Goal: Task Accomplishment & Management: Manage account settings

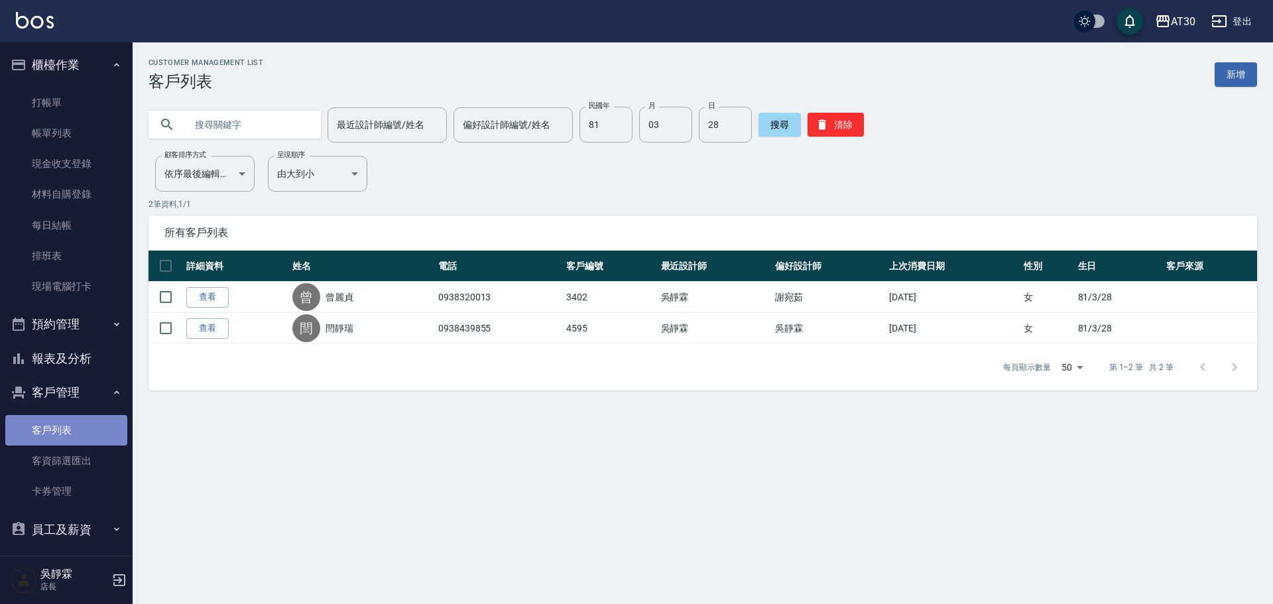
click at [70, 424] on link "客戶列表" at bounding box center [66, 430] width 122 height 30
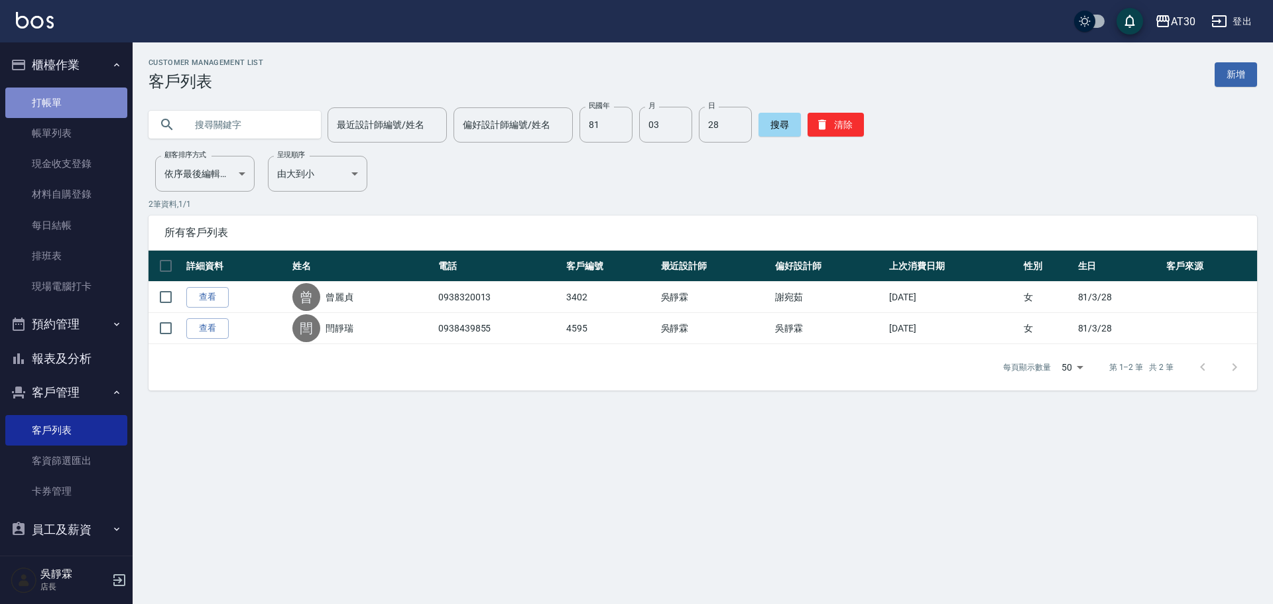
click at [78, 99] on link "打帳單" at bounding box center [66, 102] width 122 height 30
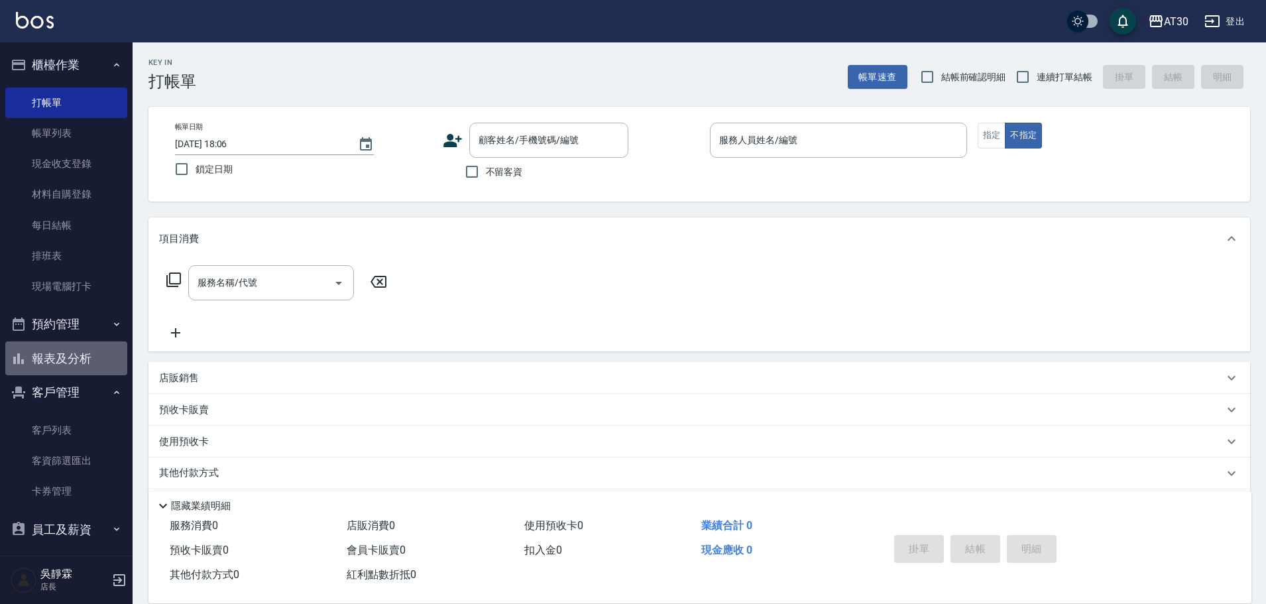
click at [78, 360] on button "報表及分析" at bounding box center [66, 358] width 122 height 34
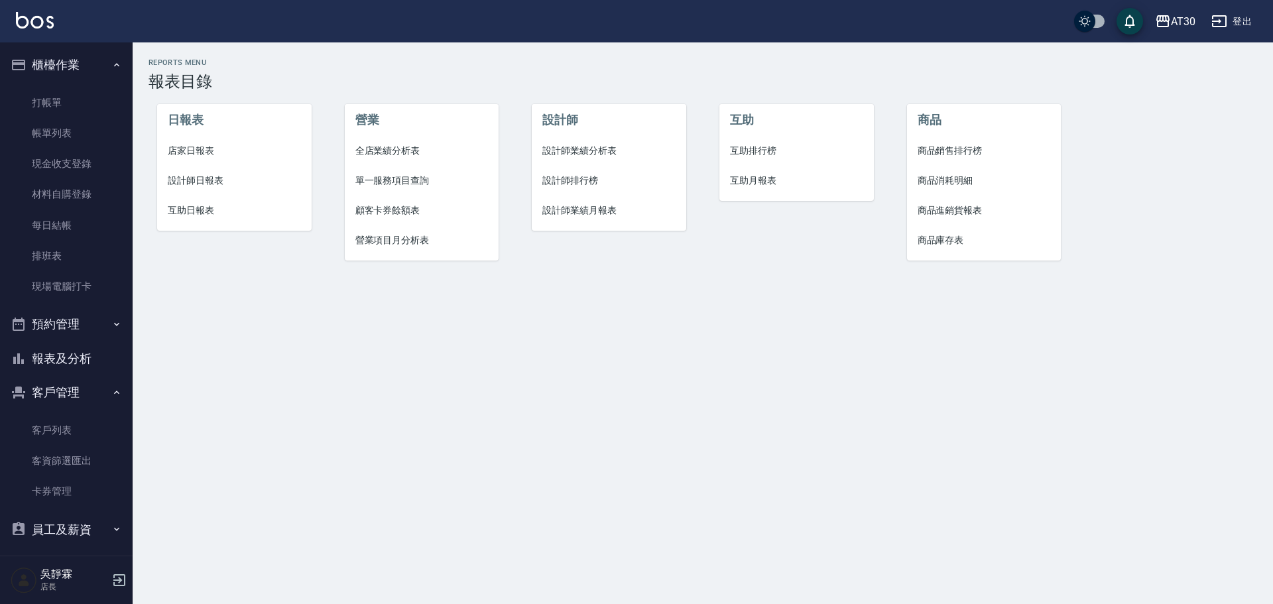
click at [221, 143] on li "店家日報表" at bounding box center [234, 151] width 154 height 30
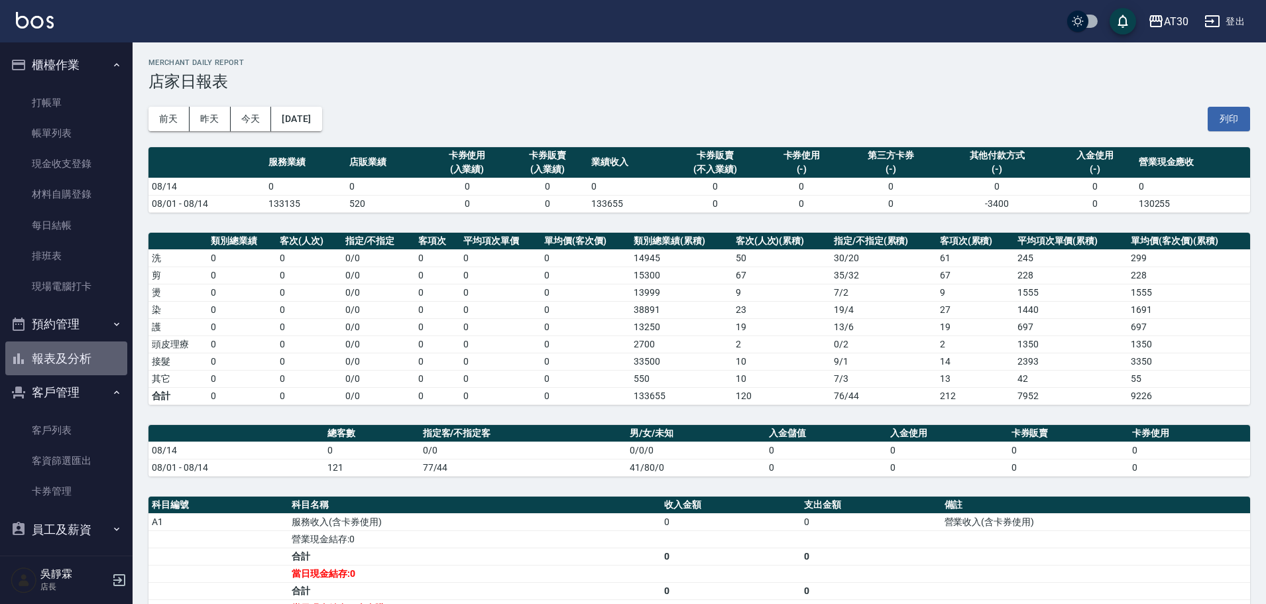
click at [68, 354] on button "報表及分析" at bounding box center [66, 358] width 122 height 34
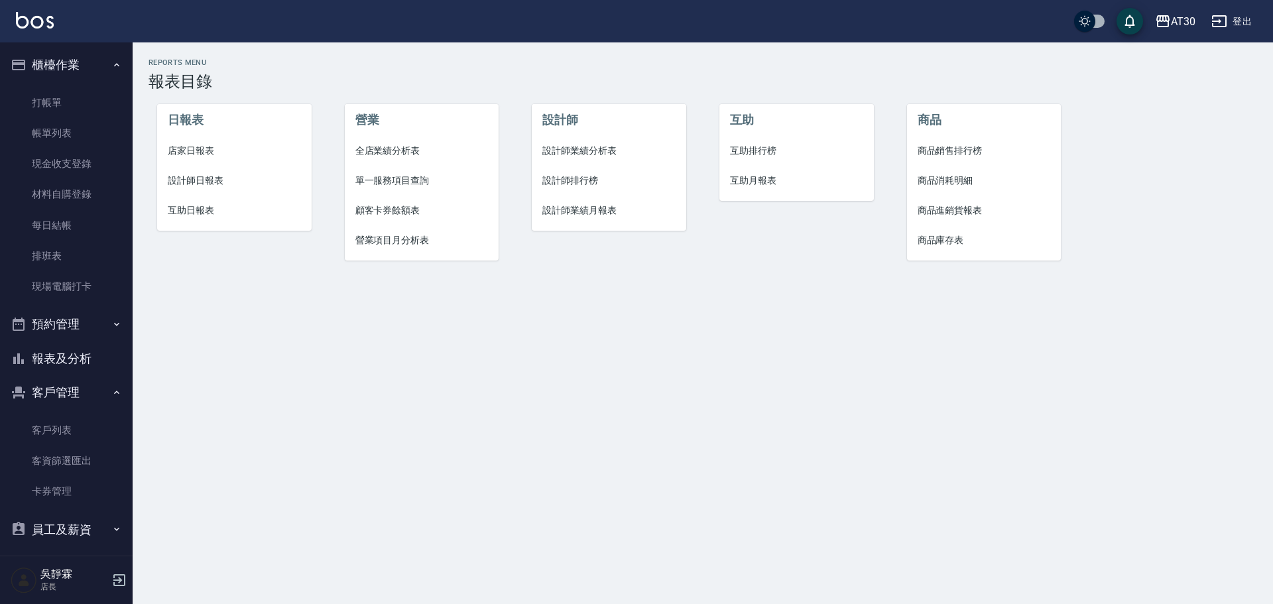
click at [199, 150] on span "店家日報表" at bounding box center [234, 151] width 133 height 14
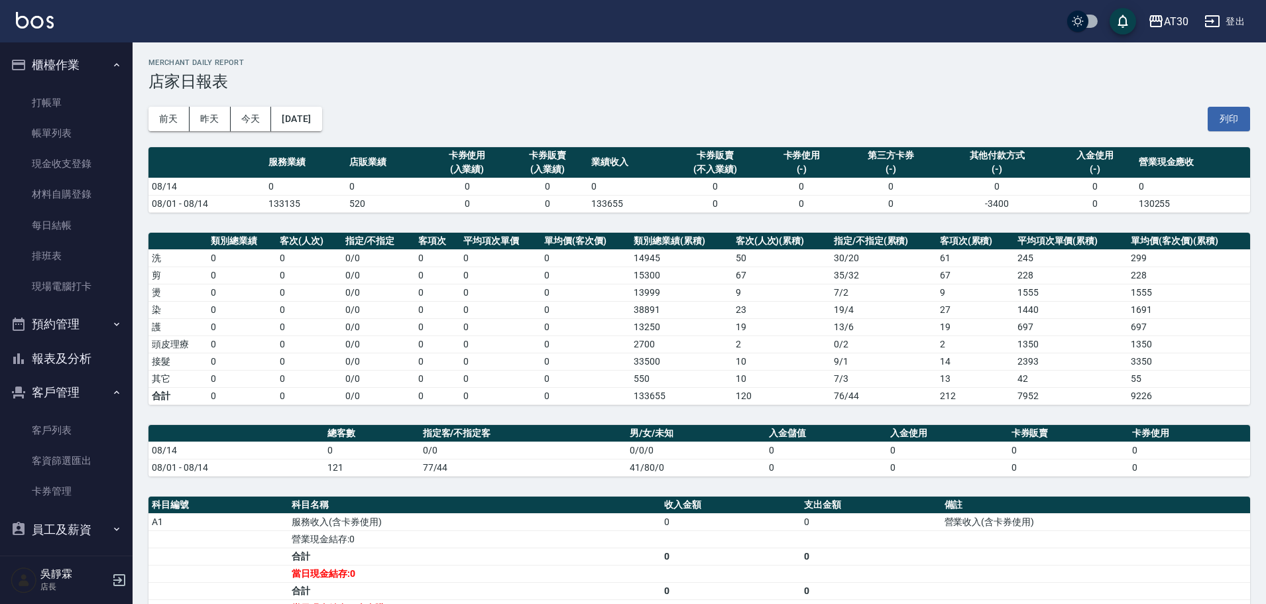
click at [84, 355] on button "報表及分析" at bounding box center [66, 358] width 122 height 34
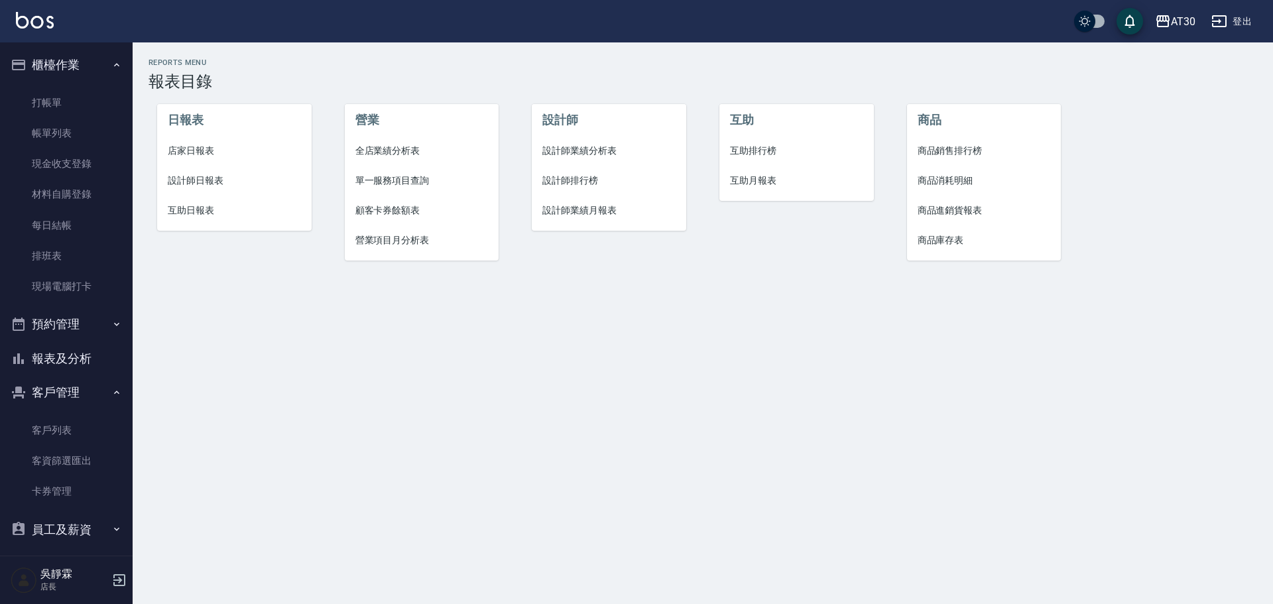
click at [555, 172] on li "設計師排行榜" at bounding box center [609, 181] width 154 height 30
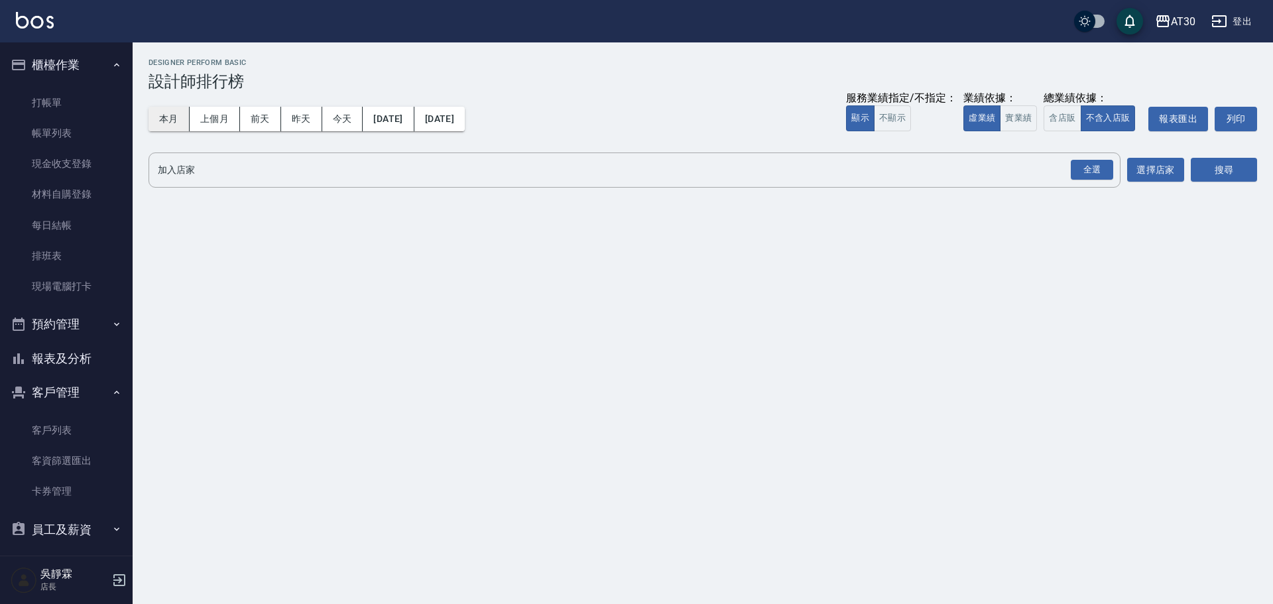
click at [178, 121] on button "本月" at bounding box center [168, 119] width 41 height 25
click at [1078, 166] on div "全選" at bounding box center [1091, 170] width 42 height 21
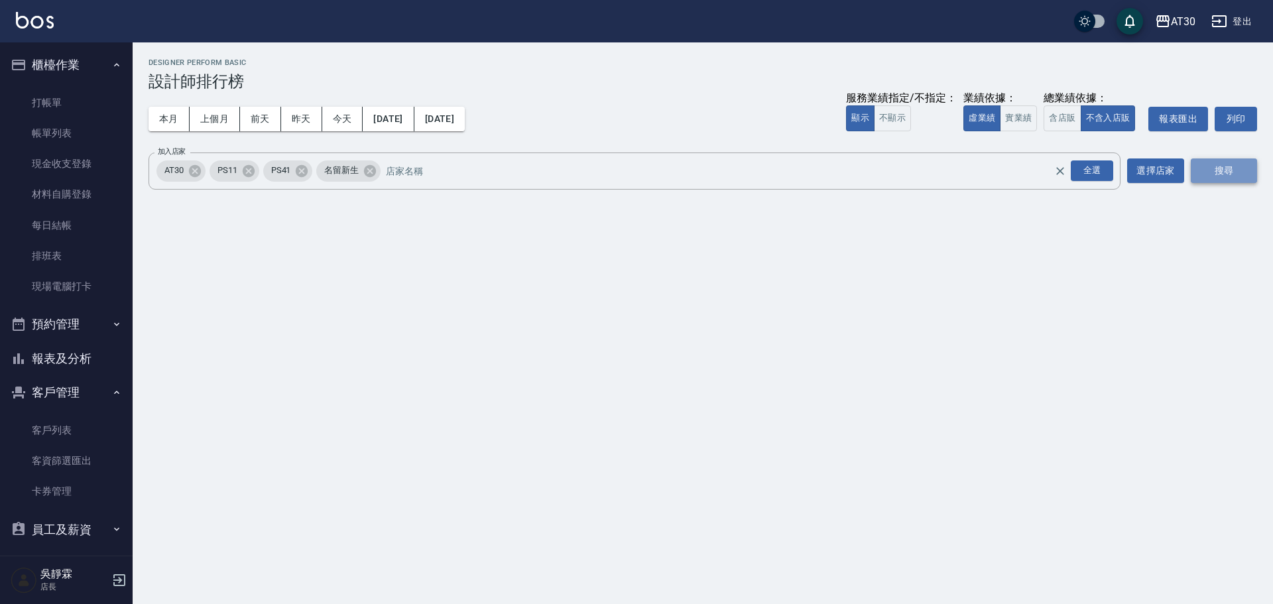
click at [1238, 165] on button "搜尋" at bounding box center [1223, 170] width 66 height 25
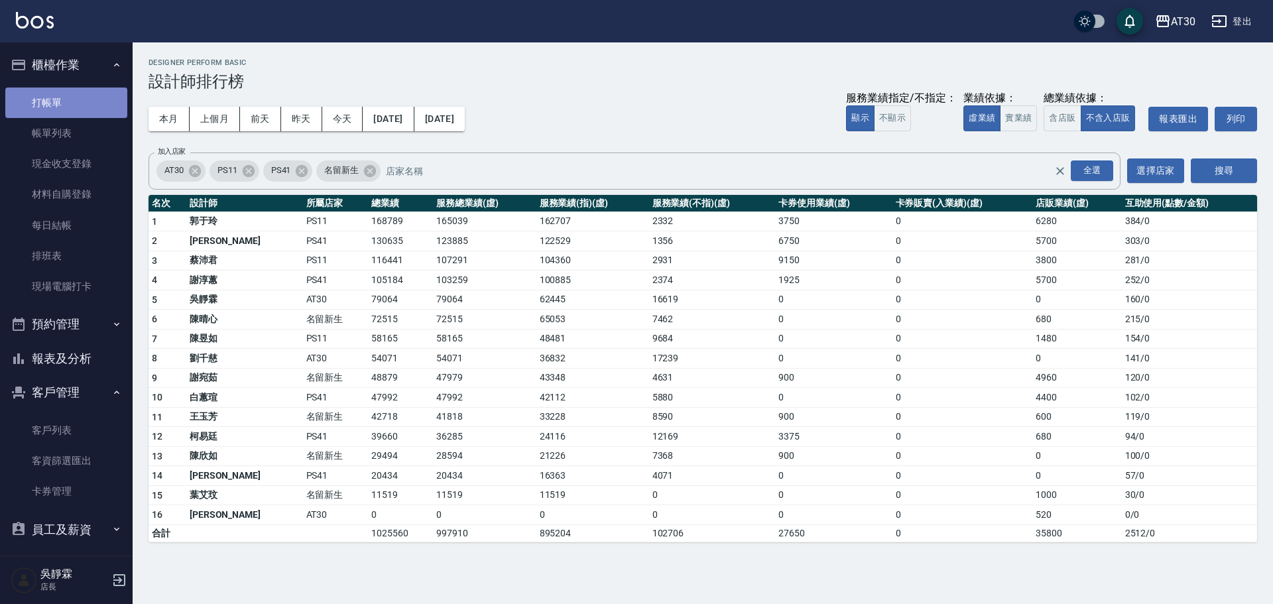
click at [98, 91] on link "打帳單" at bounding box center [66, 102] width 122 height 30
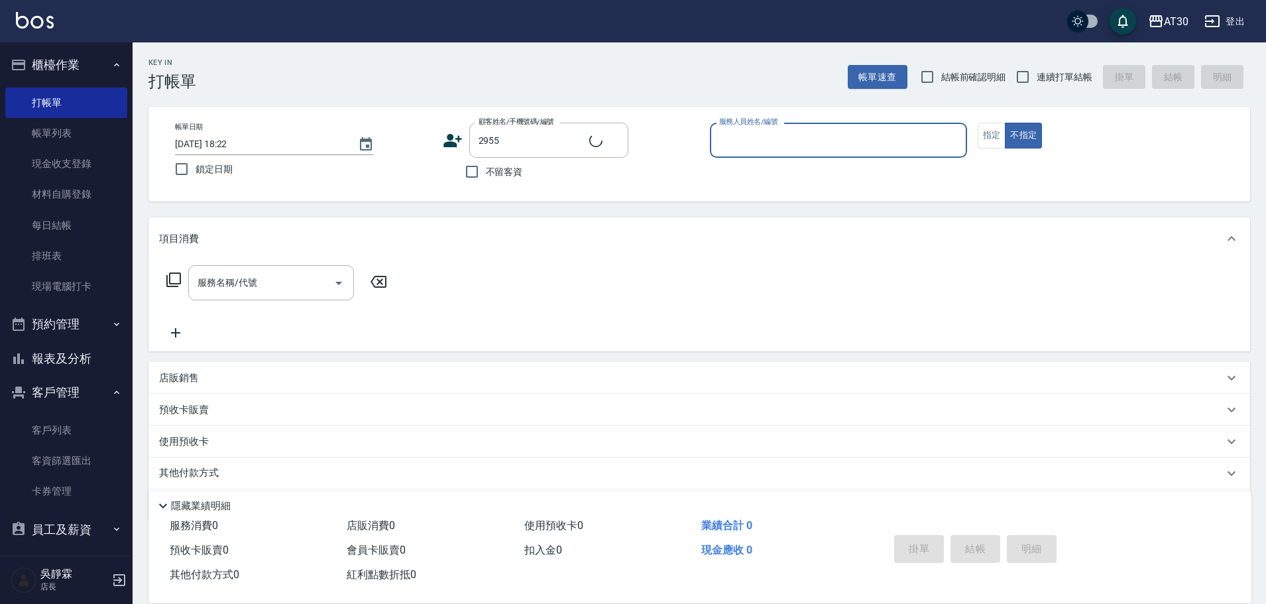
type input "許至慧/0935112179/2955"
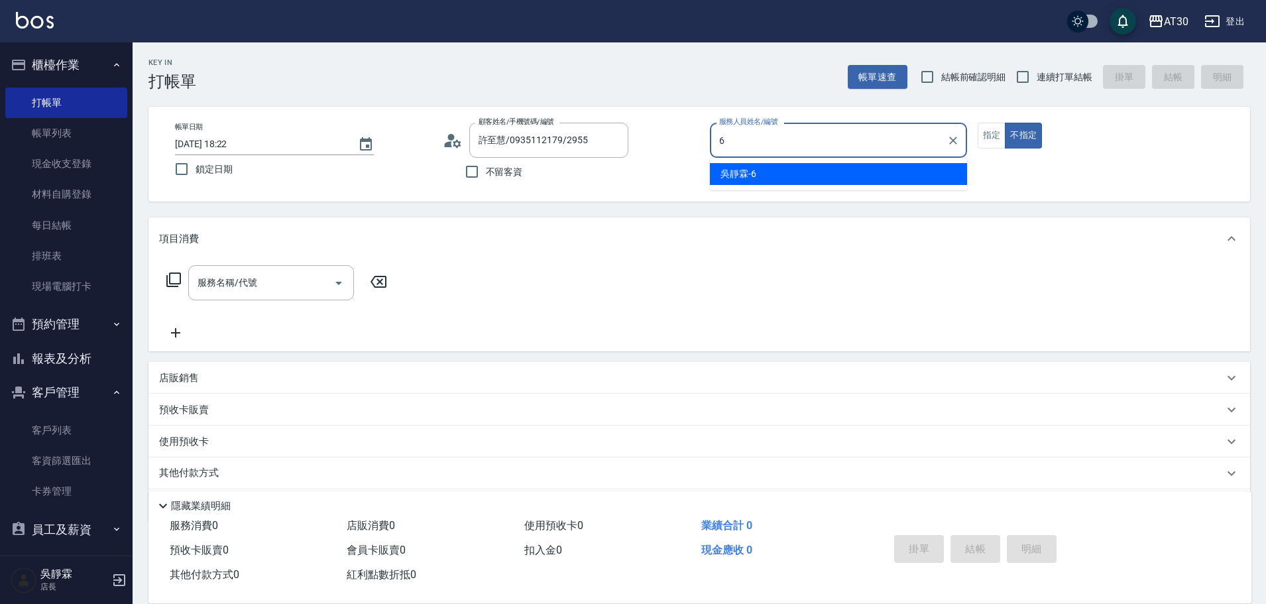
type input "吳靜霖-6"
type button "false"
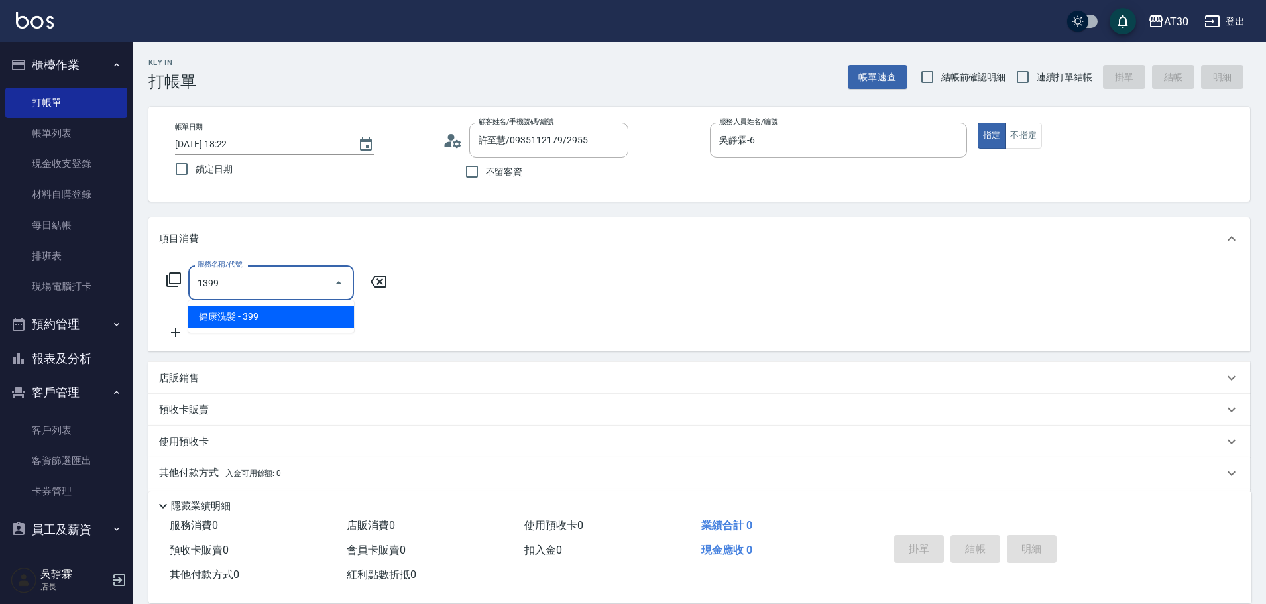
type input "健康洗髮(1399)"
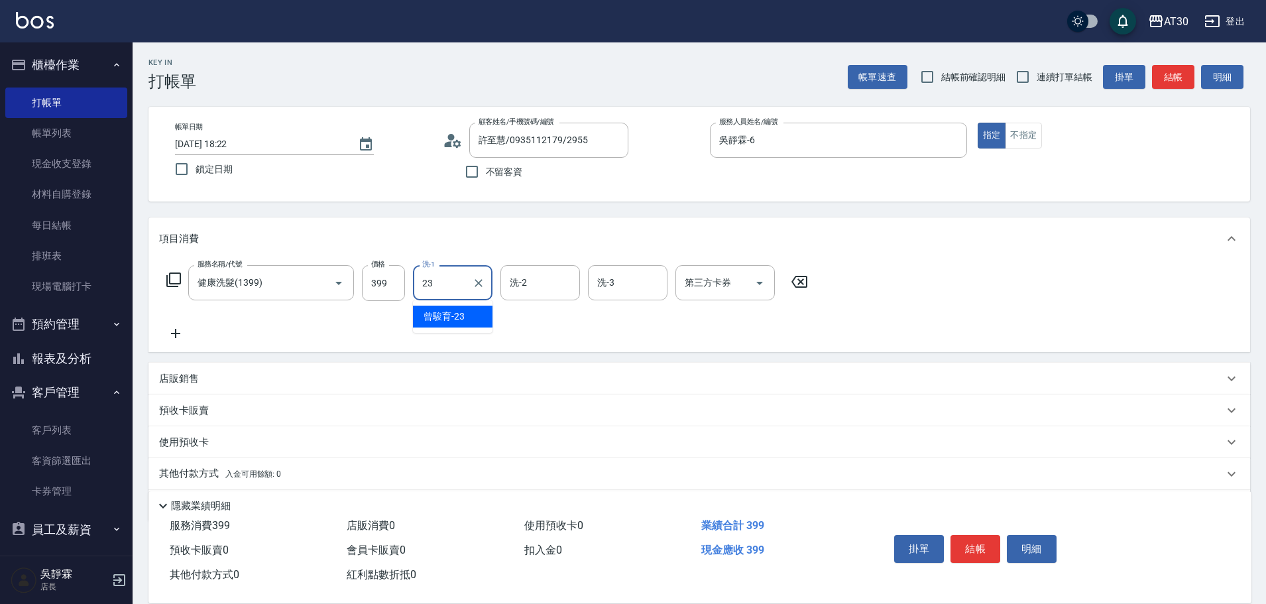
type input "曾駿育-23"
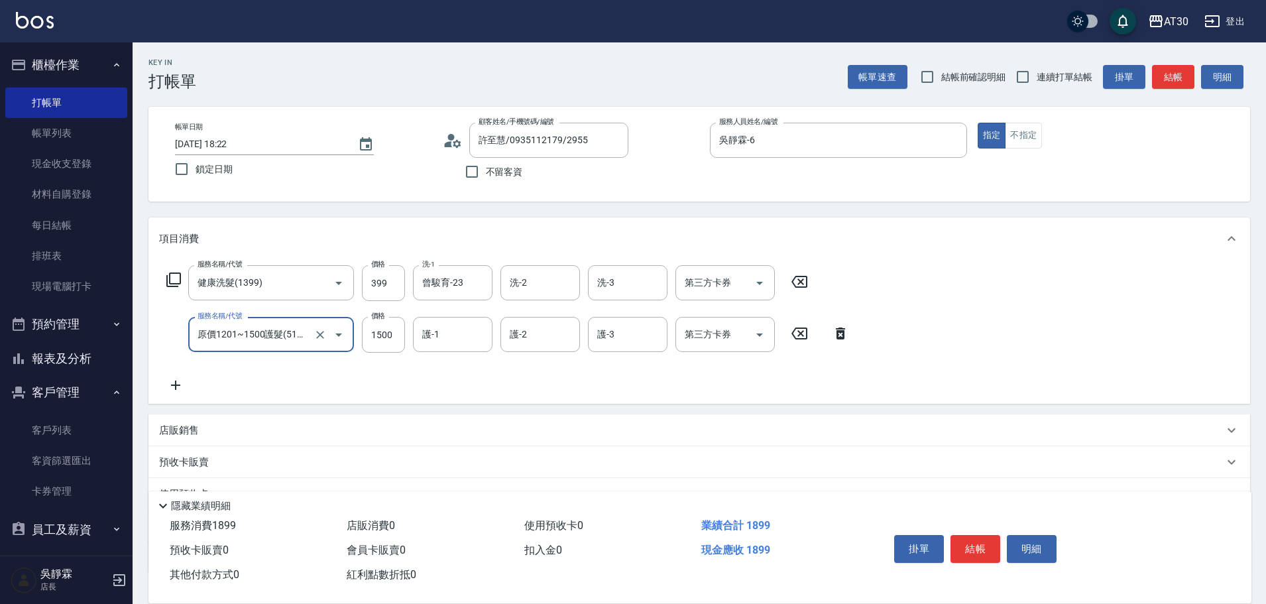
type input "原價1201~1500護髮(51500)"
type input "750"
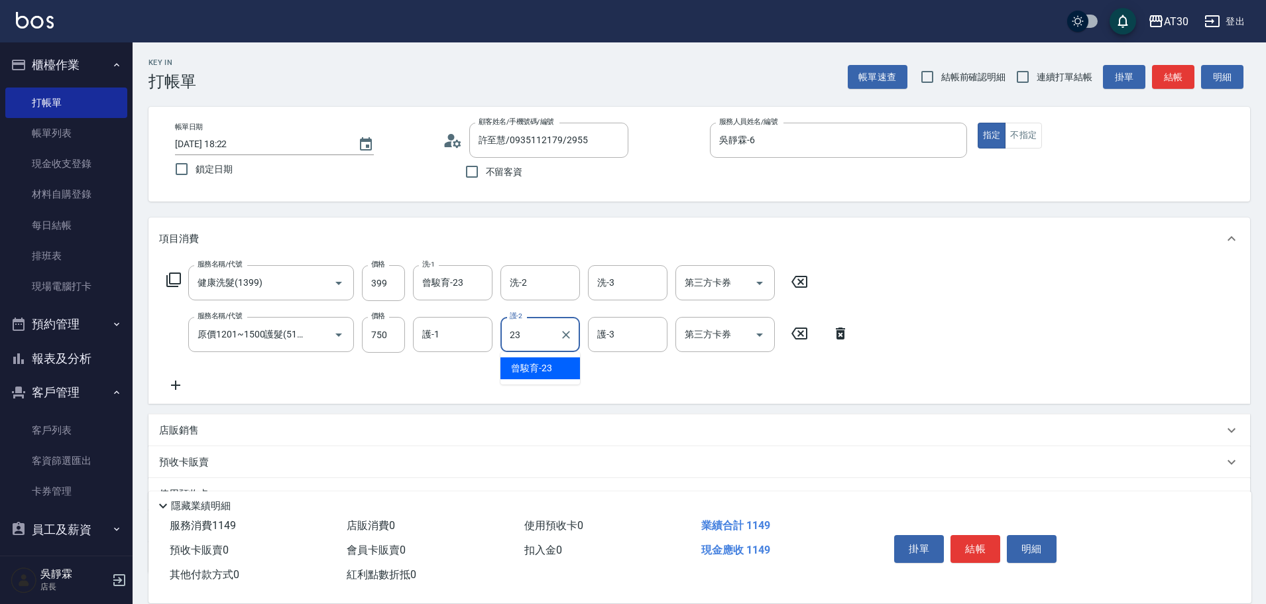
type input "曾駿育-23"
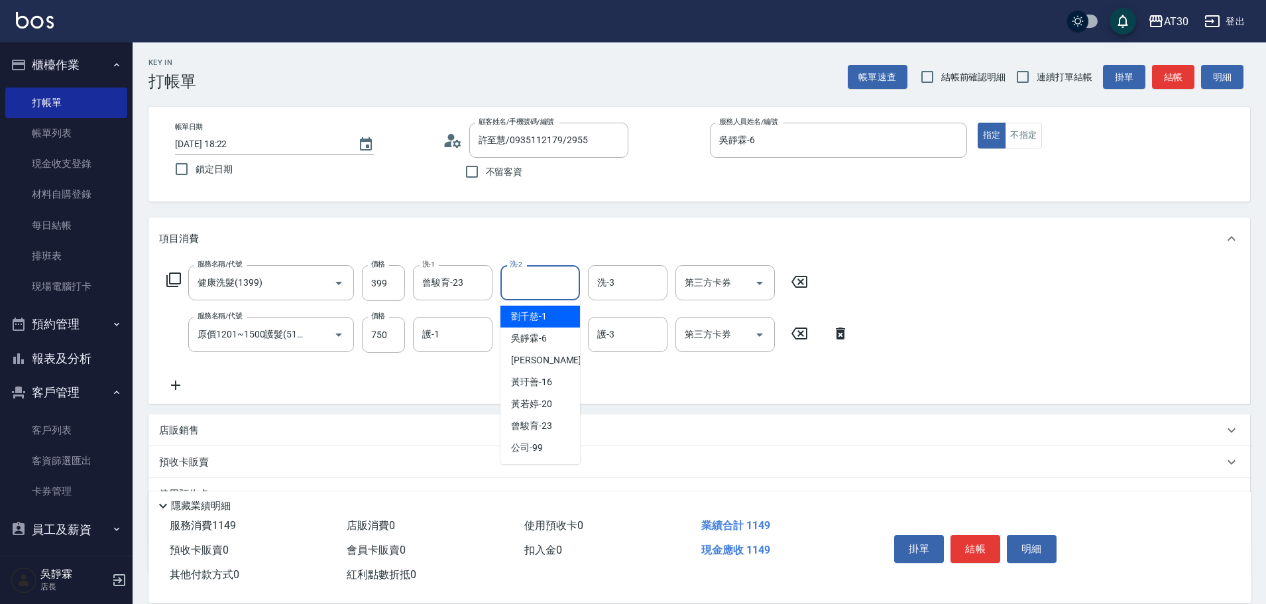
click at [525, 283] on input "洗-2" at bounding box center [540, 282] width 68 height 23
click at [540, 333] on span "吳靜霖 -6" at bounding box center [529, 338] width 36 height 14
type input "吳靜霖-6"
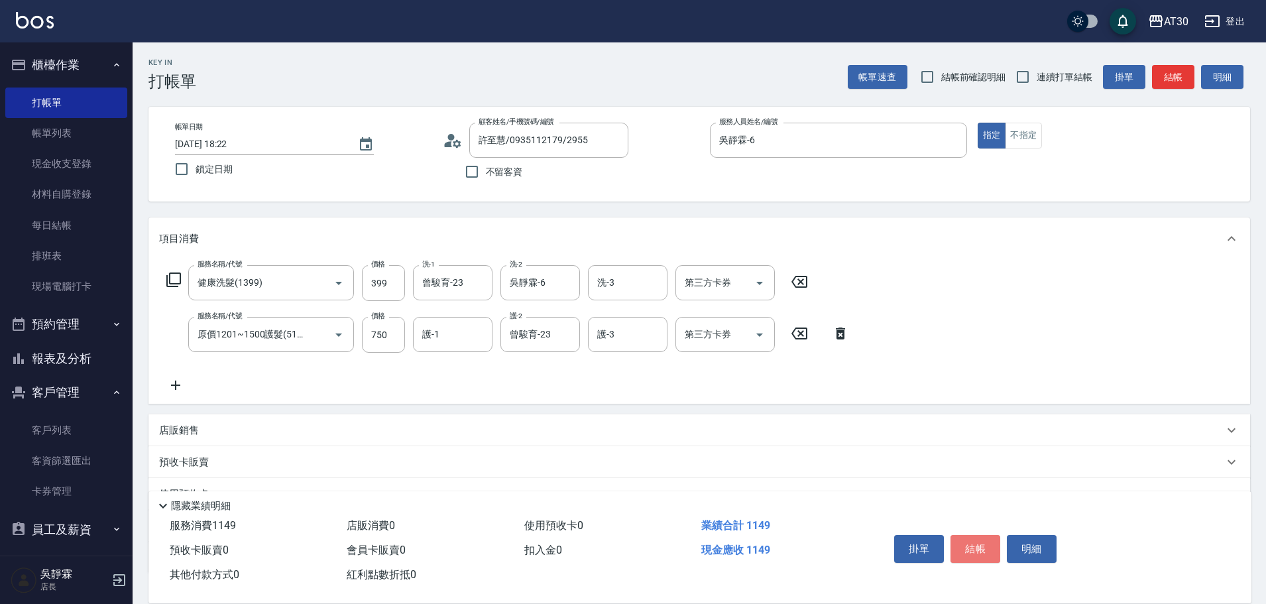
click at [976, 549] on button "結帳" at bounding box center [975, 549] width 50 height 28
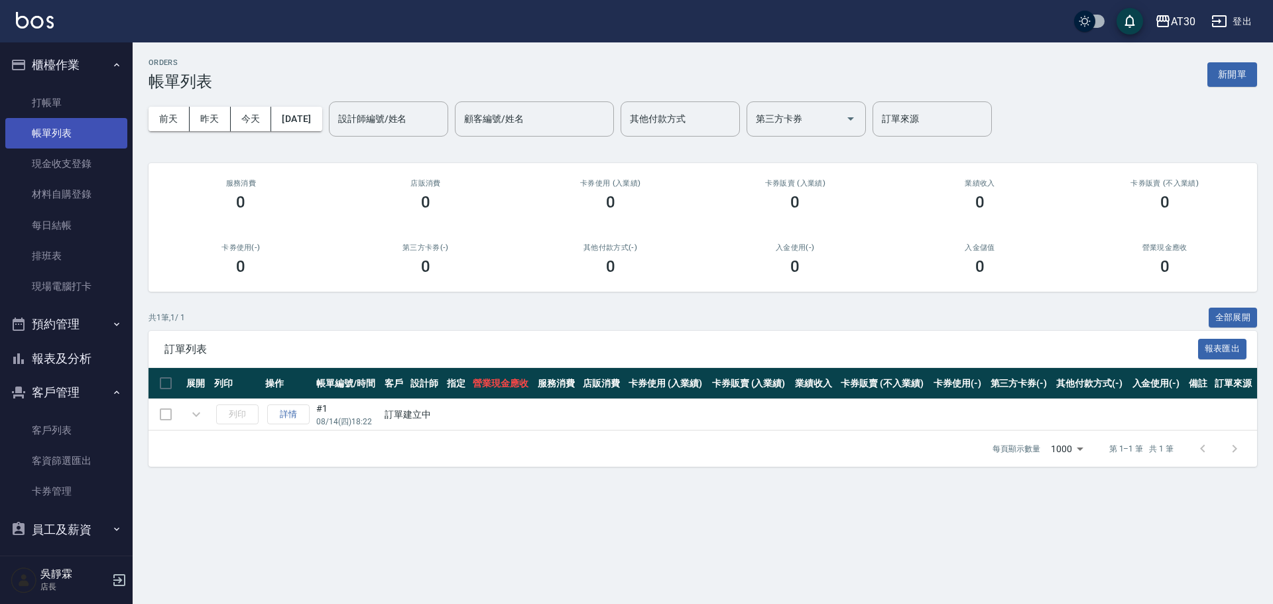
click at [79, 136] on link "帳單列表" at bounding box center [66, 133] width 122 height 30
click at [74, 101] on link "打帳單" at bounding box center [66, 102] width 122 height 30
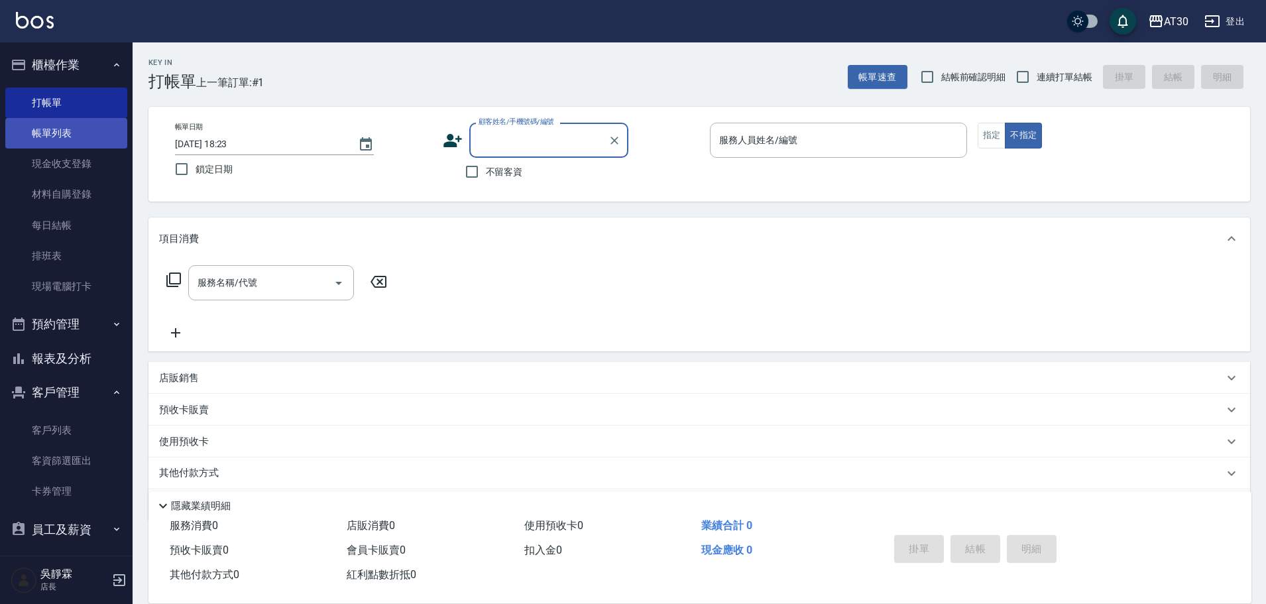
click at [70, 128] on link "帳單列表" at bounding box center [66, 133] width 122 height 30
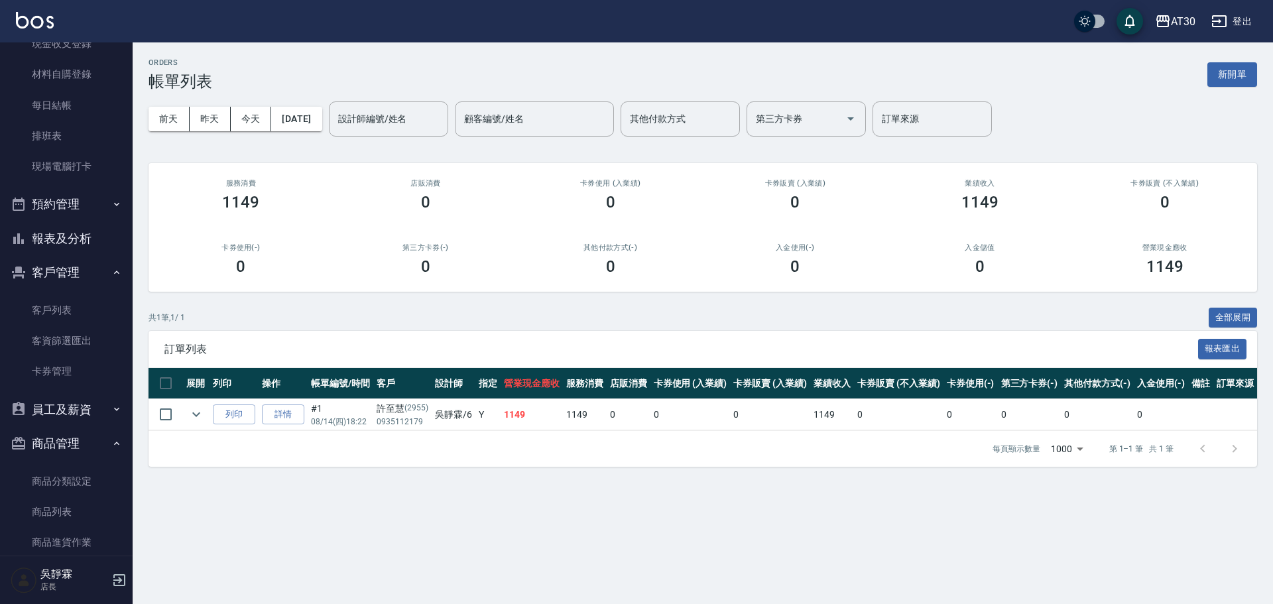
scroll to position [125, 0]
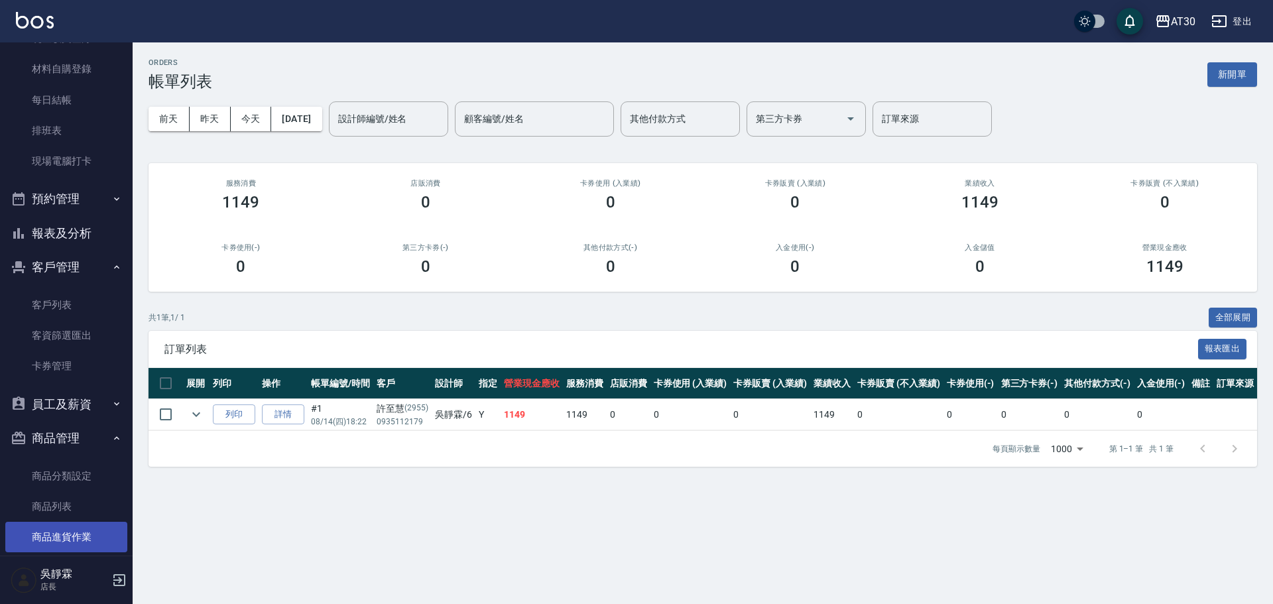
click at [89, 537] on link "商品進貨作業" at bounding box center [66, 537] width 122 height 30
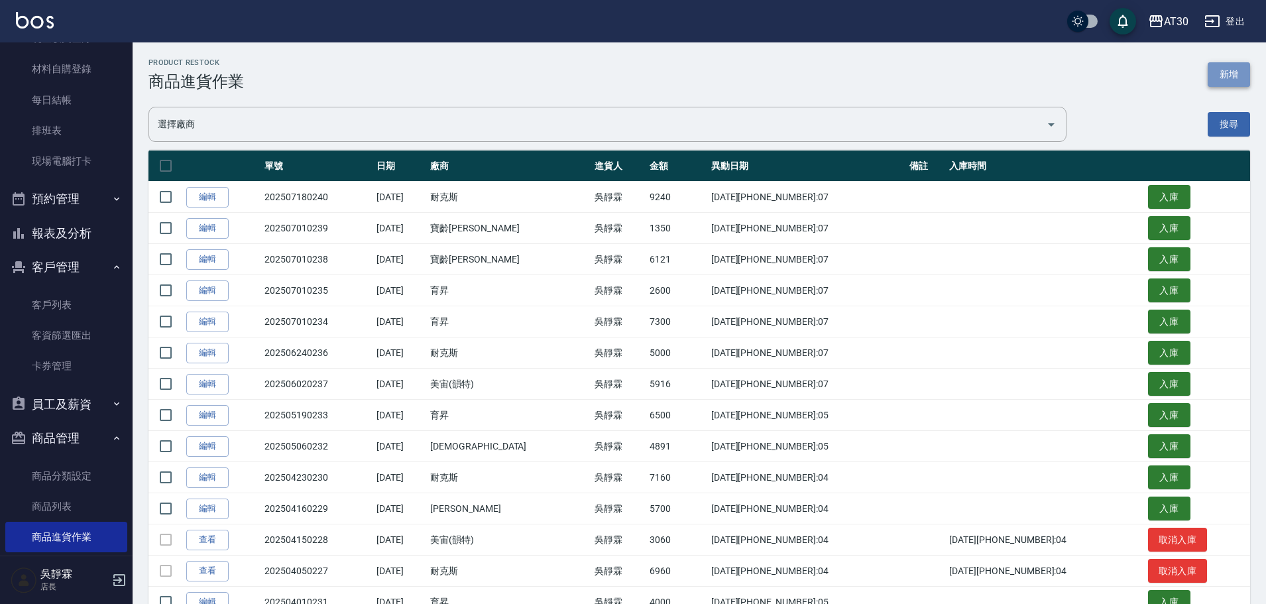
click at [1235, 73] on button "新增" at bounding box center [1229, 74] width 42 height 25
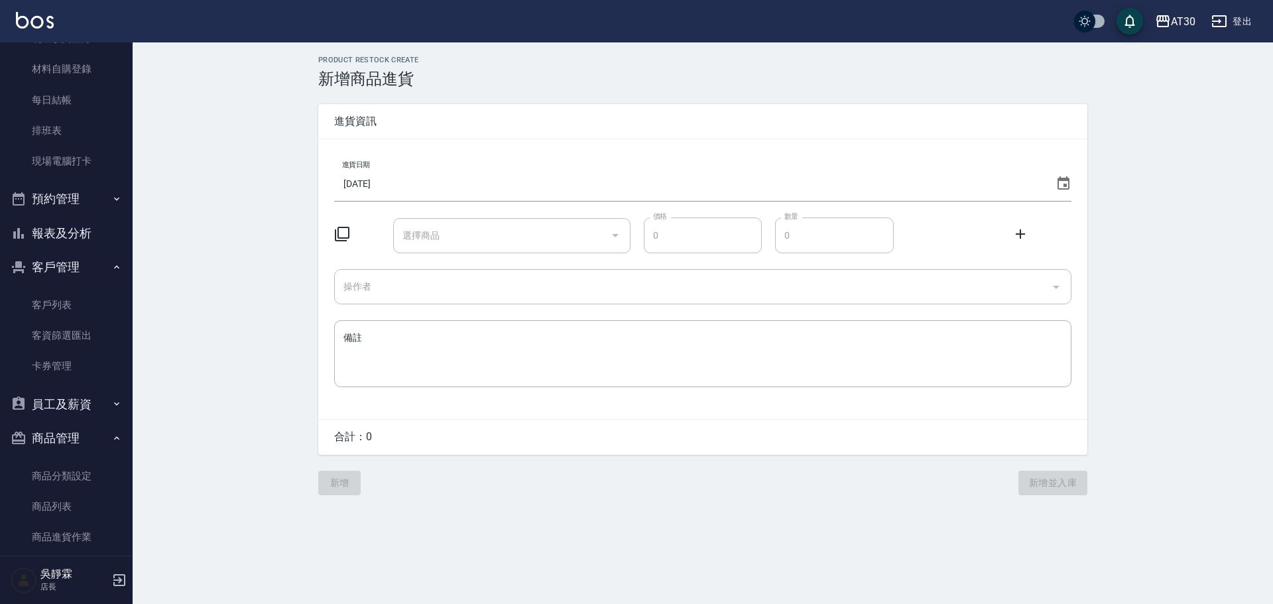
click at [343, 231] on icon at bounding box center [342, 234] width 16 height 16
click at [343, 233] on icon at bounding box center [342, 234] width 16 height 16
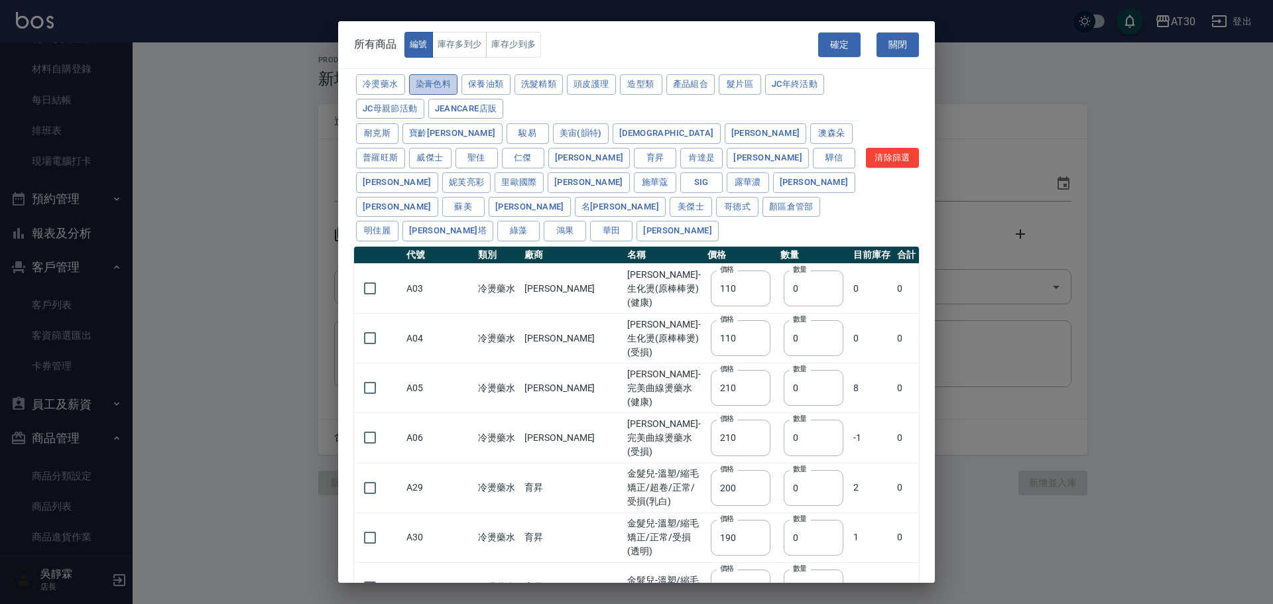
click at [457, 87] on button "染膏色料" at bounding box center [433, 84] width 49 height 21
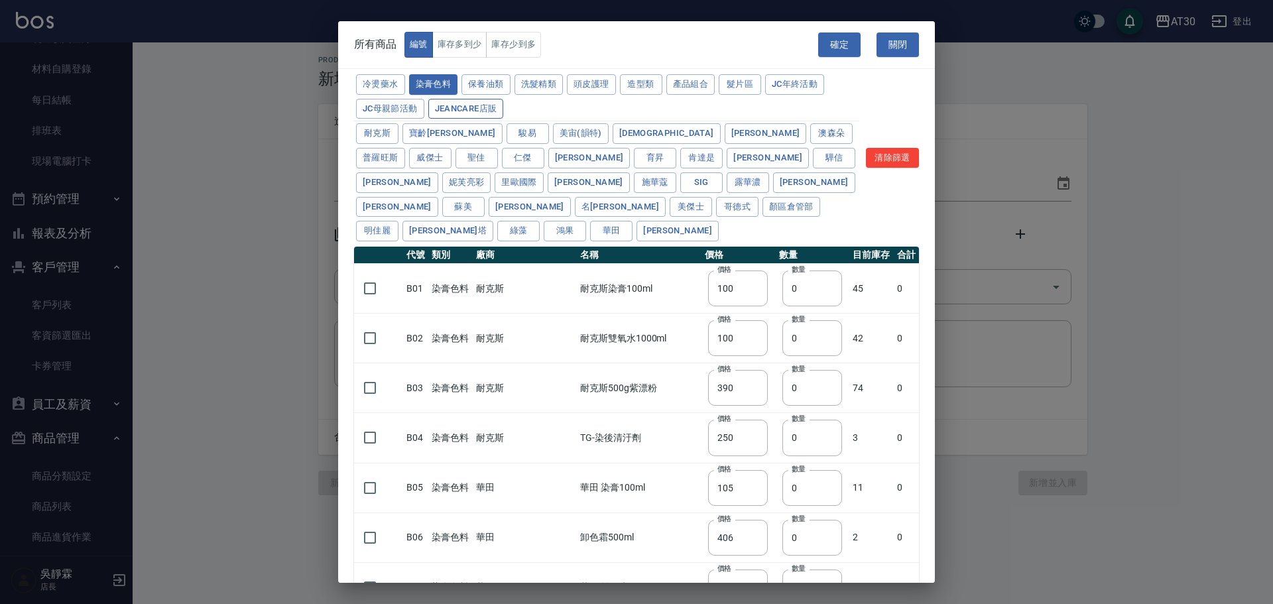
type input "100"
type input "390"
type input "250"
type input "105"
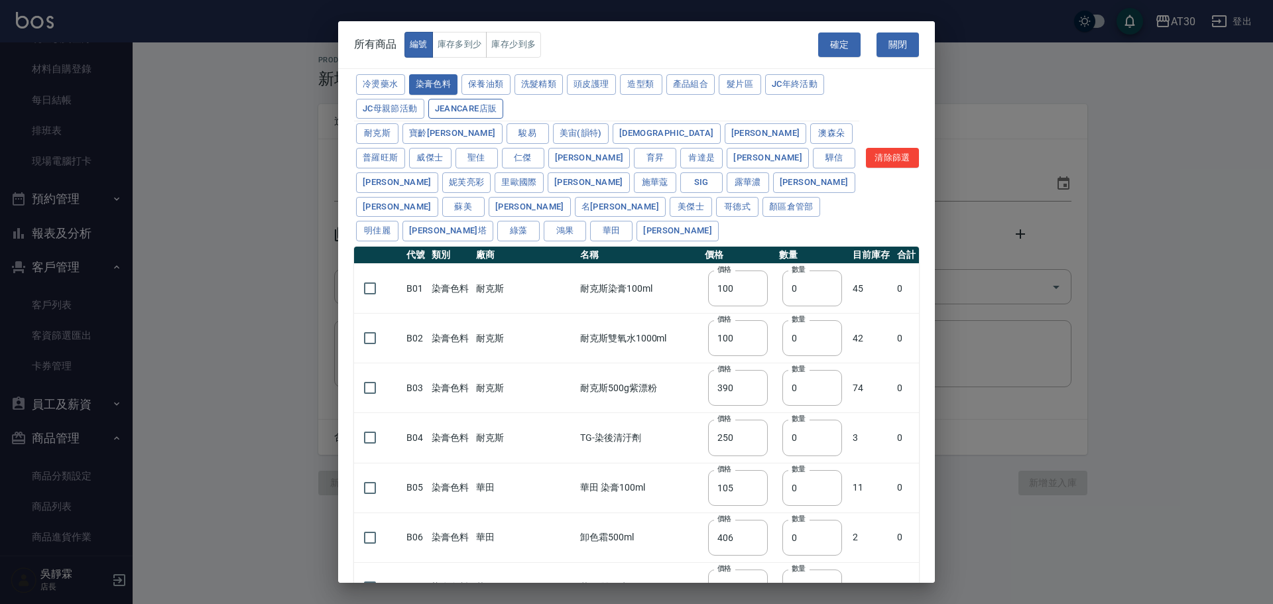
type input "406"
type input "105"
type input "450"
type input "102"
type input "137"
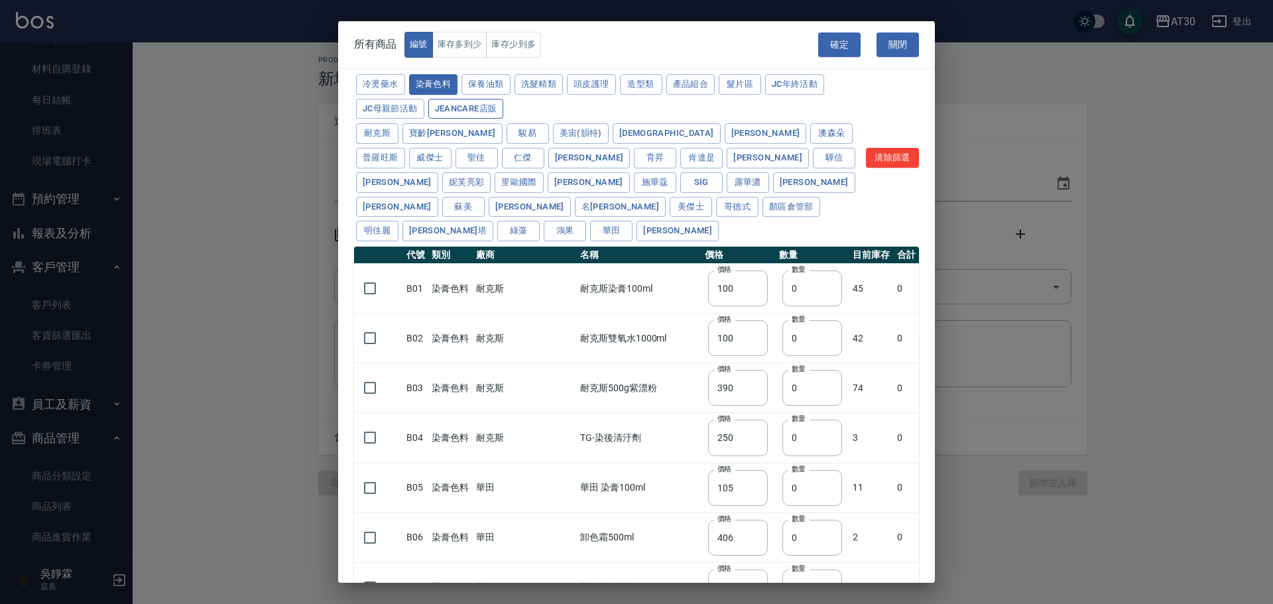
type input "110"
type input "0"
type input "133"
type input "186"
type input "133"
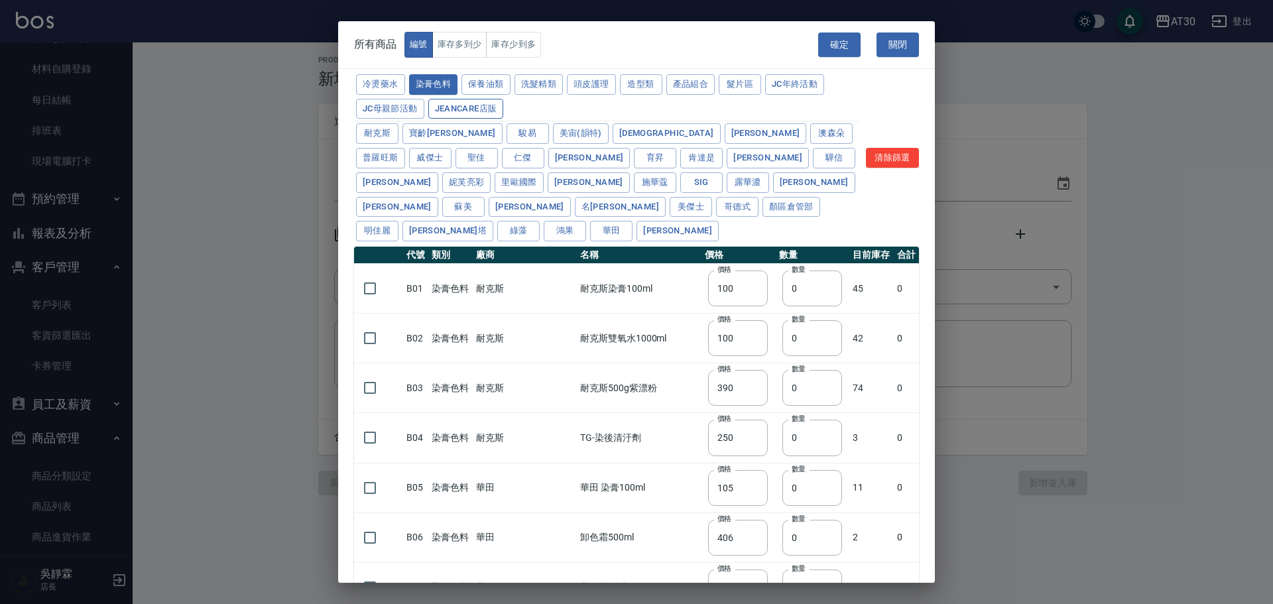
type input "450"
type input "350"
type input "112"
type input "450"
type input "1060"
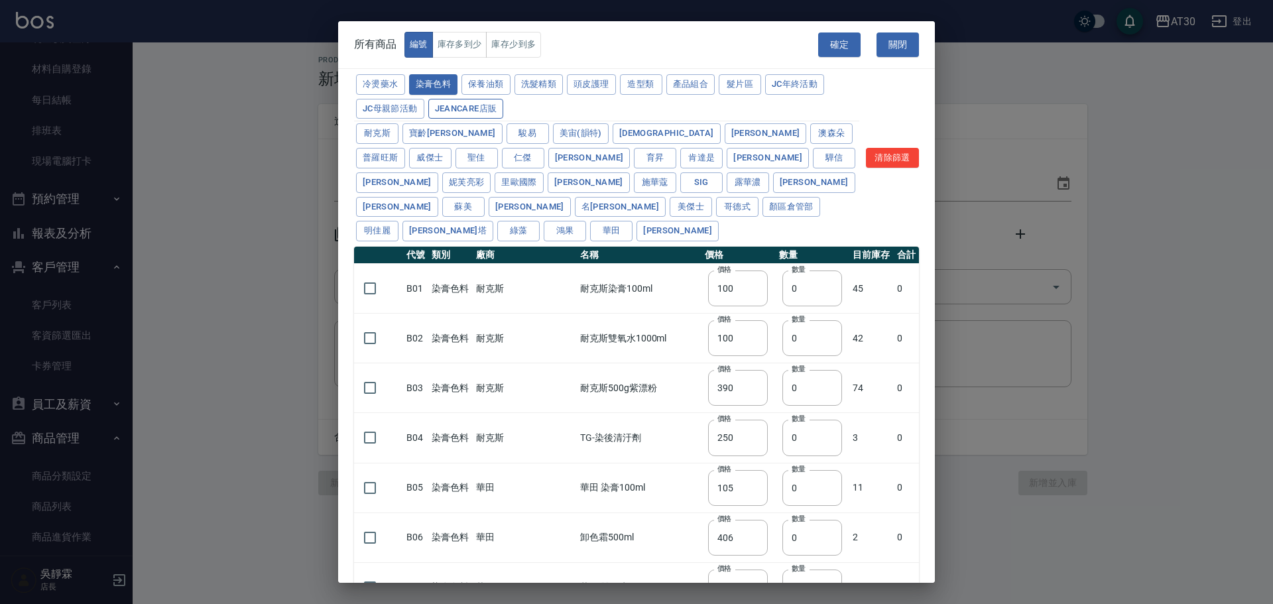
type input "190"
type input "350"
type input "735"
drag, startPoint x: 376, startPoint y: 261, endPoint x: 375, endPoint y: 268, distance: 6.8
click at [376, 274] on input "checkbox" at bounding box center [370, 288] width 28 height 28
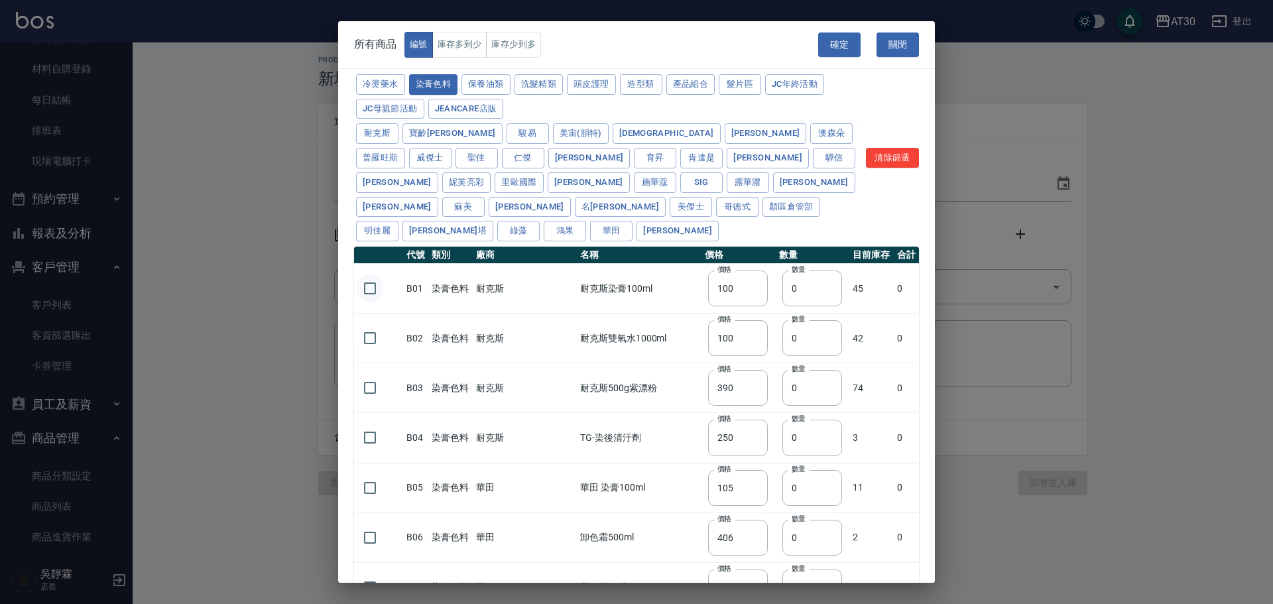
checkbox input "true"
click at [370, 324] on input "checkbox" at bounding box center [370, 338] width 28 height 28
checkbox input "true"
click at [376, 374] on input "checkbox" at bounding box center [370, 388] width 28 height 28
checkbox input "true"
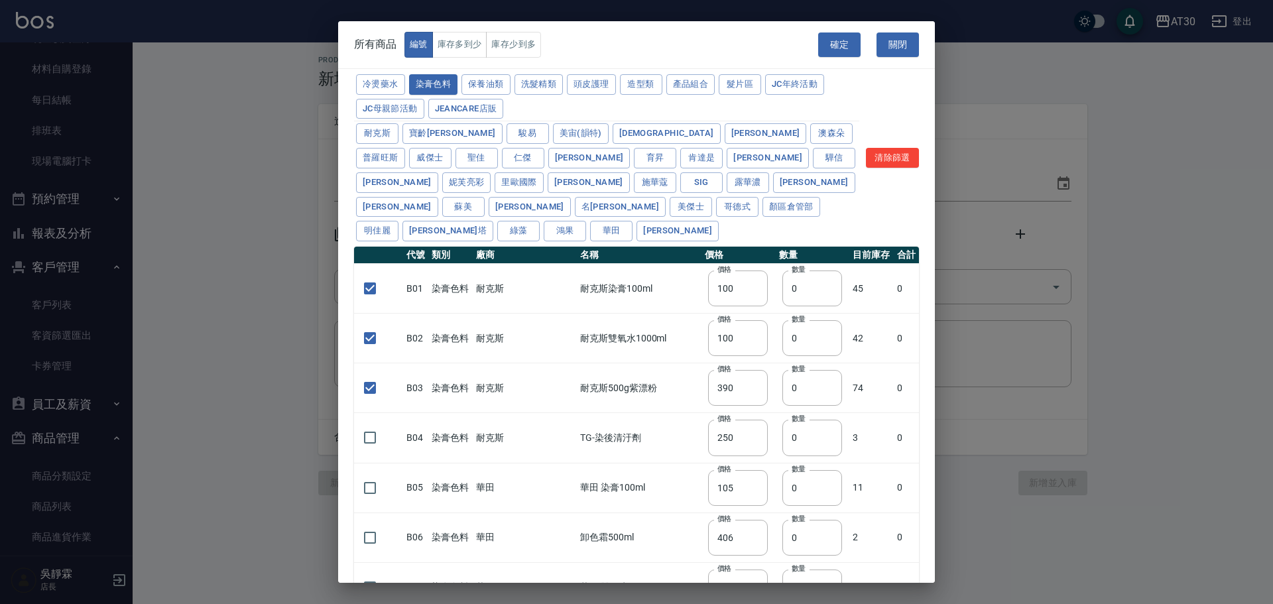
click at [849, 32] on div "確定 關閉" at bounding box center [876, 45] width 117 height 46
click at [834, 40] on button "確定" at bounding box center [839, 44] width 42 height 25
type input "B01 耐克斯染膏100ml"
type input "100"
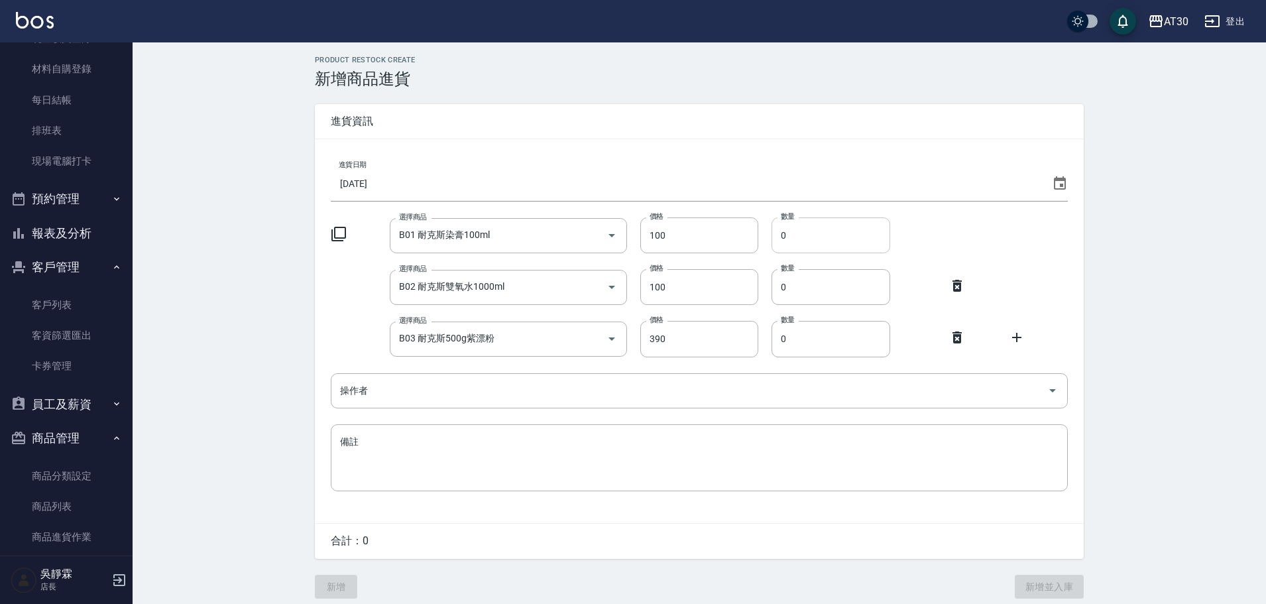
click at [809, 233] on input "0" at bounding box center [830, 235] width 119 height 36
drag, startPoint x: 811, startPoint y: 243, endPoint x: 758, endPoint y: 253, distance: 53.9
click at [759, 253] on div "選擇商品 B01 耐克斯染膏100ml 選擇商品 價格 100 價格 數量 0 數量" at bounding box center [699, 235] width 737 height 36
type input "52"
drag, startPoint x: 813, startPoint y: 296, endPoint x: 739, endPoint y: 308, distance: 75.2
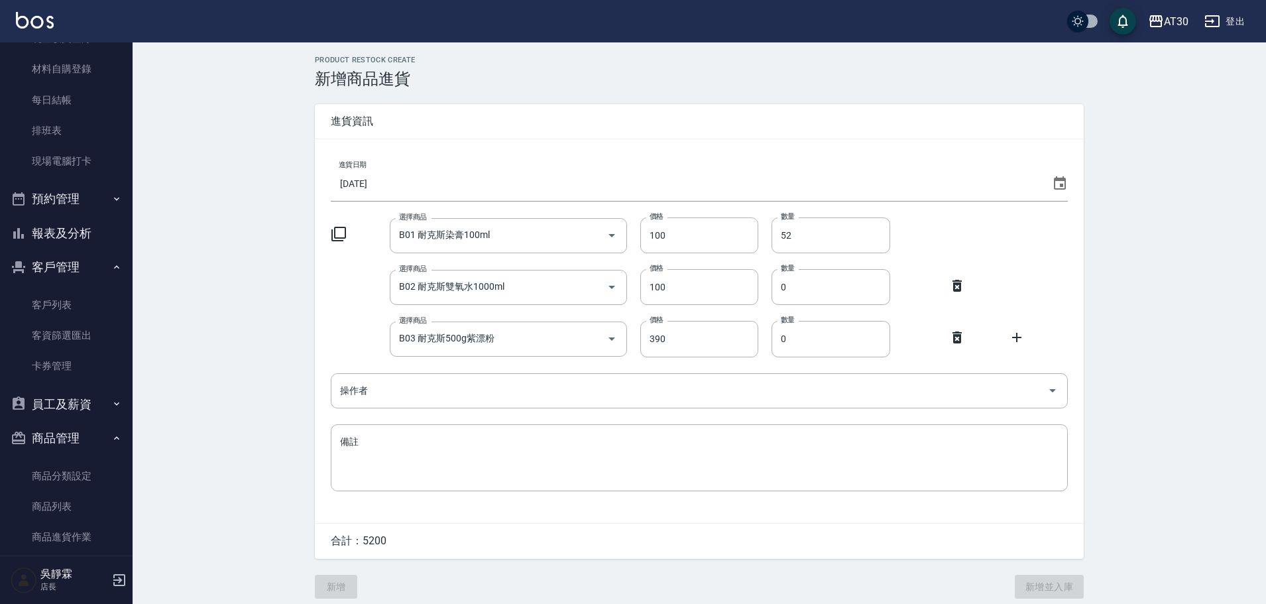
click at [739, 308] on div "進貨日期 [DATE] 選擇商品 B01 耐克斯染膏100ml 選擇商品 價格 100 價格 數量 52 數量 選擇商品 B02 耐克斯雙氧水1000ml 選…" at bounding box center [699, 331] width 769 height 384
type input "19"
click at [962, 341] on icon at bounding box center [957, 337] width 16 height 16
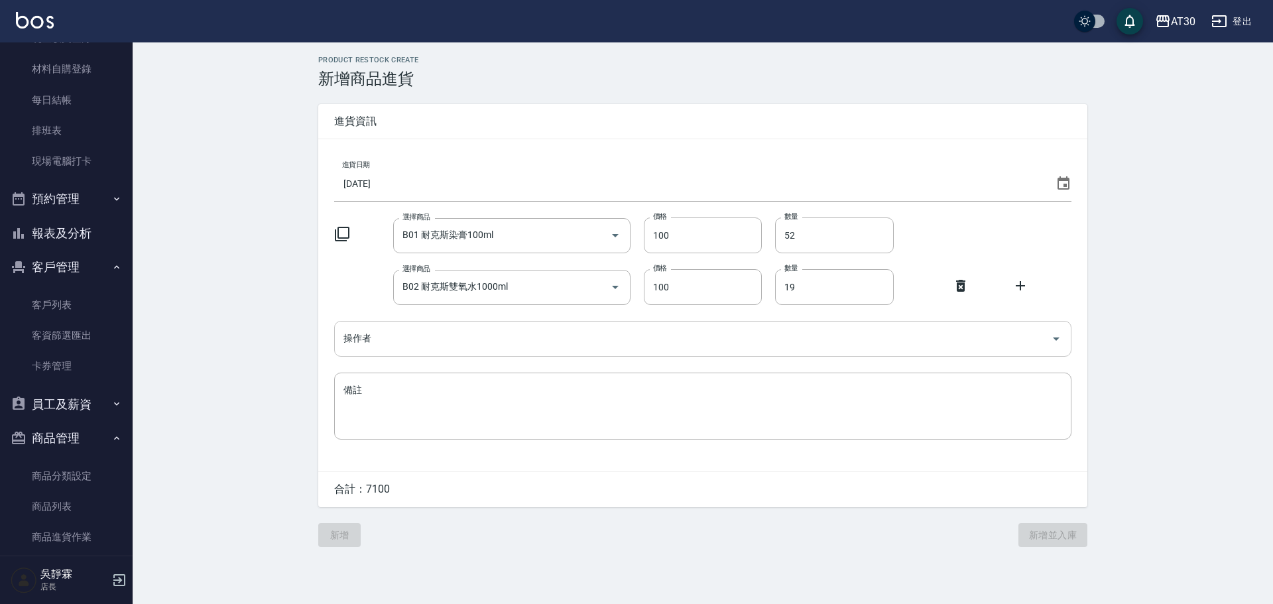
click at [367, 353] on div "操作者" at bounding box center [702, 338] width 737 height 35
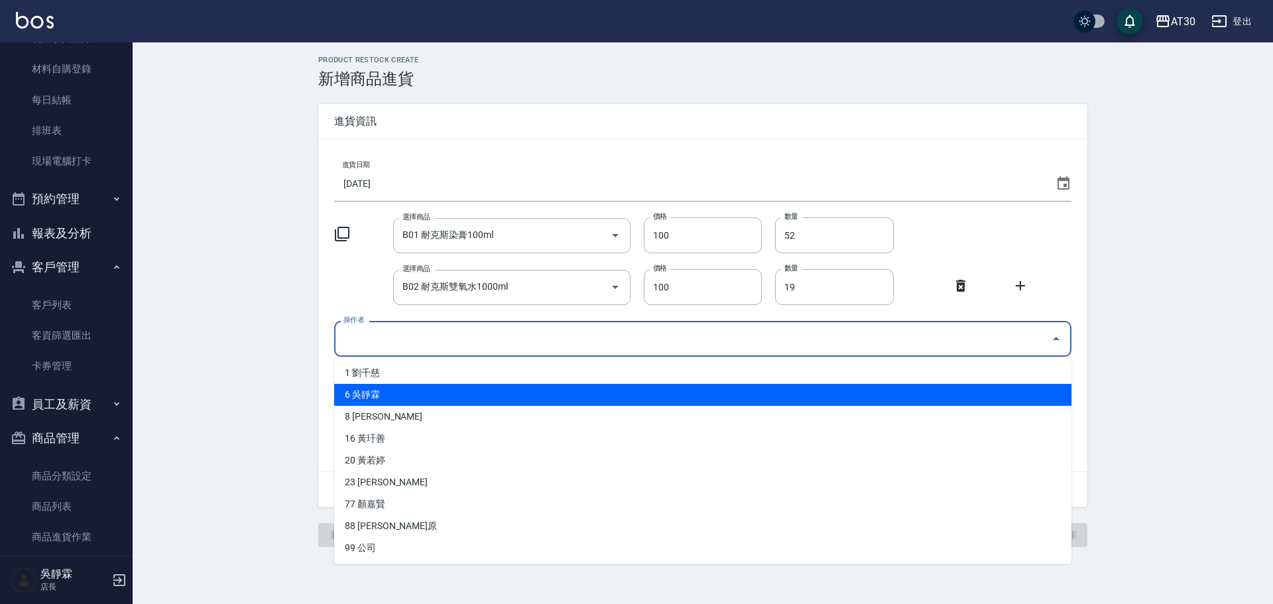
click at [362, 395] on li "6 吳靜霖" at bounding box center [702, 395] width 737 height 22
type input "吳靜霖"
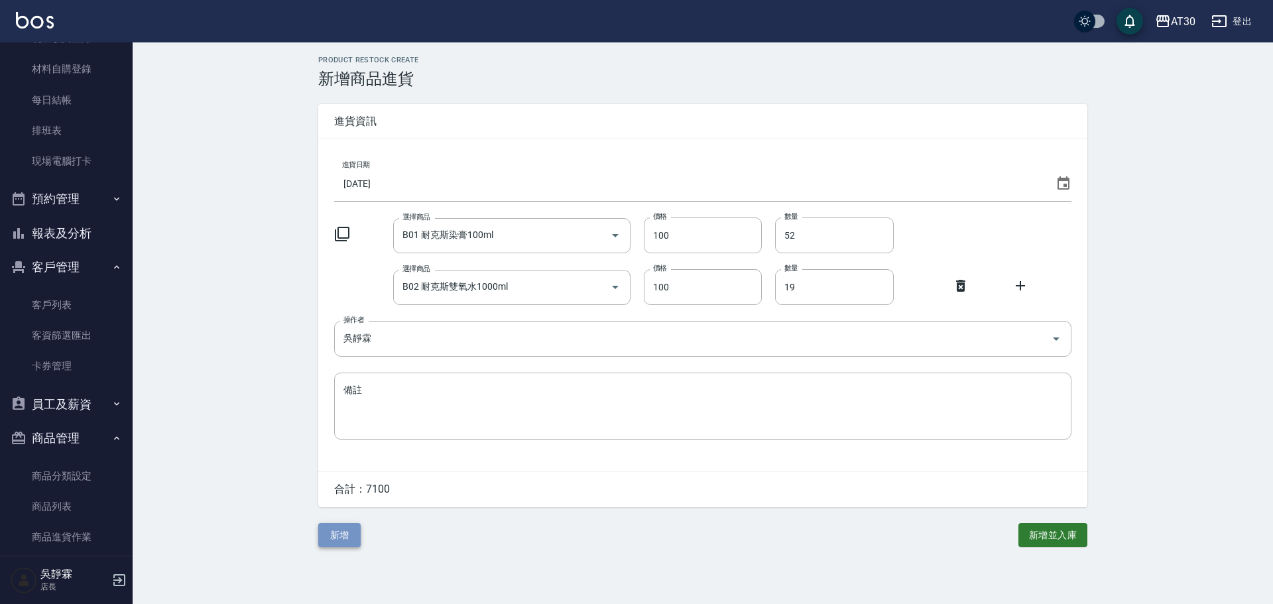
click at [342, 536] on button "新增" at bounding box center [339, 535] width 42 height 25
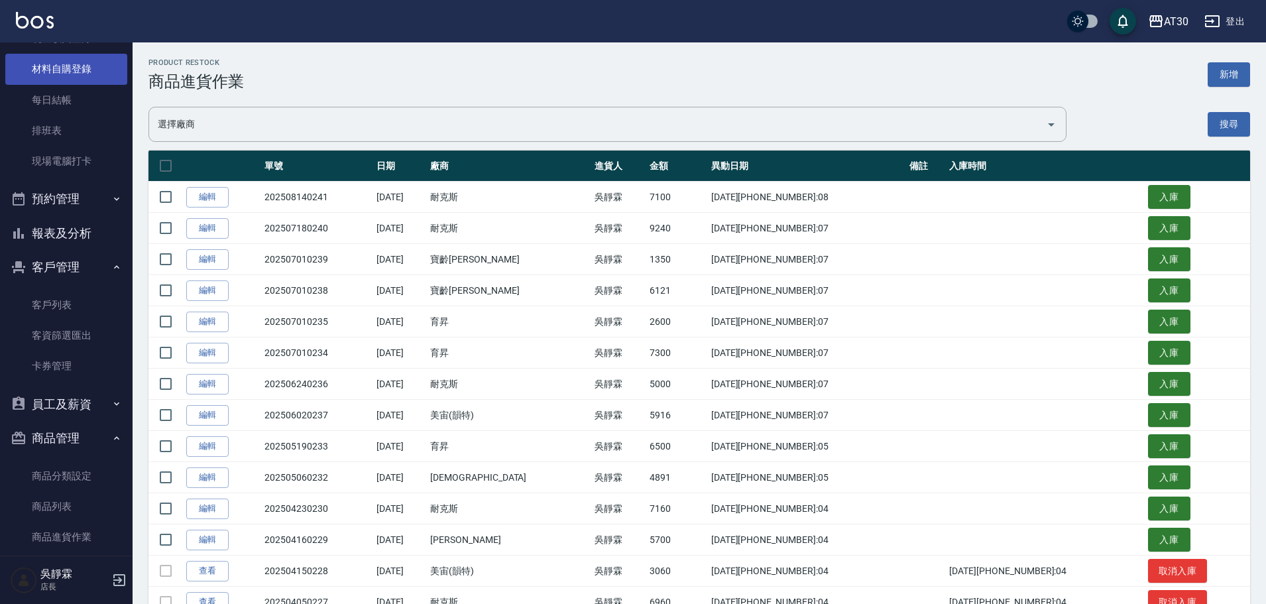
click at [74, 58] on link "材料自購登錄" at bounding box center [66, 69] width 122 height 30
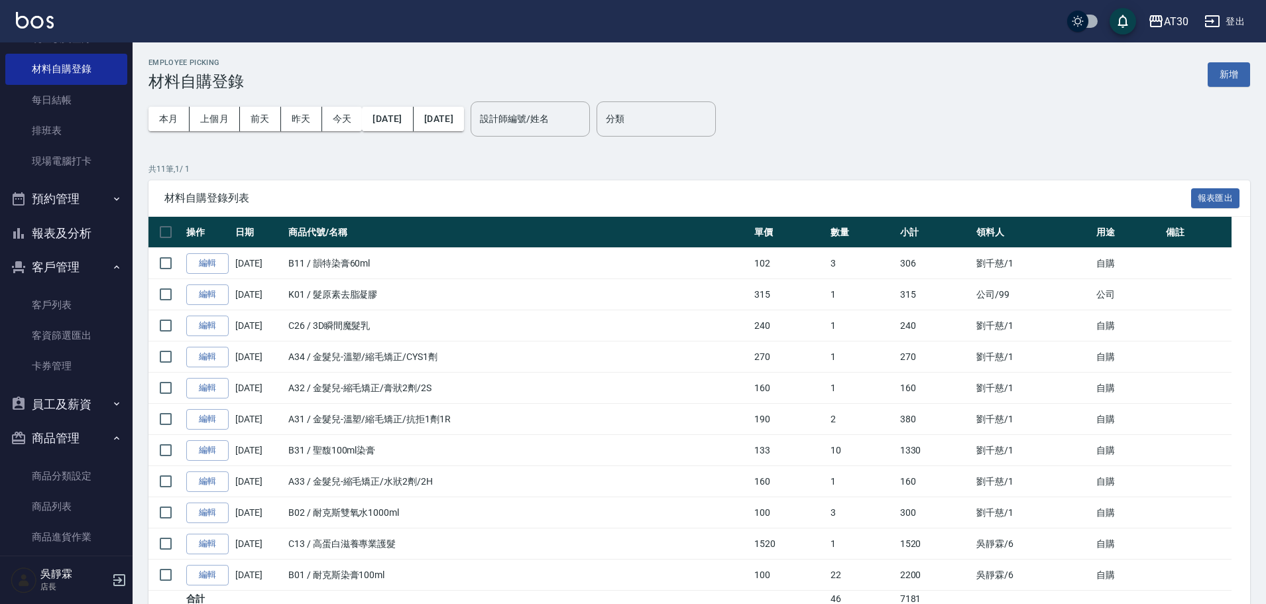
click at [1220, 58] on div "Employee Picking 材料自購登錄 新增 本月 上個月 前天 昨天 今天 [DATE] [DATE] 設計師編號/姓名 設計師編號/姓名 分類 分…" at bounding box center [699, 350] width 1133 height 617
click at [1226, 70] on button "新增" at bounding box center [1229, 74] width 42 height 25
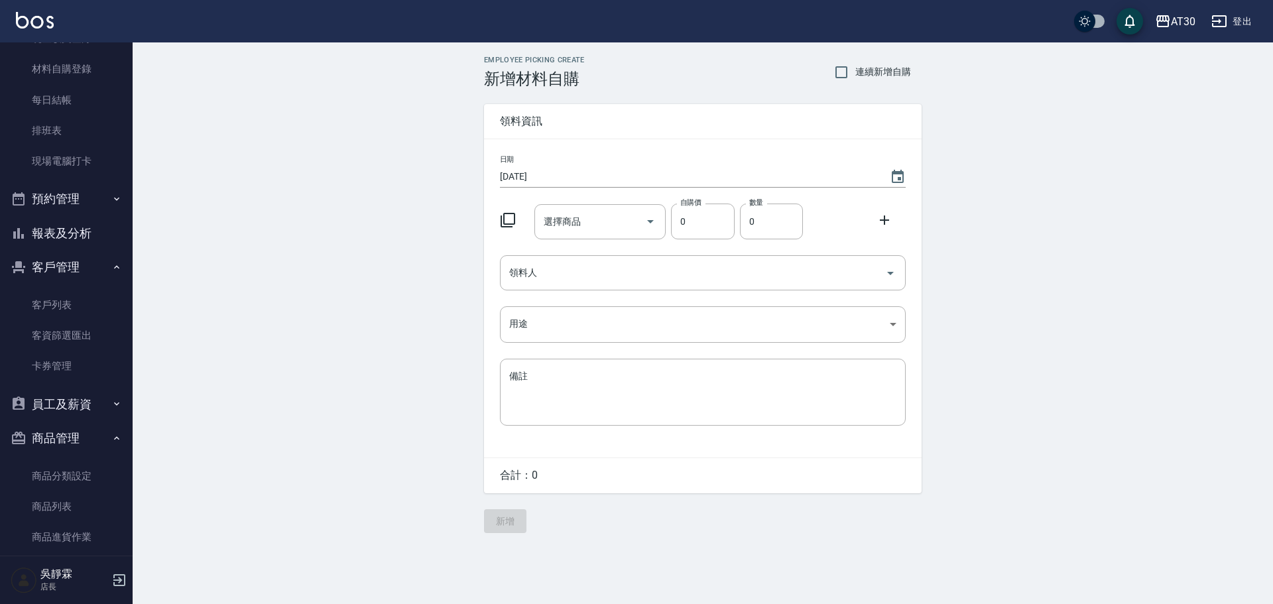
click at [506, 221] on icon at bounding box center [508, 220] width 16 height 16
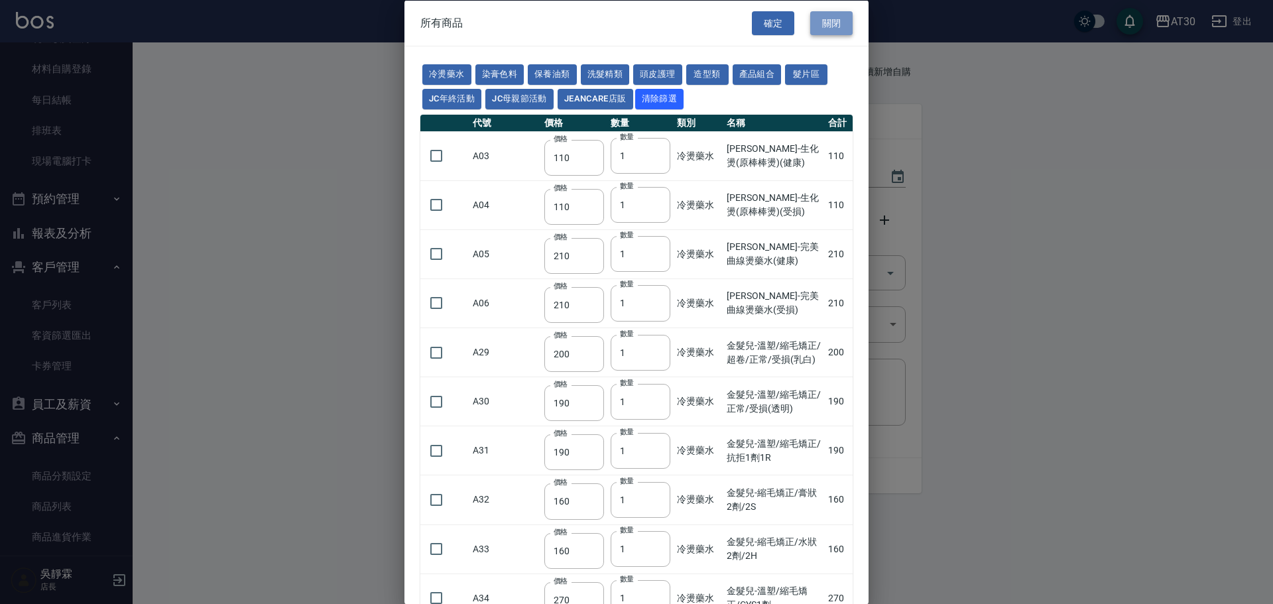
click at [825, 21] on button "關閉" at bounding box center [831, 23] width 42 height 25
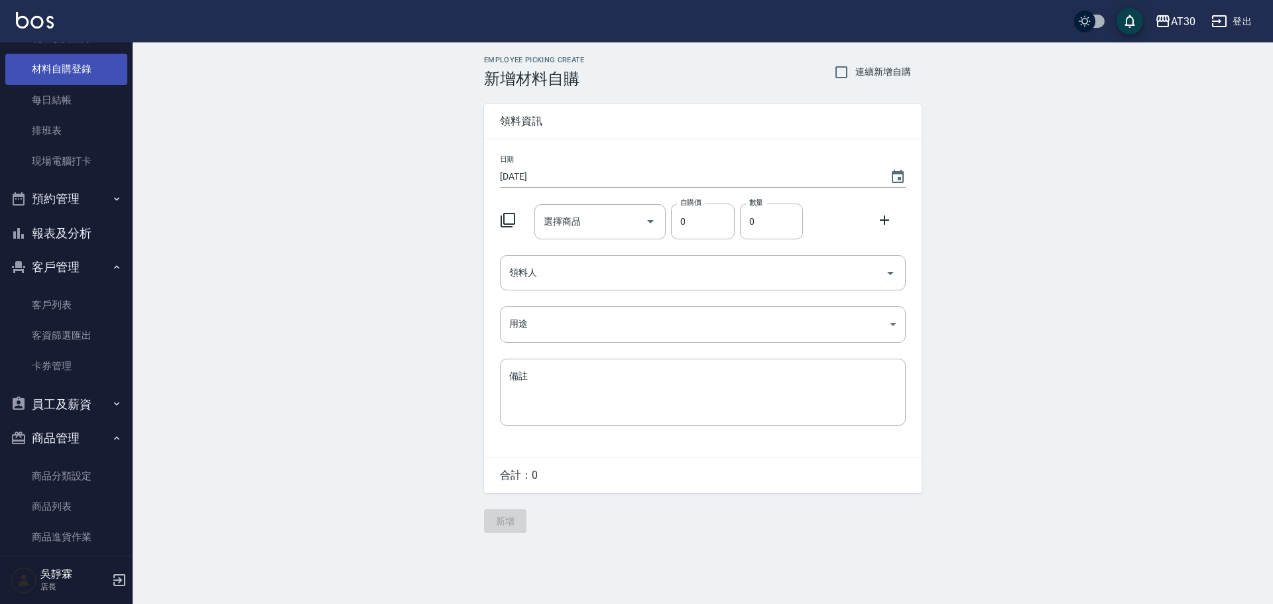
click at [78, 71] on link "材料自購登錄" at bounding box center [66, 69] width 122 height 30
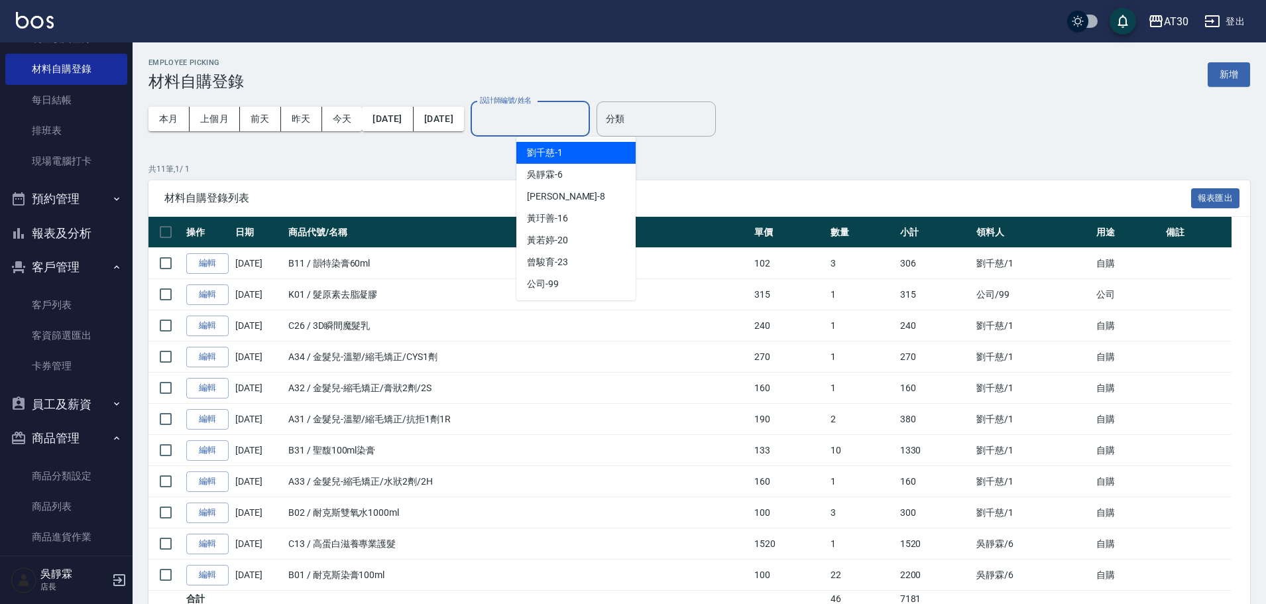
click at [583, 114] on input "設計師編號/姓名" at bounding box center [530, 118] width 107 height 23
click at [573, 154] on div "[PERSON_NAME]1" at bounding box center [575, 153] width 119 height 22
type input "[PERSON_NAME]1"
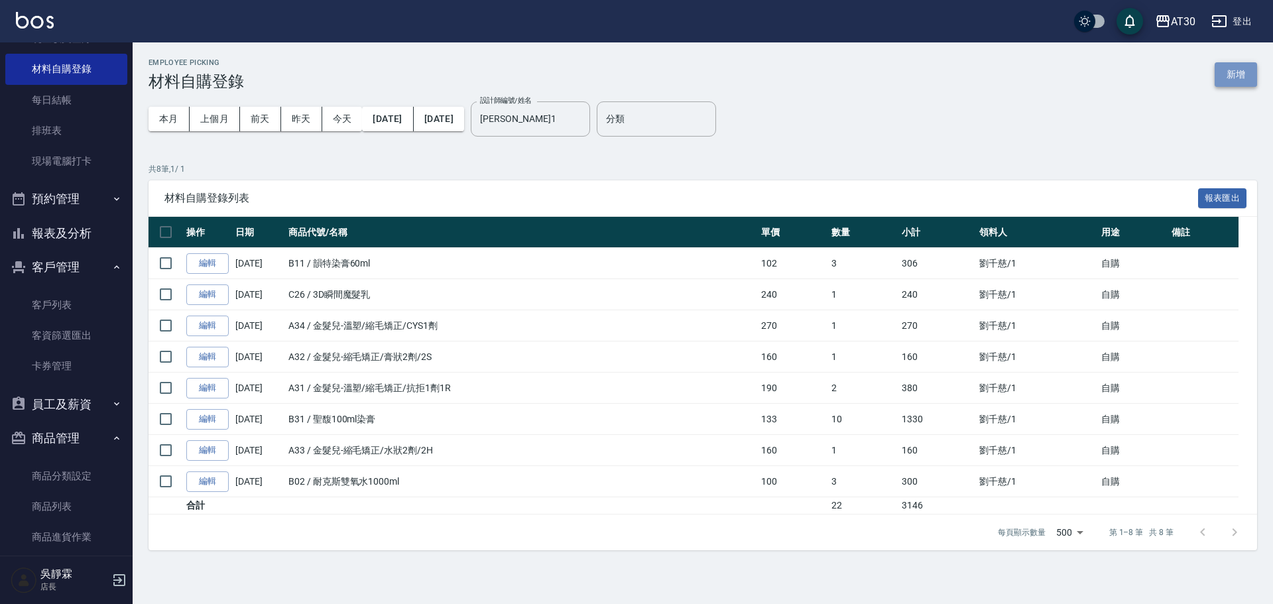
click at [1238, 69] on button "新增" at bounding box center [1235, 74] width 42 height 25
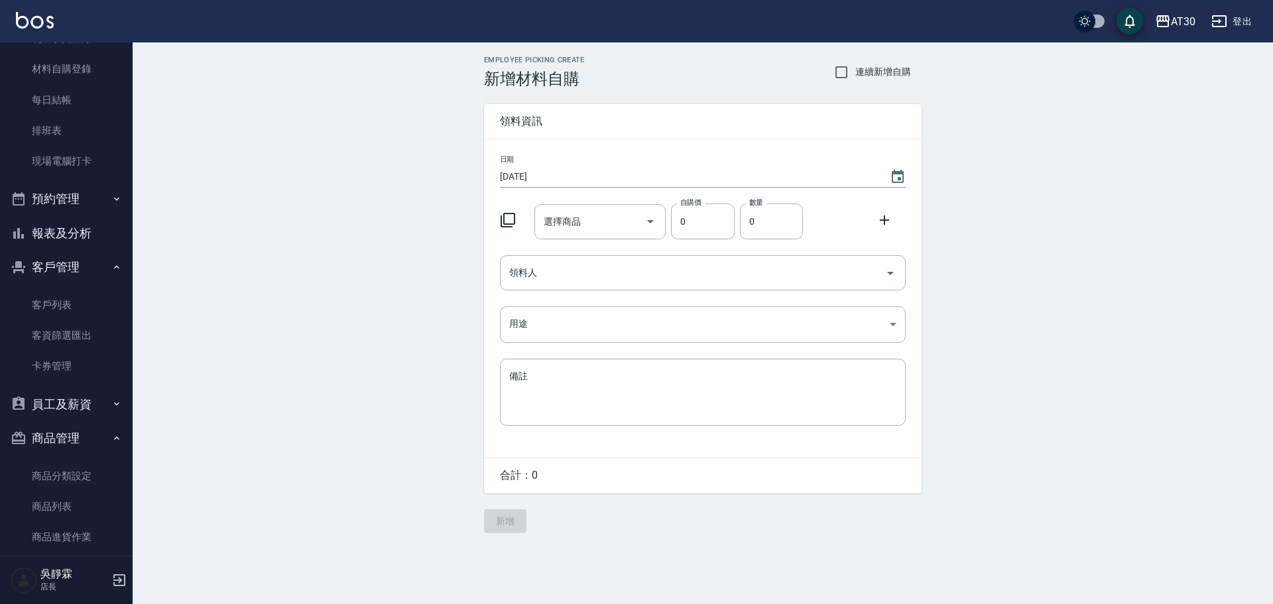
click at [515, 221] on icon at bounding box center [507, 220] width 15 height 15
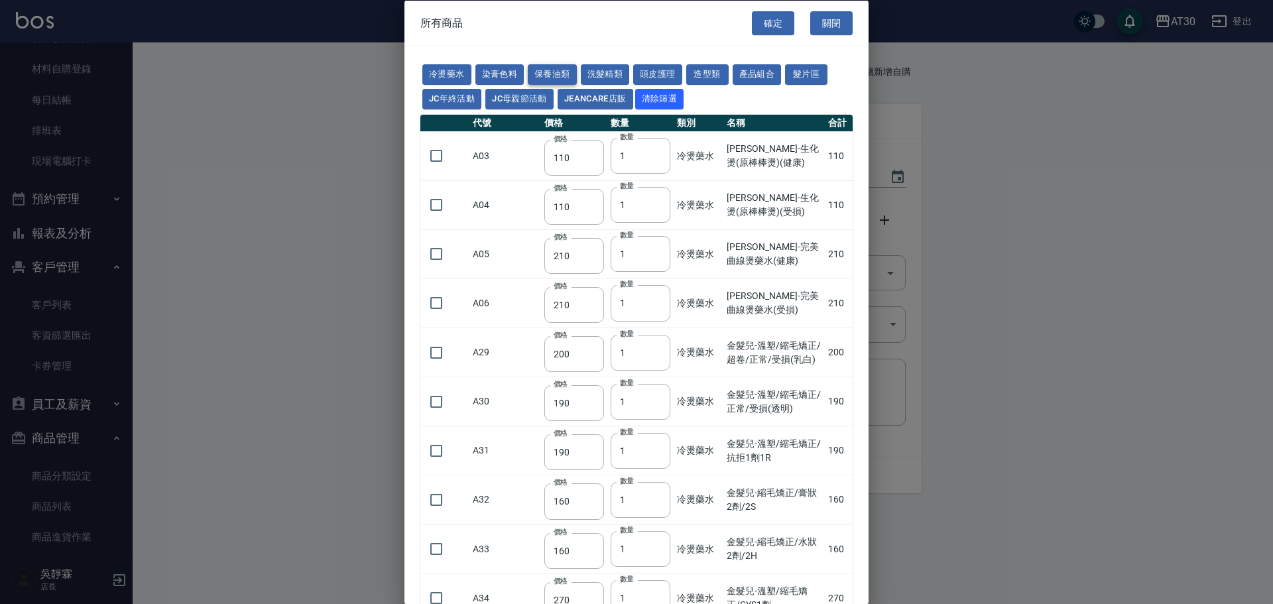
click at [549, 70] on button "保養油類" at bounding box center [552, 74] width 49 height 21
type input "330"
type input "50"
type input "330"
type input "50"
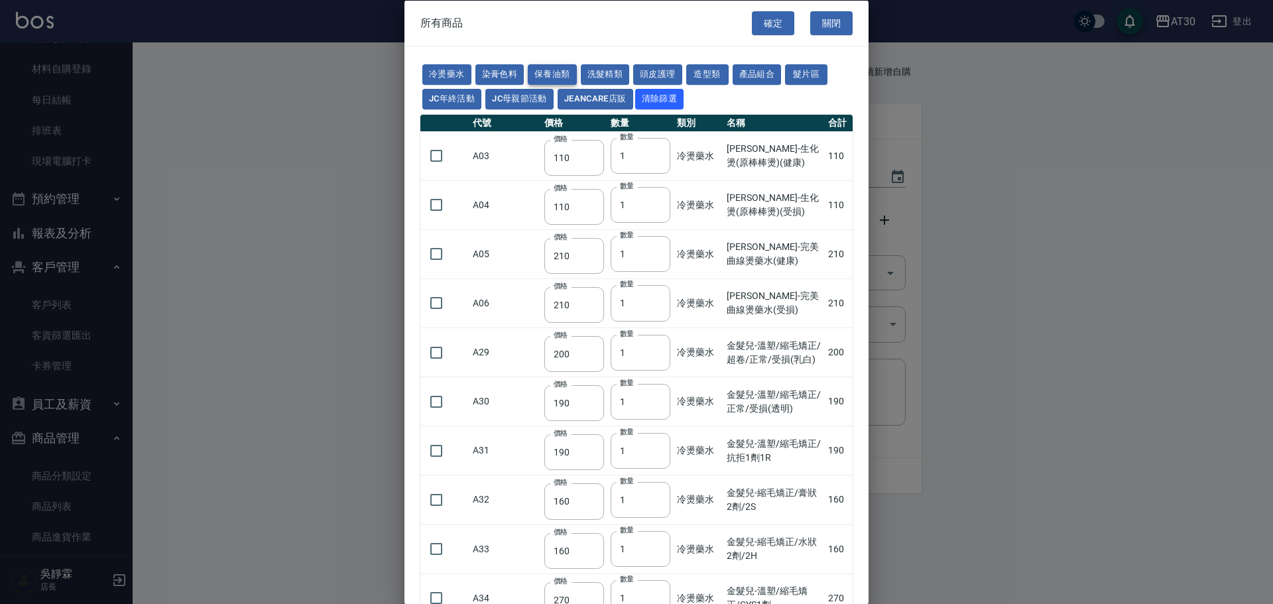
type input "30"
type input "960"
type input "1040"
type input "1520"
type input "120"
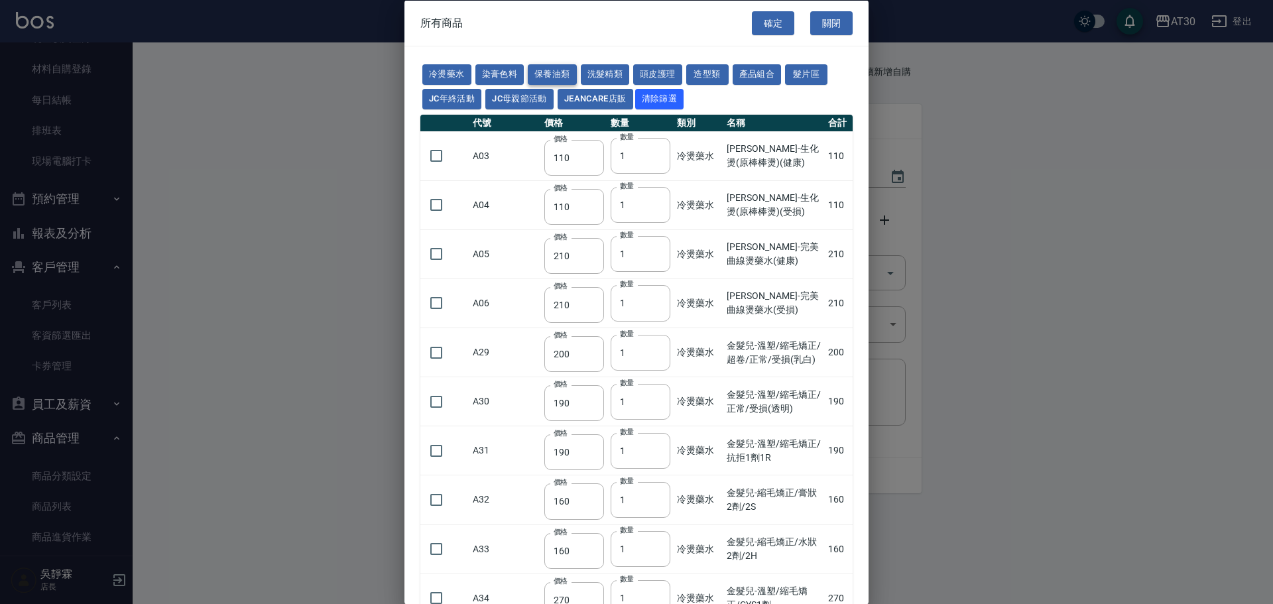
type input "1300"
type input "1520"
type input "2000"
type input "240"
type input "50"
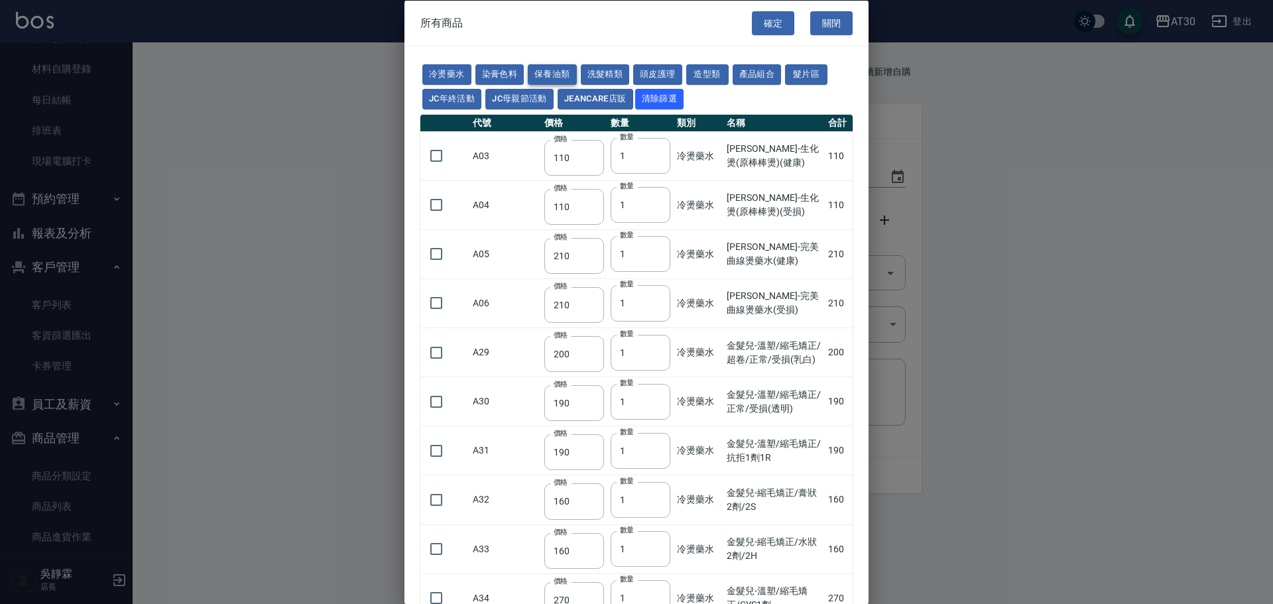
type input "180"
type input "400"
type input "800"
type input "700"
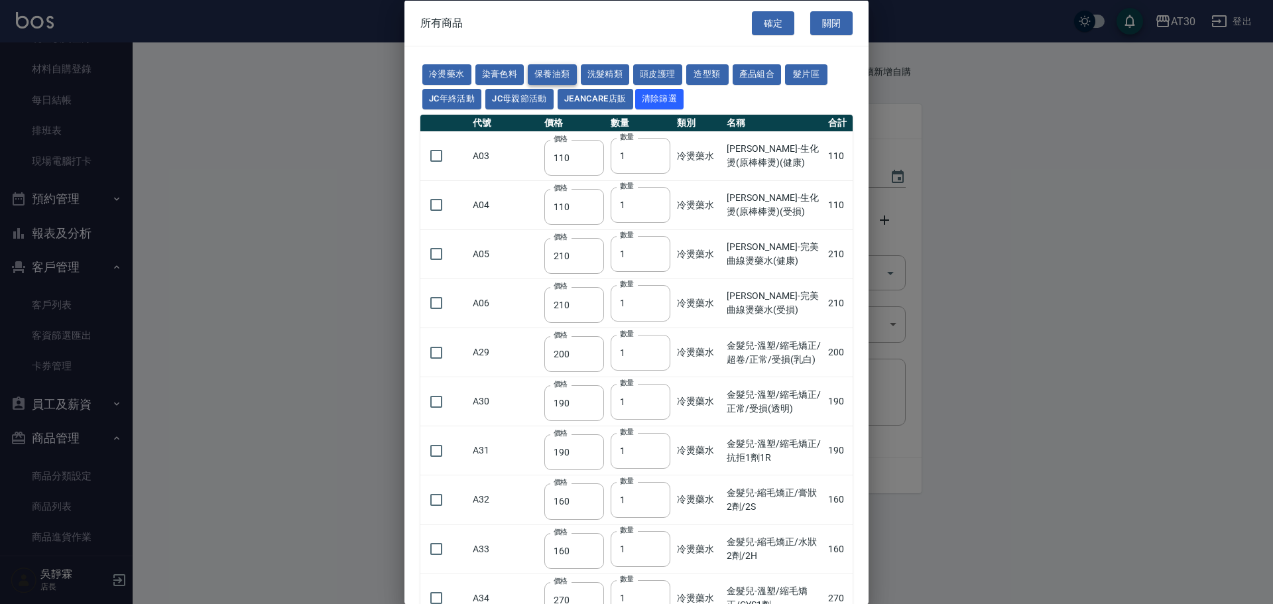
type input "272"
type input "530"
type input "2450"
type input "450"
type input "800"
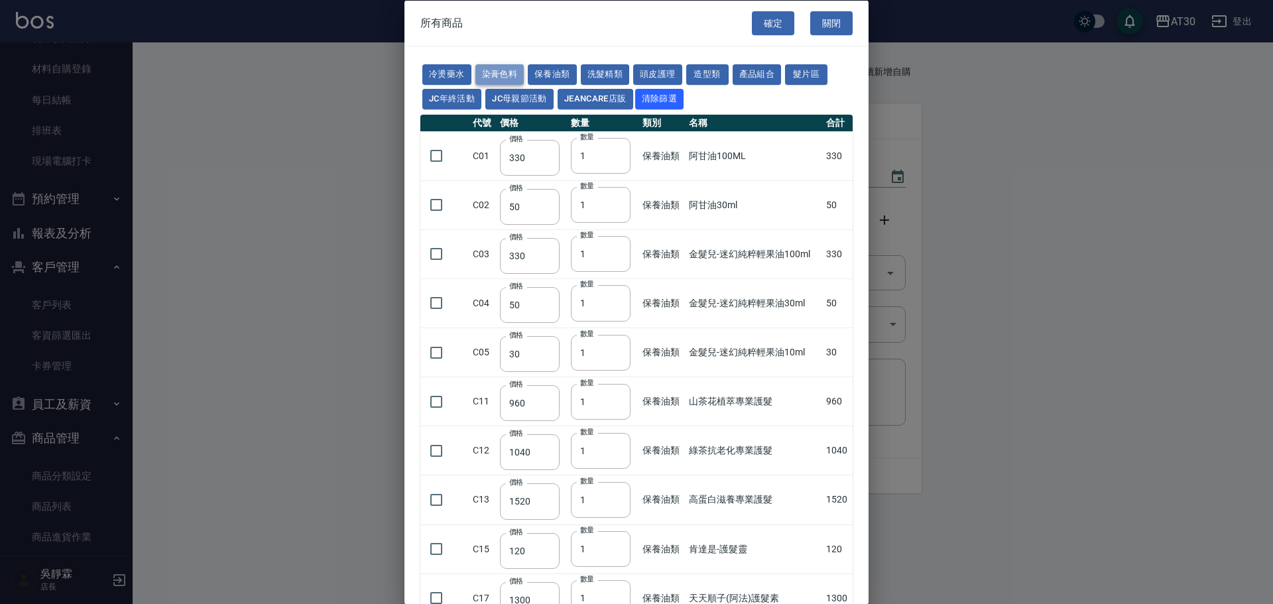
click at [502, 77] on button "染膏色料" at bounding box center [499, 74] width 49 height 21
type input "100"
type input "390"
type input "250"
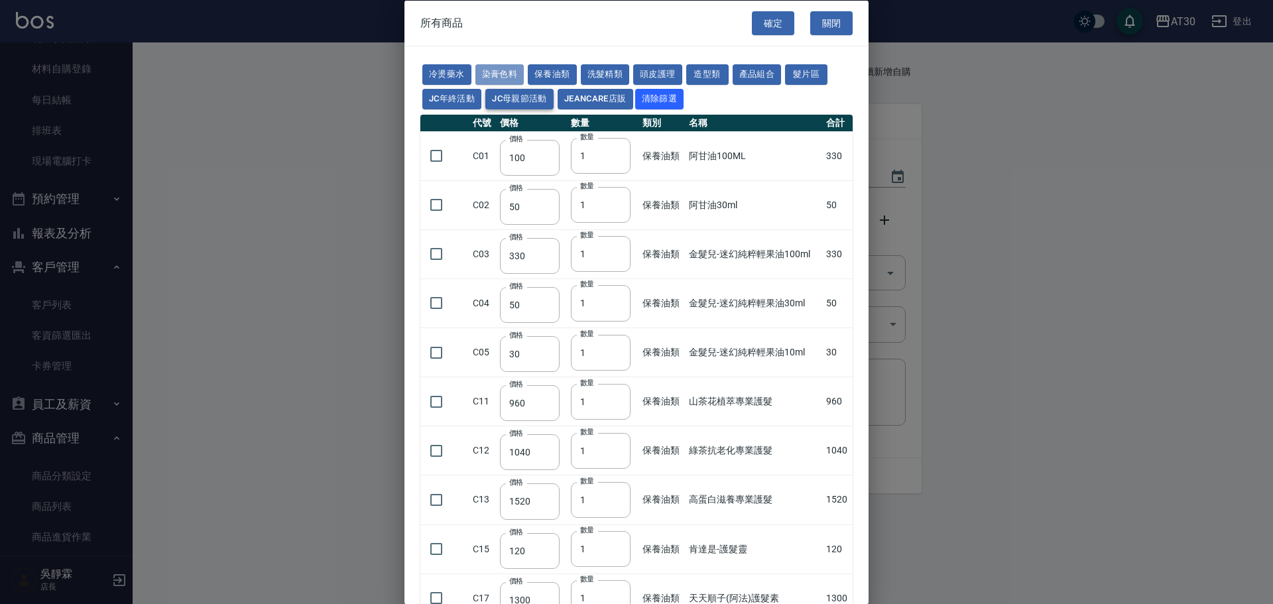
type input "105"
type input "406"
type input "105"
type input "102"
type input "137"
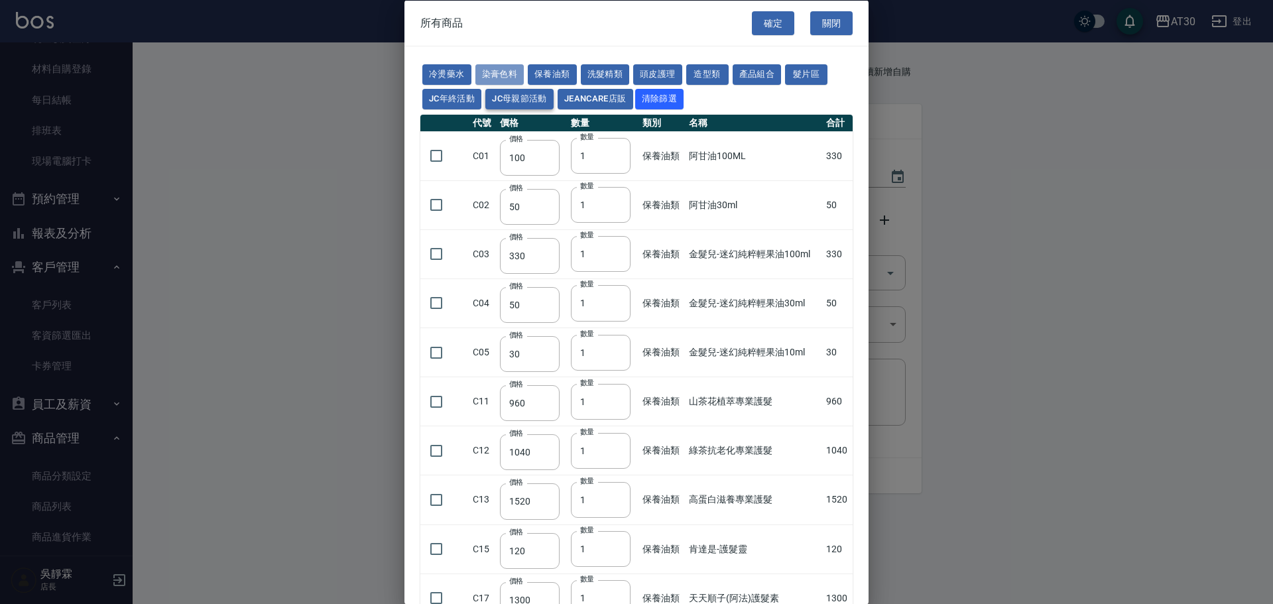
type input "110"
type input "100"
type input "130"
type input "133"
type input "186"
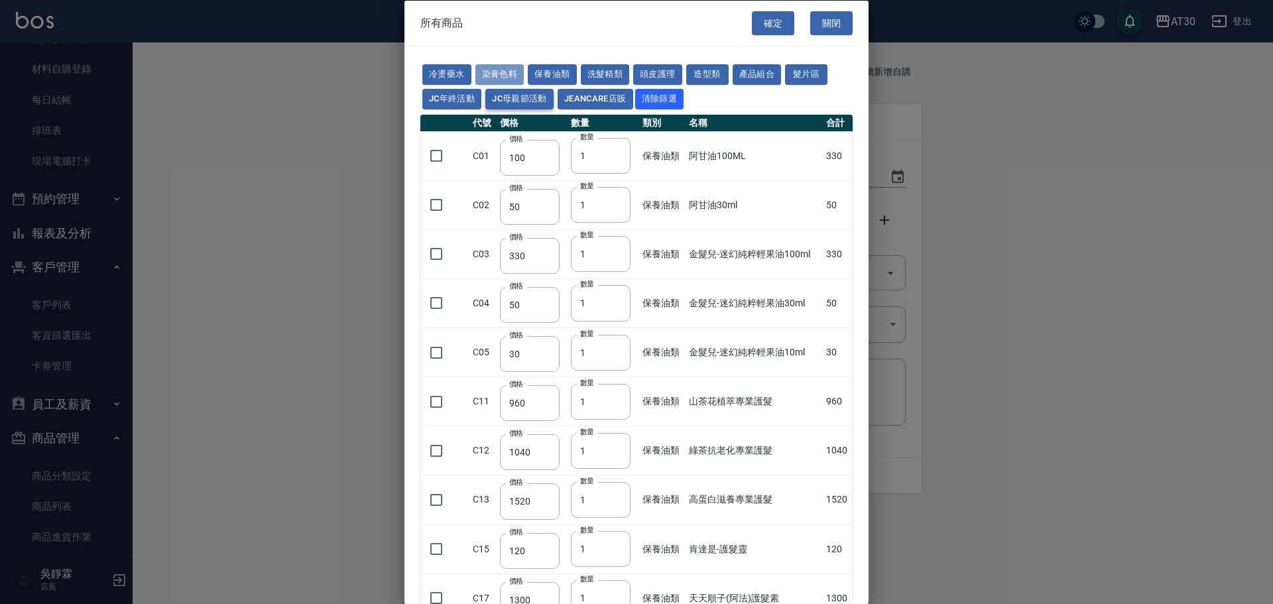
type input "133"
type input "450"
type input "350"
type input "112"
type input "450"
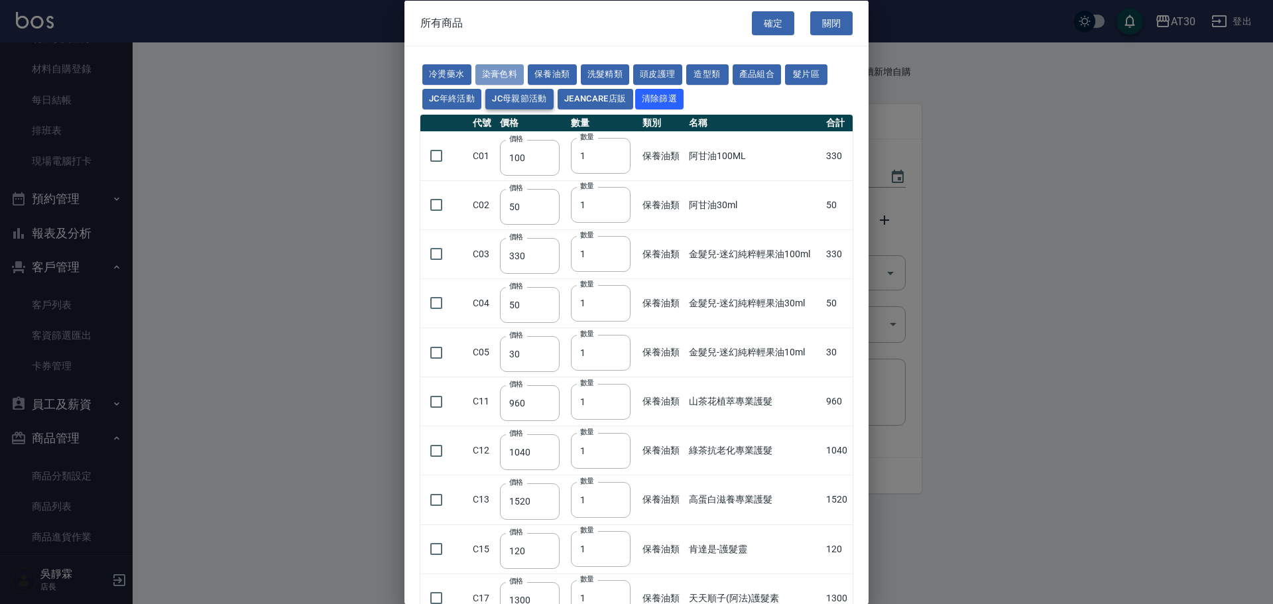
type input "1060"
type input "190"
type input "250"
type input "350"
type input "735"
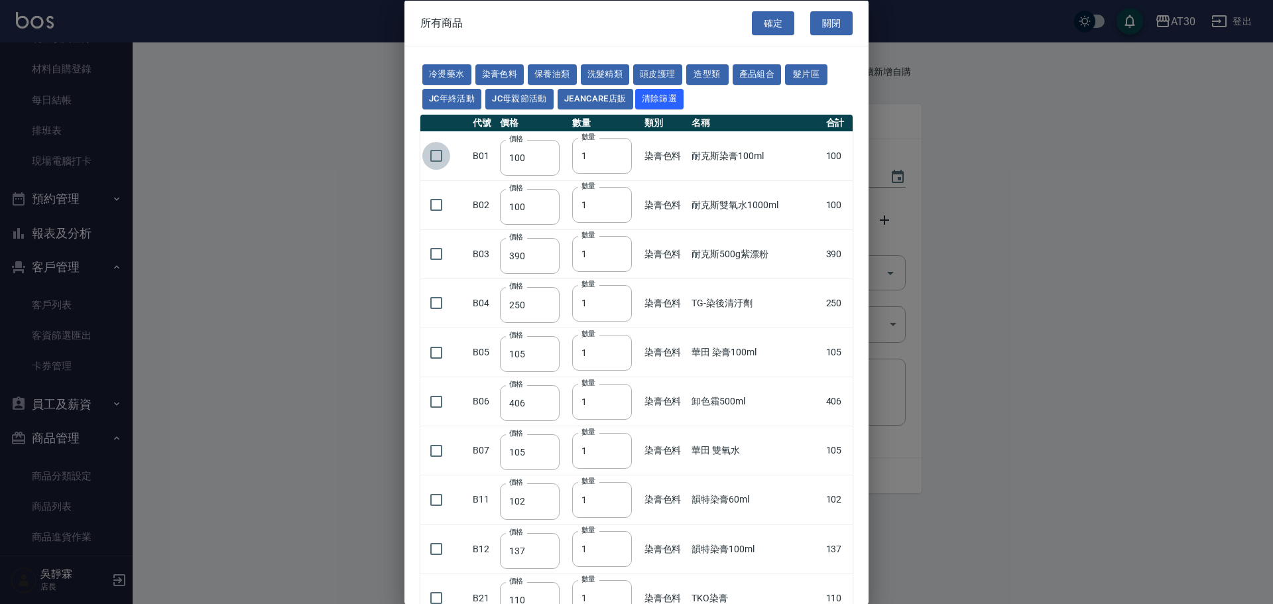
click at [435, 154] on input "checkbox" at bounding box center [436, 156] width 28 height 28
checkbox input "true"
click at [435, 207] on input "checkbox" at bounding box center [436, 205] width 28 height 28
checkbox input "true"
click at [758, 29] on button "確定" at bounding box center [773, 23] width 42 height 25
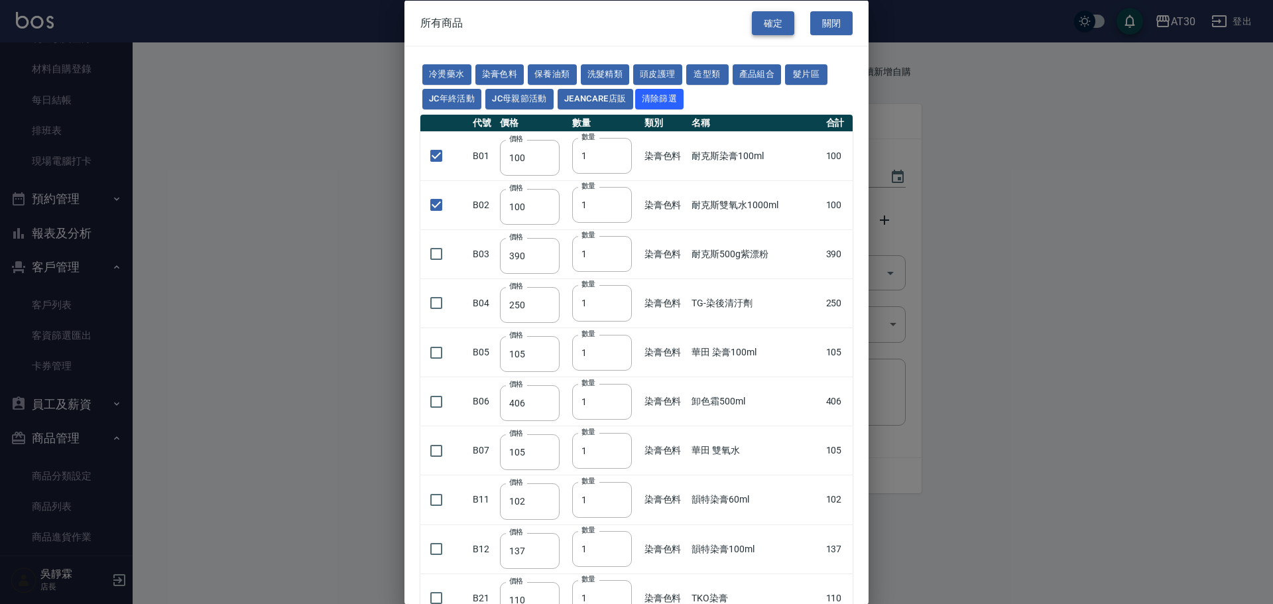
type input "耐克斯染膏100ml"
type input "100"
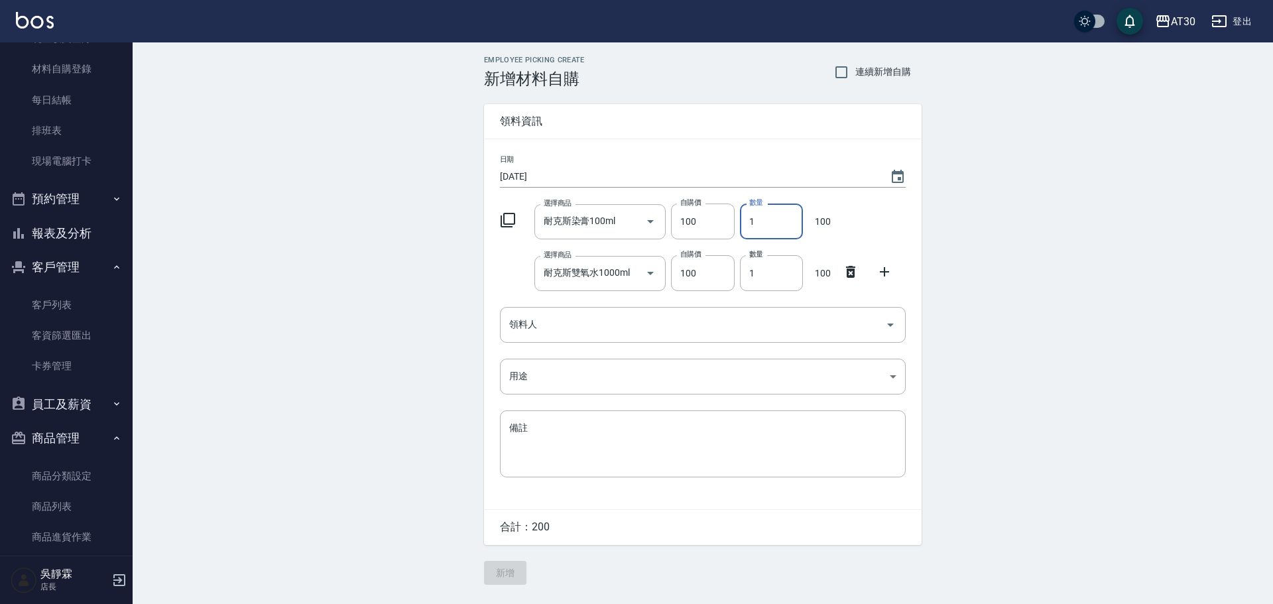
click at [740, 229] on input "1" at bounding box center [771, 221] width 63 height 36
type input "32"
drag, startPoint x: 765, startPoint y: 272, endPoint x: 743, endPoint y: 275, distance: 22.0
click at [743, 275] on input "1" at bounding box center [771, 273] width 63 height 36
click at [616, 311] on div "領料人" at bounding box center [703, 324] width 406 height 35
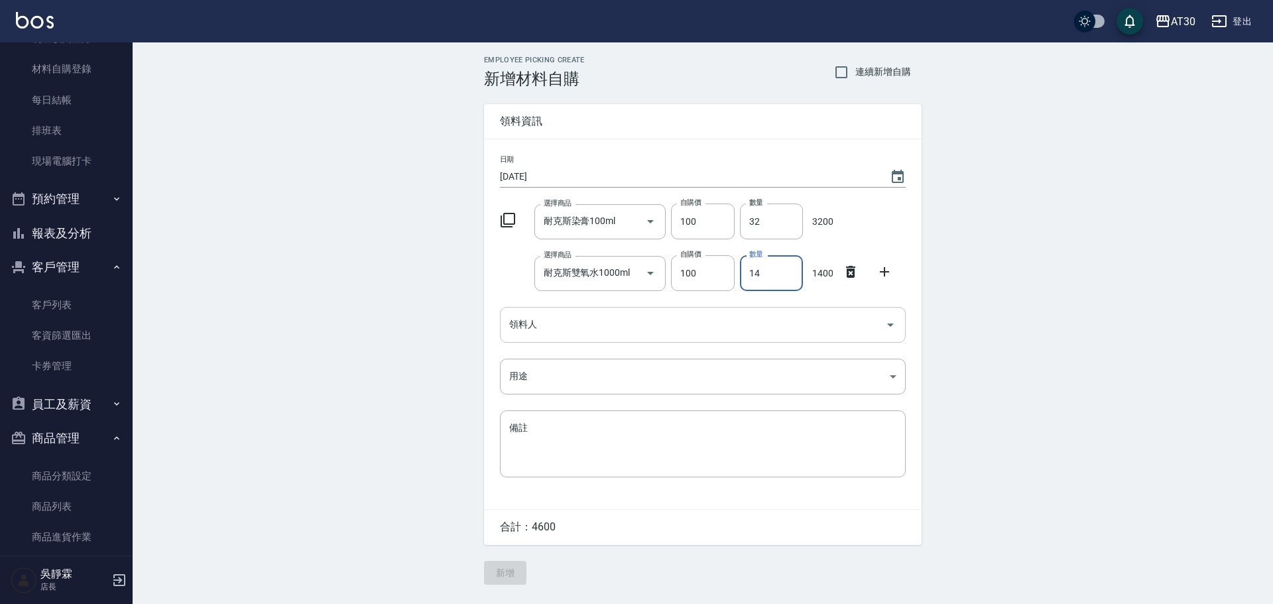
type input "14"
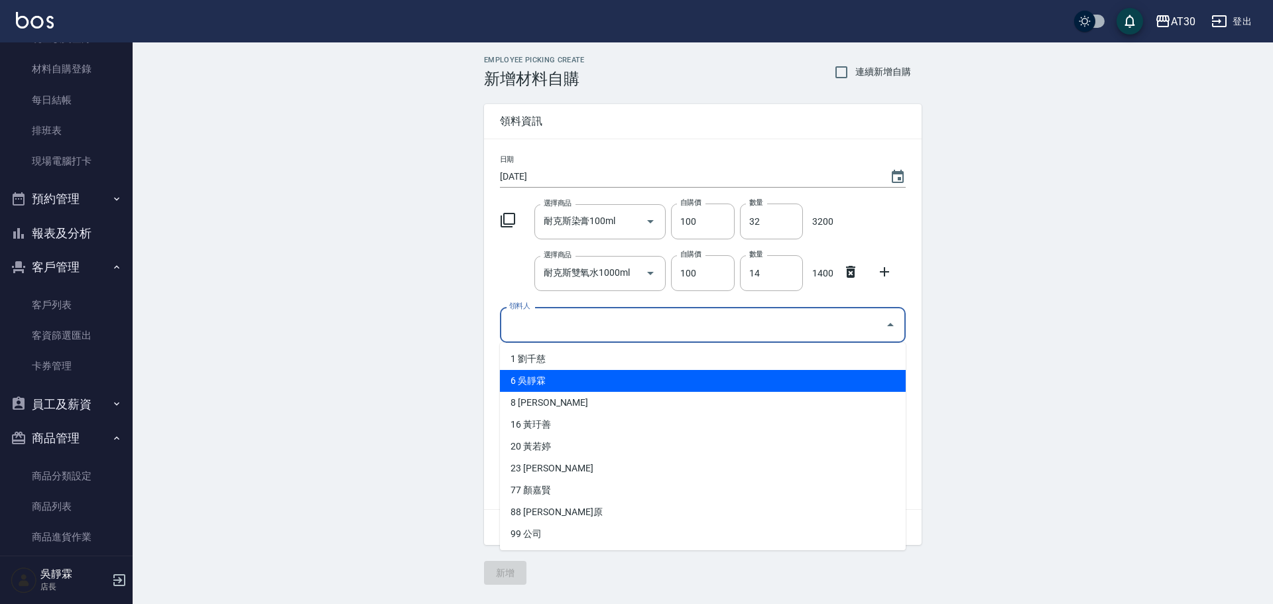
click at [587, 374] on li "6 吳靜霖" at bounding box center [703, 381] width 406 height 22
type input "吳靜霖"
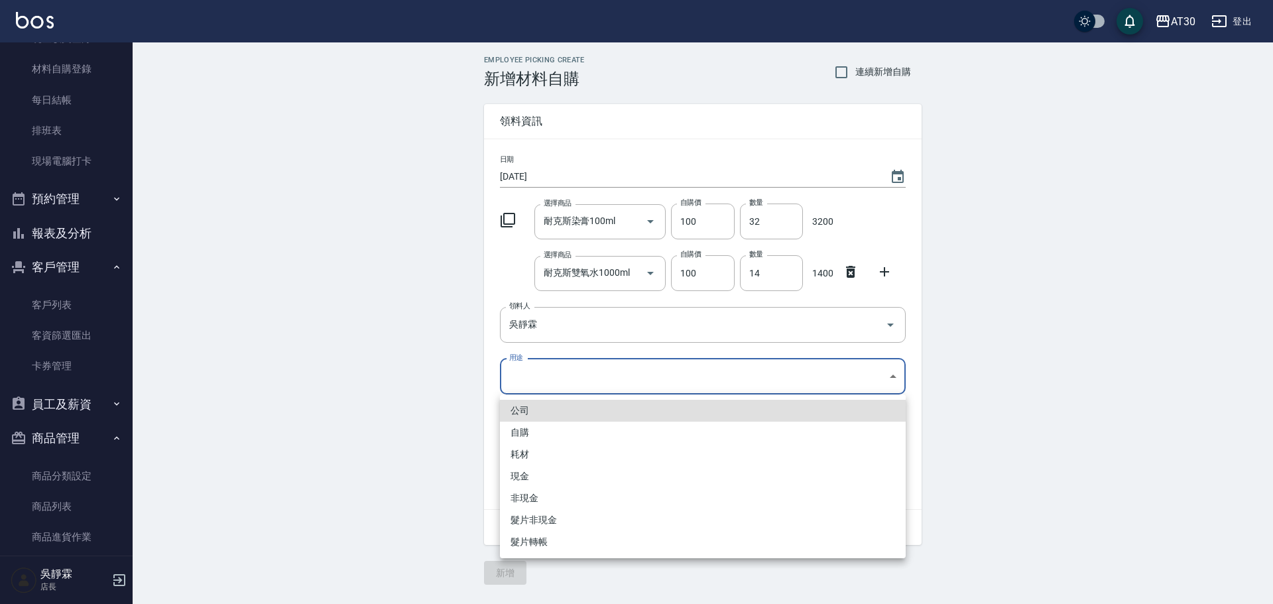
click at [559, 377] on body "AT30 登出 櫃檯作業 打帳單 帳單列表 現金收支登錄 材料自購登錄 每日結帳 排班表 現場電腦打卡 預約管理 預約管理 單日預約紀錄 單週預約紀錄 報表及…" at bounding box center [636, 302] width 1273 height 604
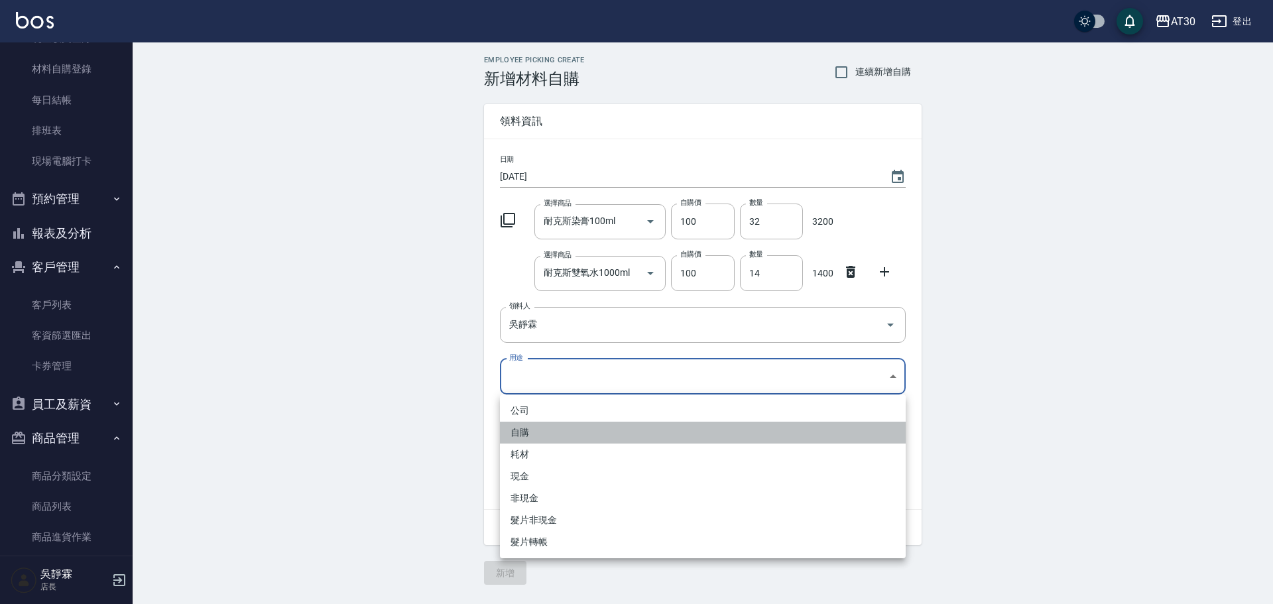
click at [549, 434] on li "自購" at bounding box center [703, 433] width 406 height 22
type input "自購"
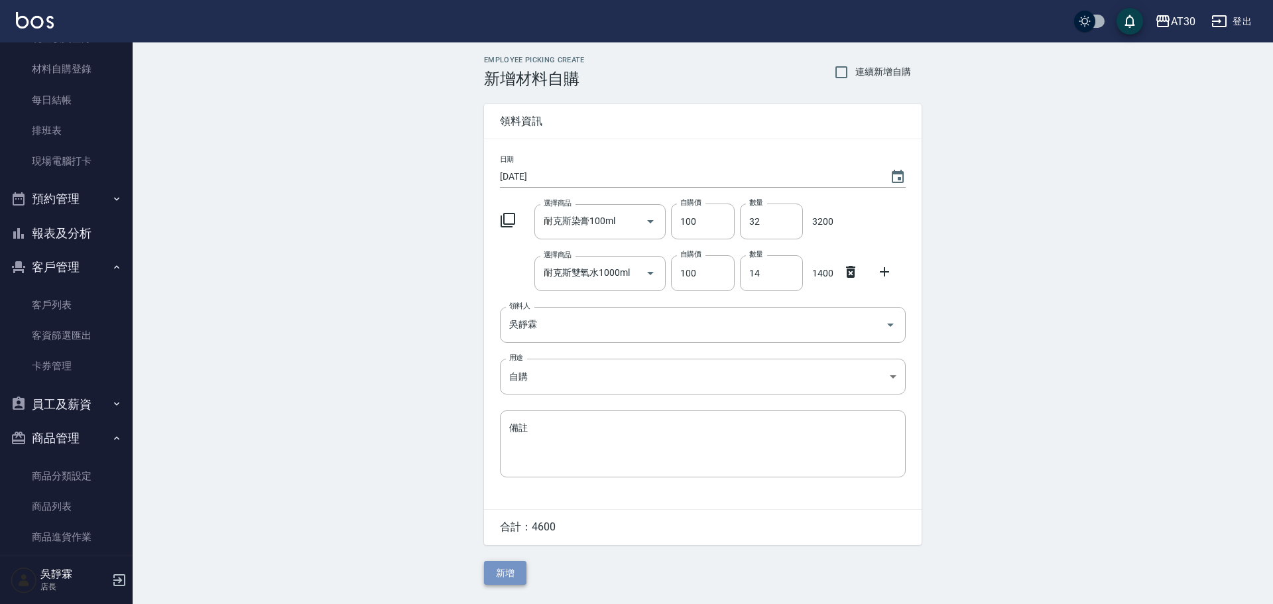
click at [512, 570] on button "新增" at bounding box center [505, 573] width 42 height 25
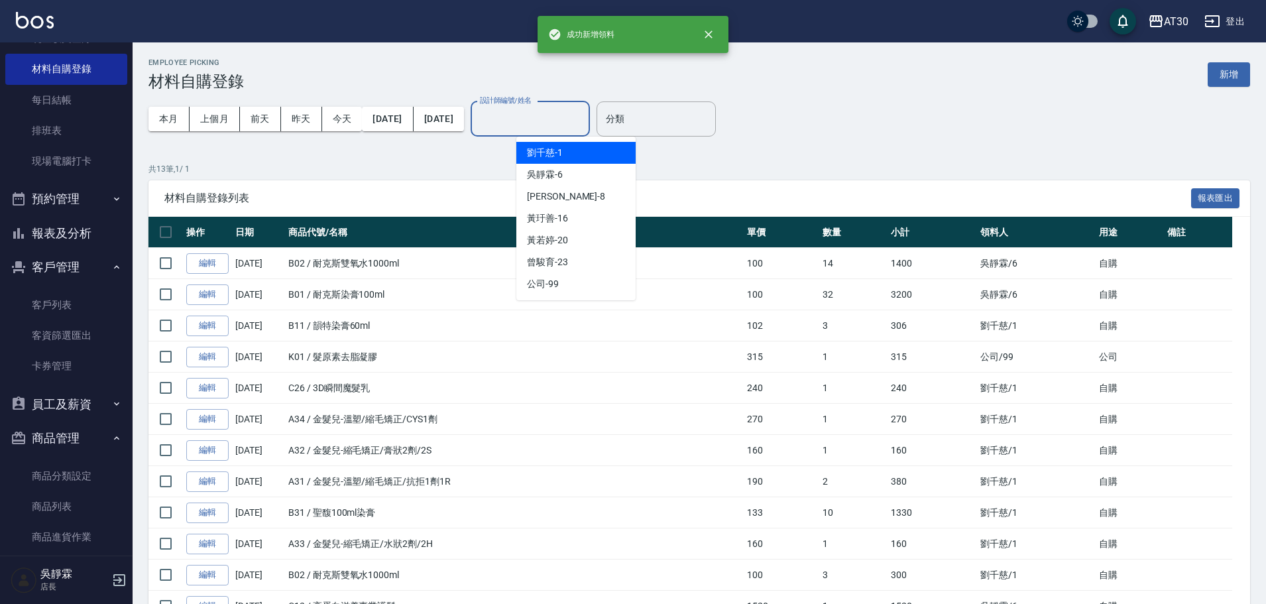
drag, startPoint x: 548, startPoint y: 119, endPoint x: 543, endPoint y: 130, distance: 12.5
click at [548, 119] on input "設計師編號/姓名" at bounding box center [530, 118] width 107 height 23
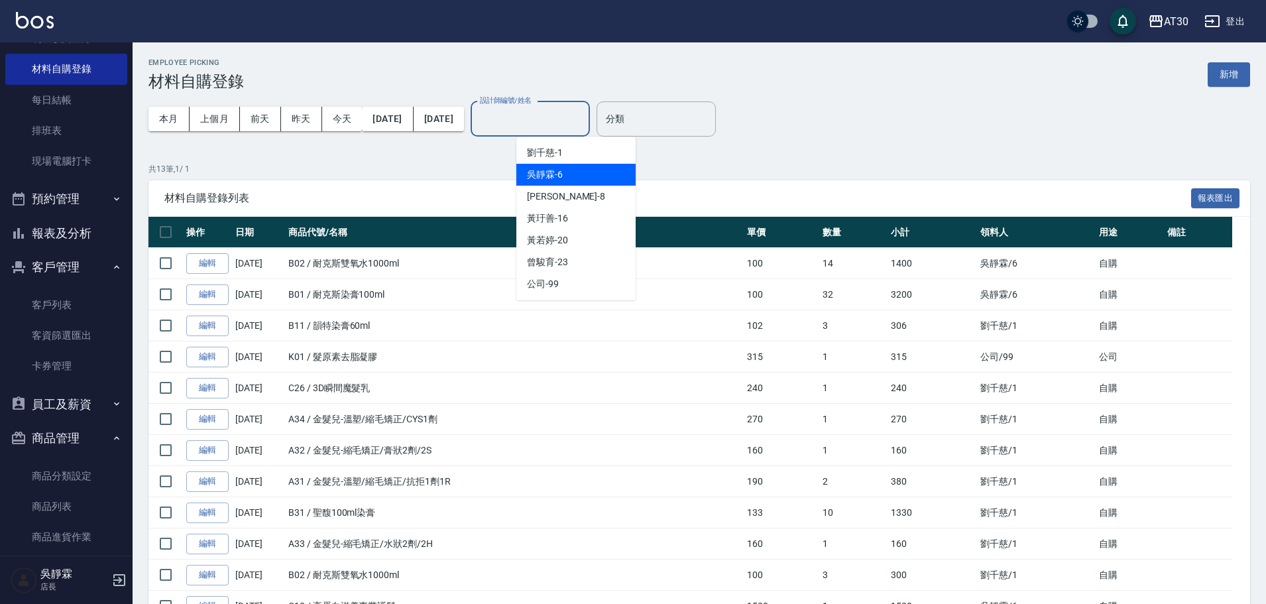
click at [549, 171] on span "吳靜霖 -6" at bounding box center [545, 175] width 36 height 14
type input "吳靜霖-6"
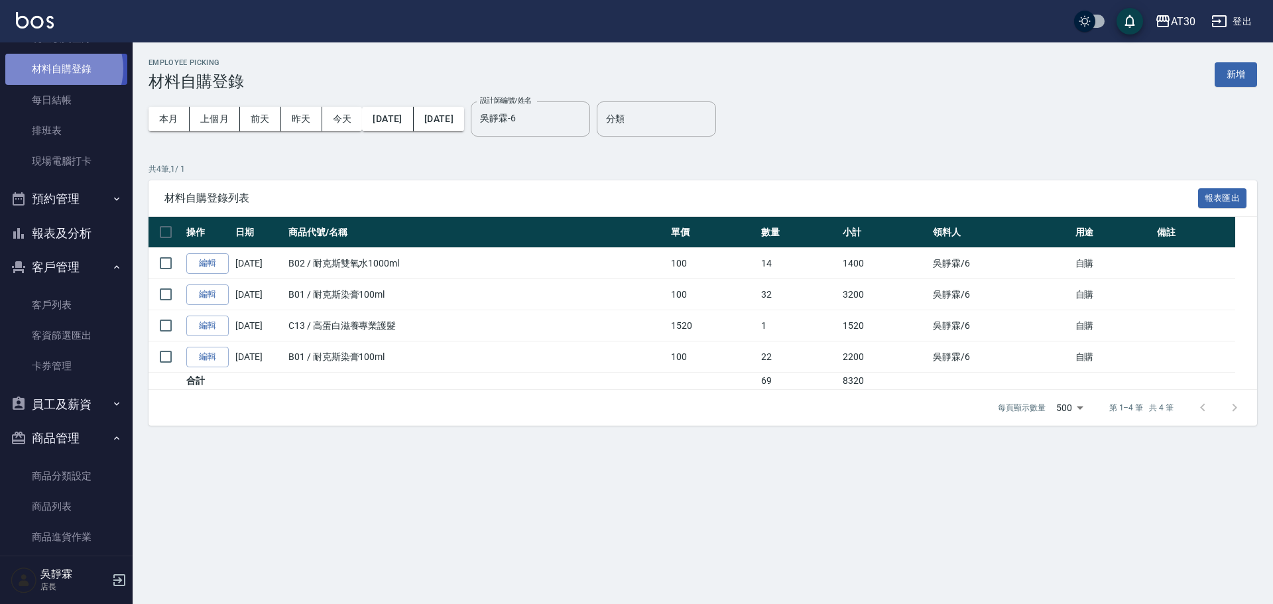
click at [60, 68] on link "材料自購登錄" at bounding box center [66, 69] width 122 height 30
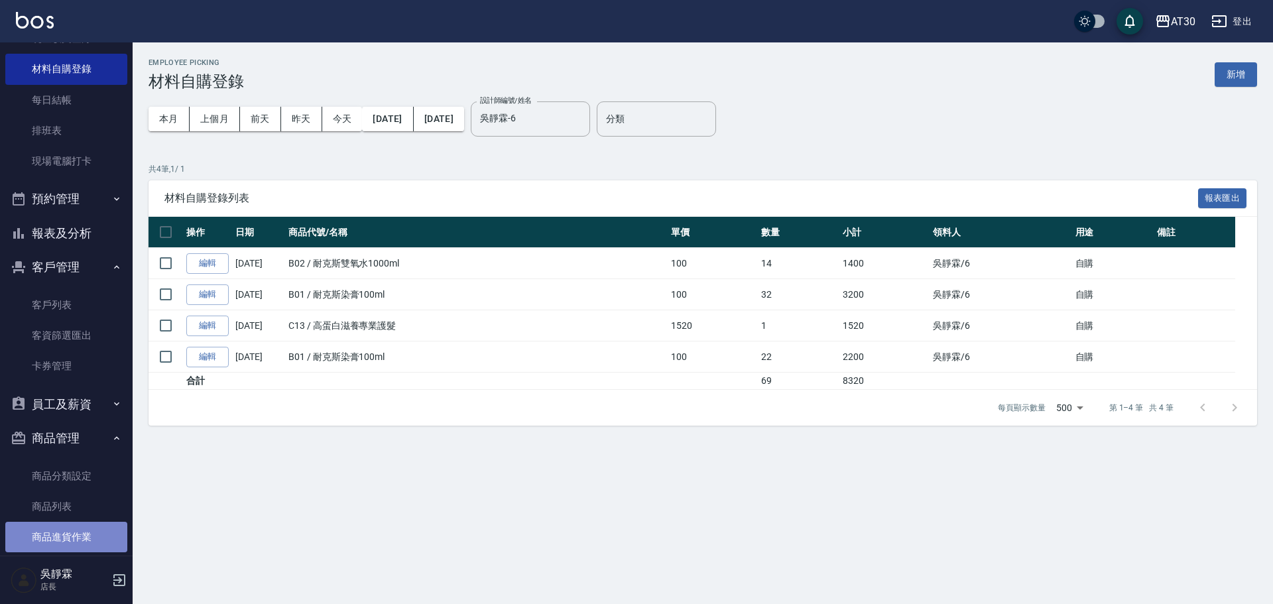
click at [82, 546] on link "商品進貨作業" at bounding box center [66, 537] width 122 height 30
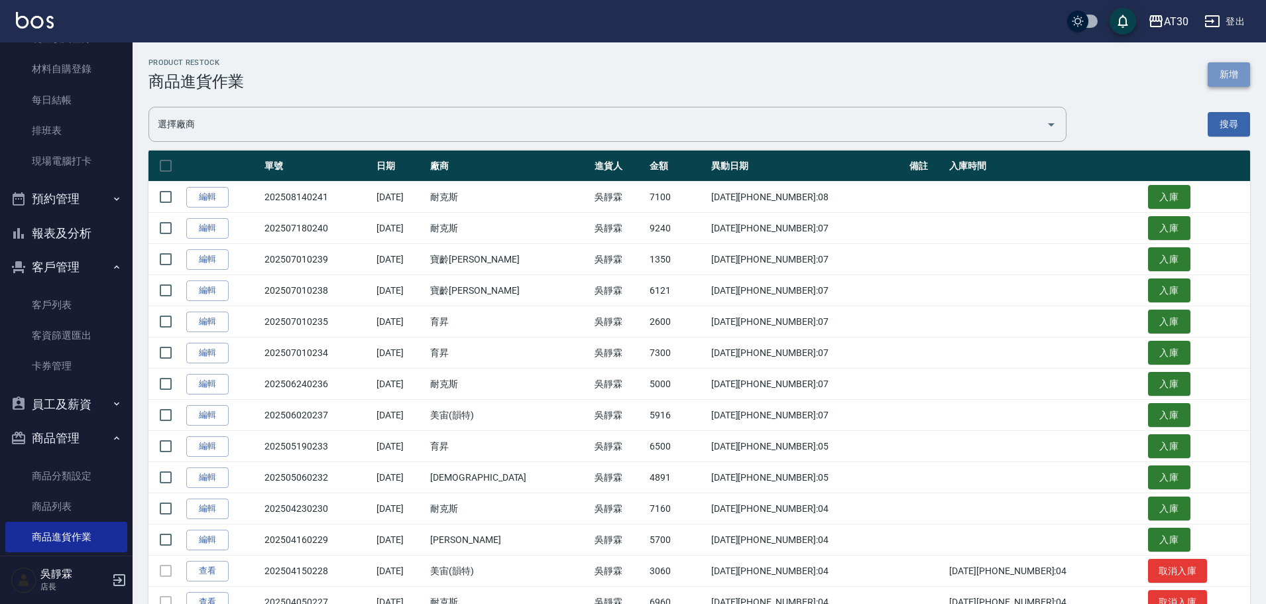
click at [1237, 71] on button "新增" at bounding box center [1229, 74] width 42 height 25
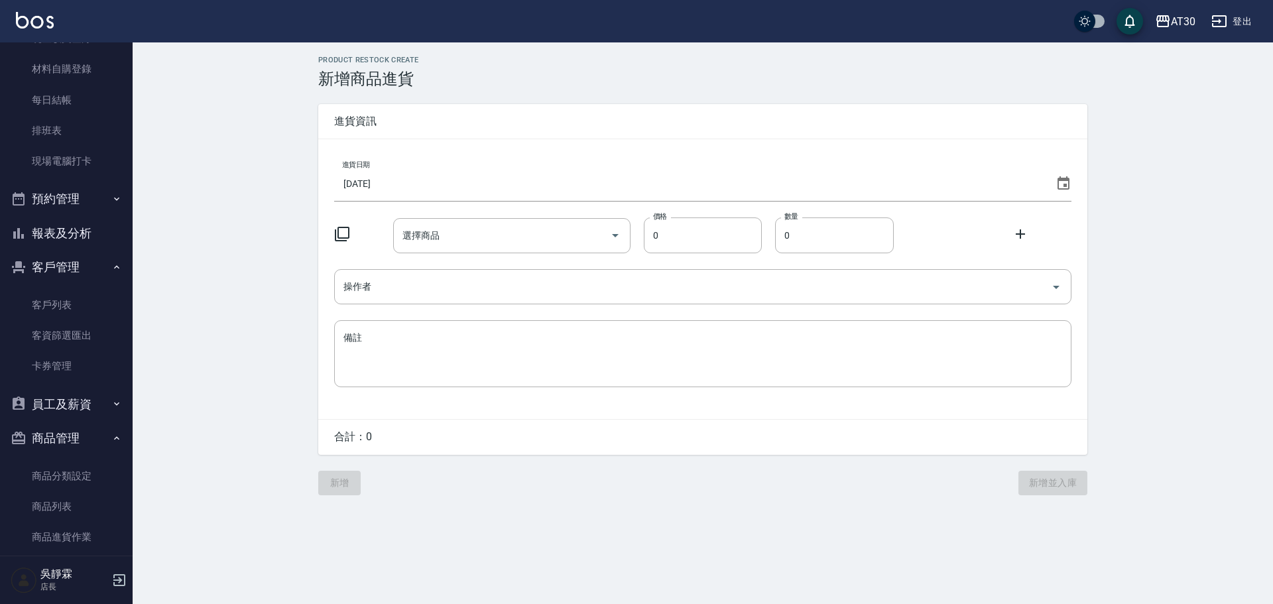
click at [1063, 184] on icon at bounding box center [1063, 184] width 16 height 16
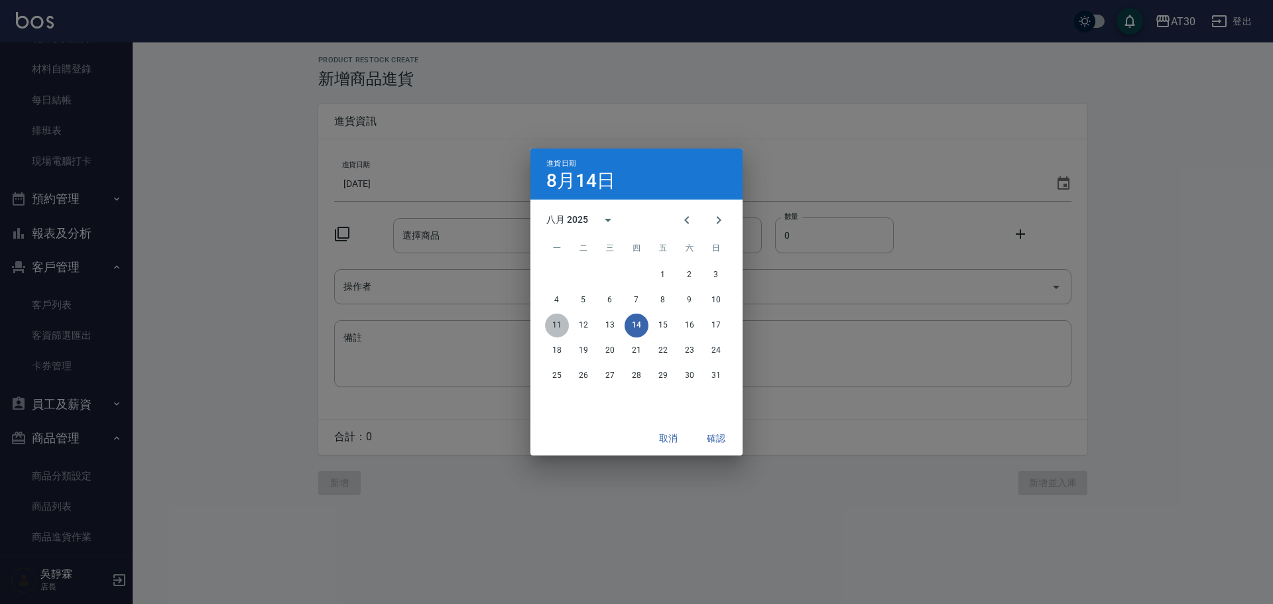
click at [557, 325] on button "11" at bounding box center [557, 326] width 24 height 24
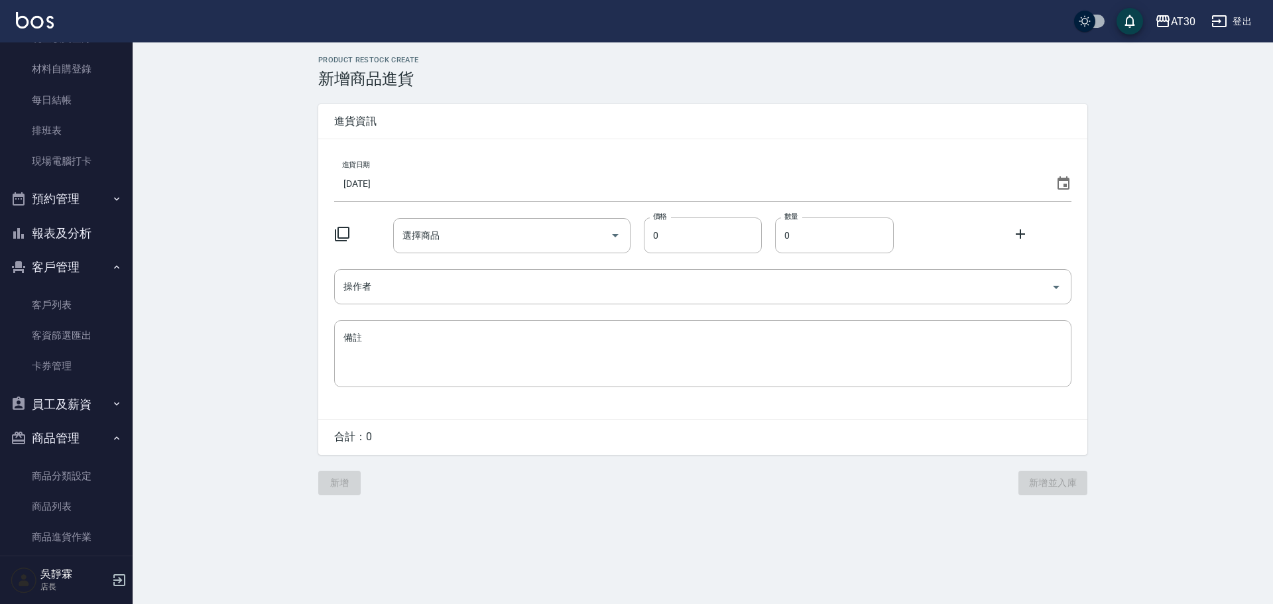
click at [343, 233] on icon at bounding box center [342, 234] width 16 height 16
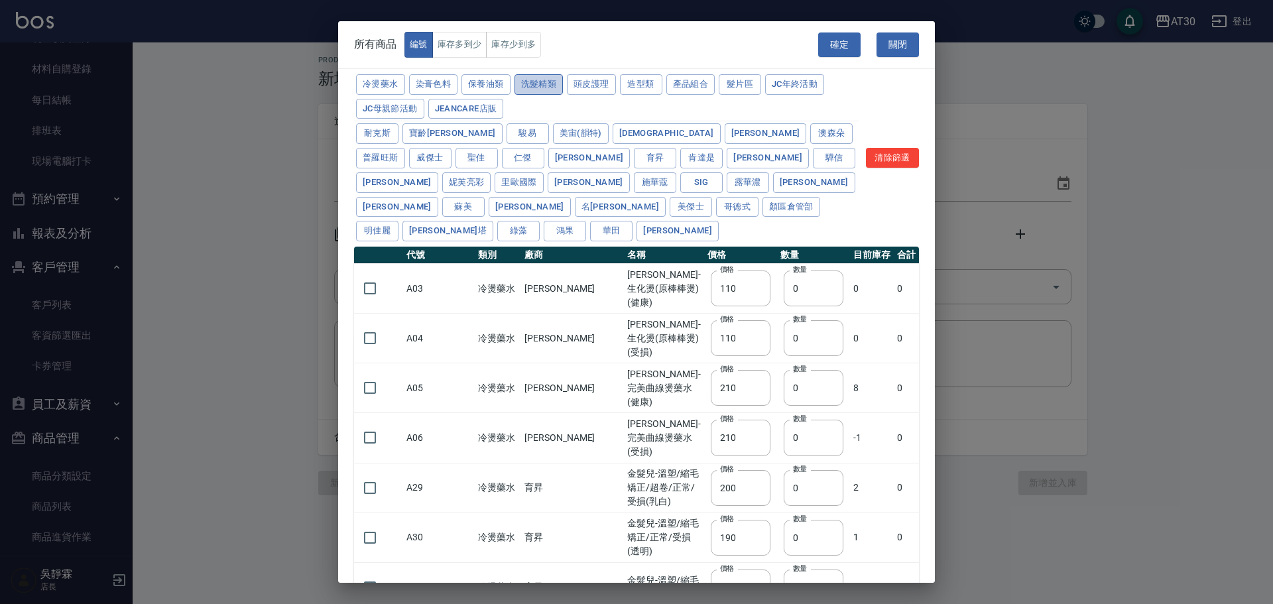
click at [544, 84] on button "洗髮精類" at bounding box center [538, 84] width 49 height 21
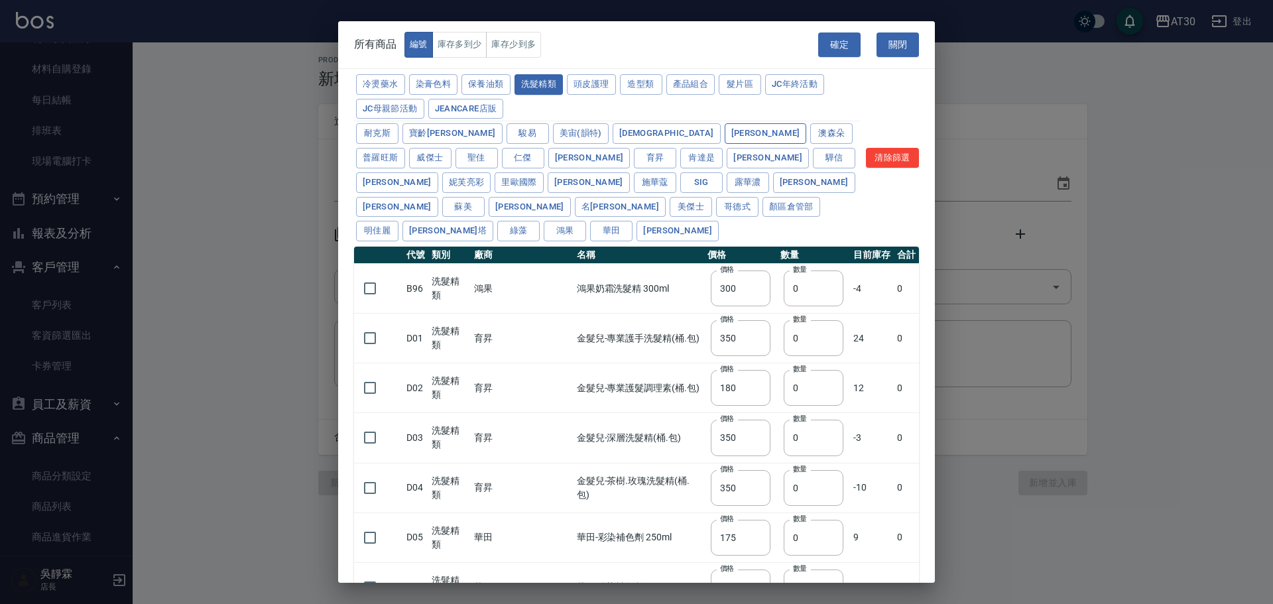
type input "300"
type input "350"
type input "180"
type input "350"
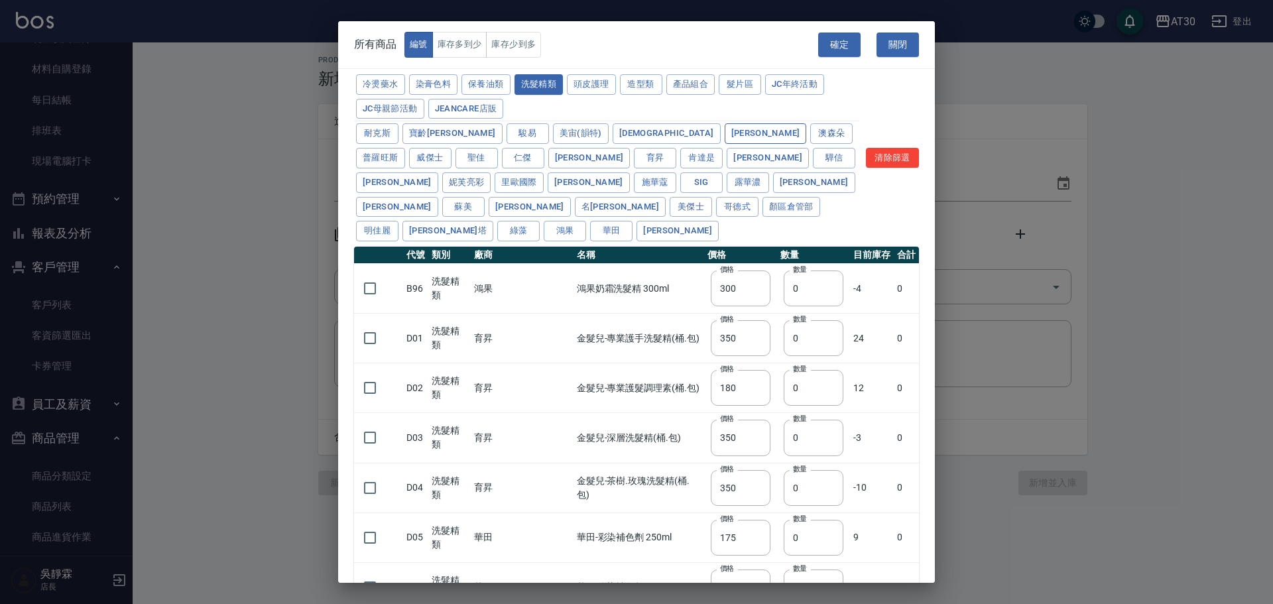
type input "175"
type input "455"
type input "440"
type input "200"
type input "420"
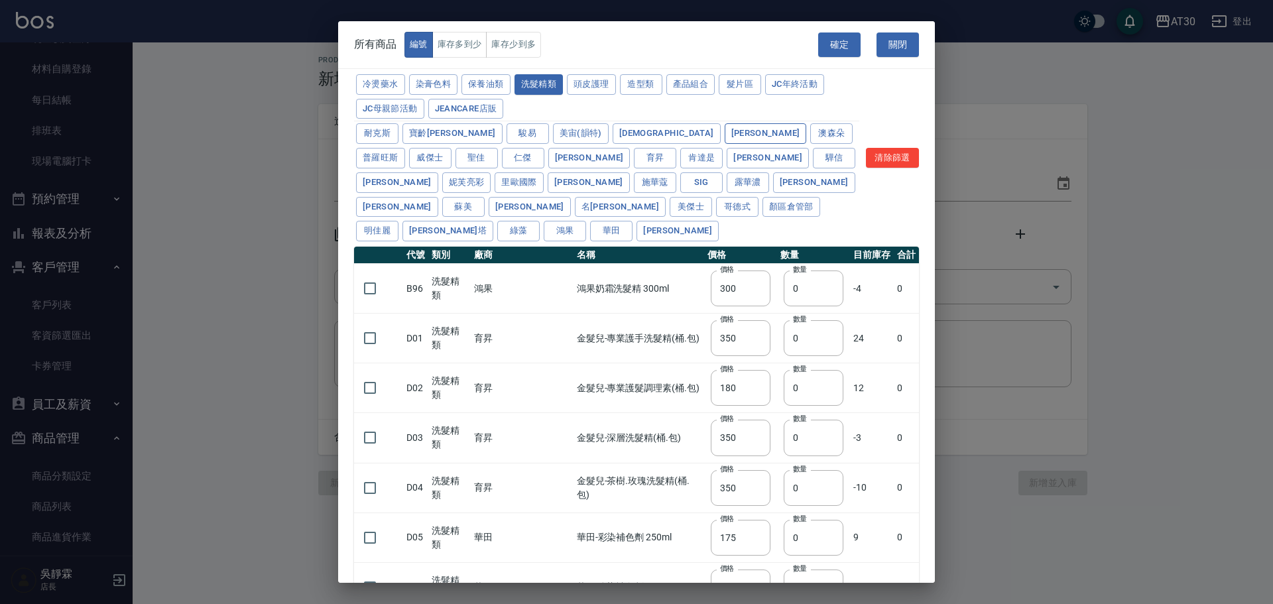
type input "300"
type input "750"
type input "800"
type input "330"
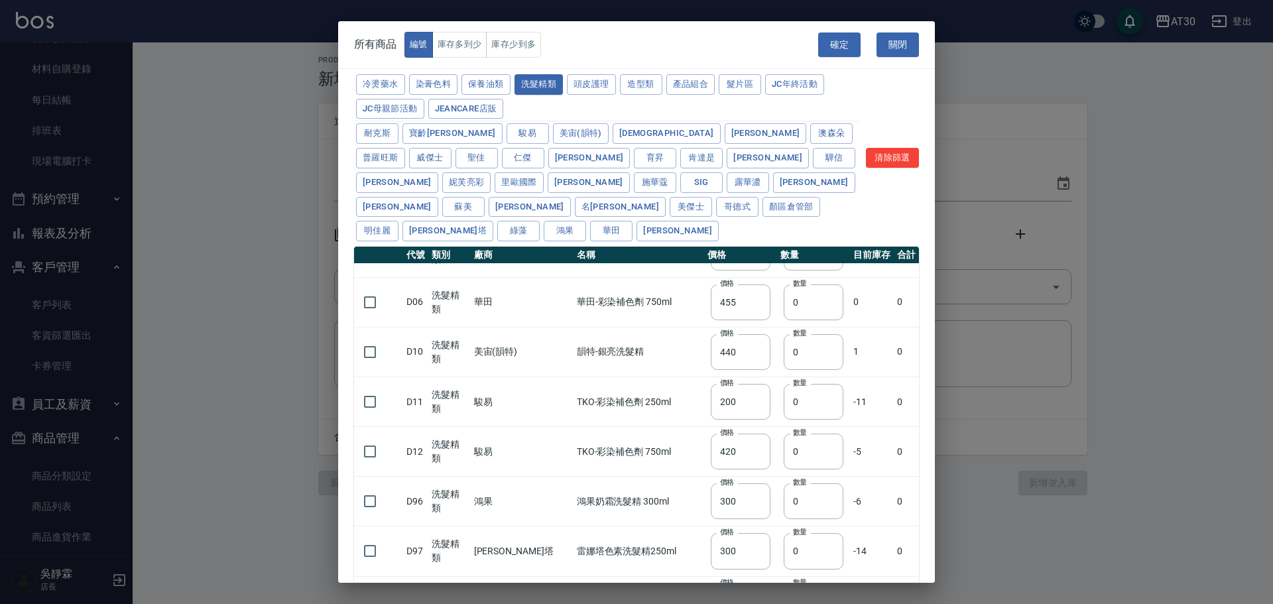
scroll to position [277, 0]
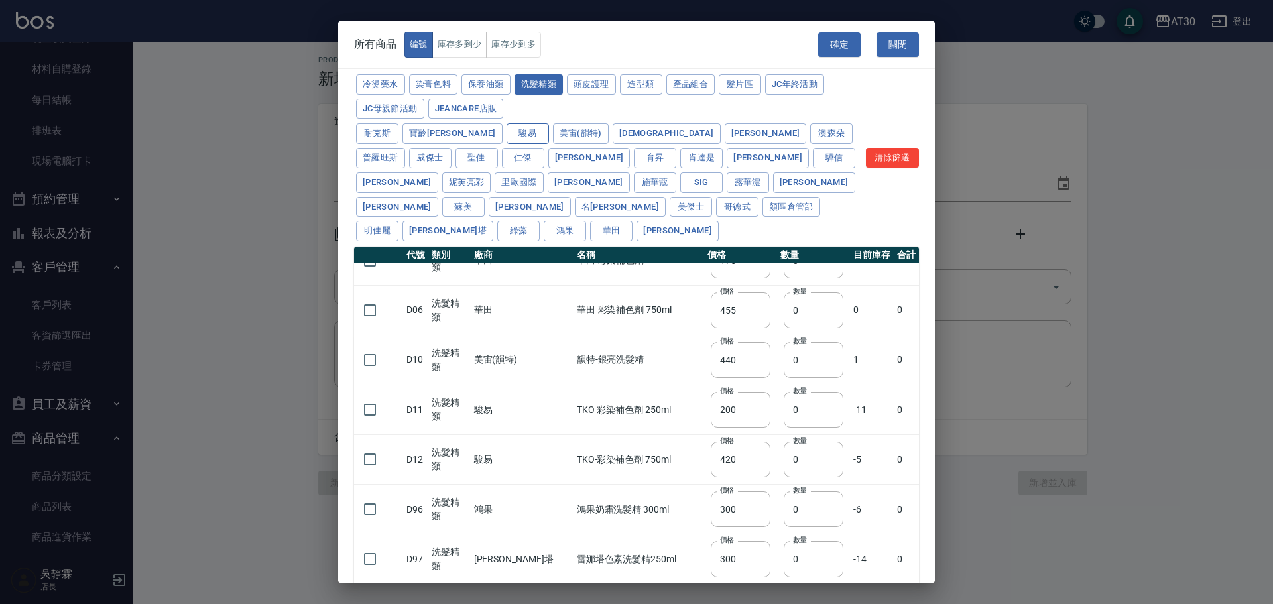
click at [506, 135] on button "駿易" at bounding box center [527, 133] width 42 height 21
type input "200"
type input "420"
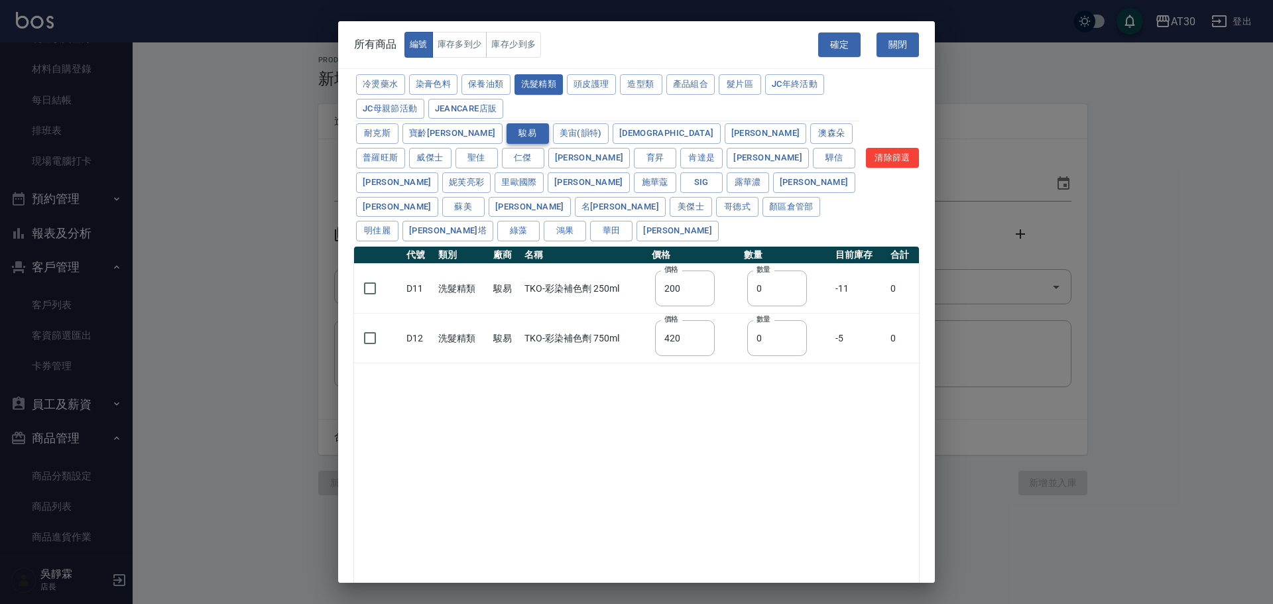
scroll to position [0, 0]
drag, startPoint x: 793, startPoint y: 266, endPoint x: 749, endPoint y: 281, distance: 47.0
click at [749, 281] on input "0" at bounding box center [777, 288] width 60 height 36
type input "12"
click at [836, 45] on button "確定" at bounding box center [839, 44] width 42 height 25
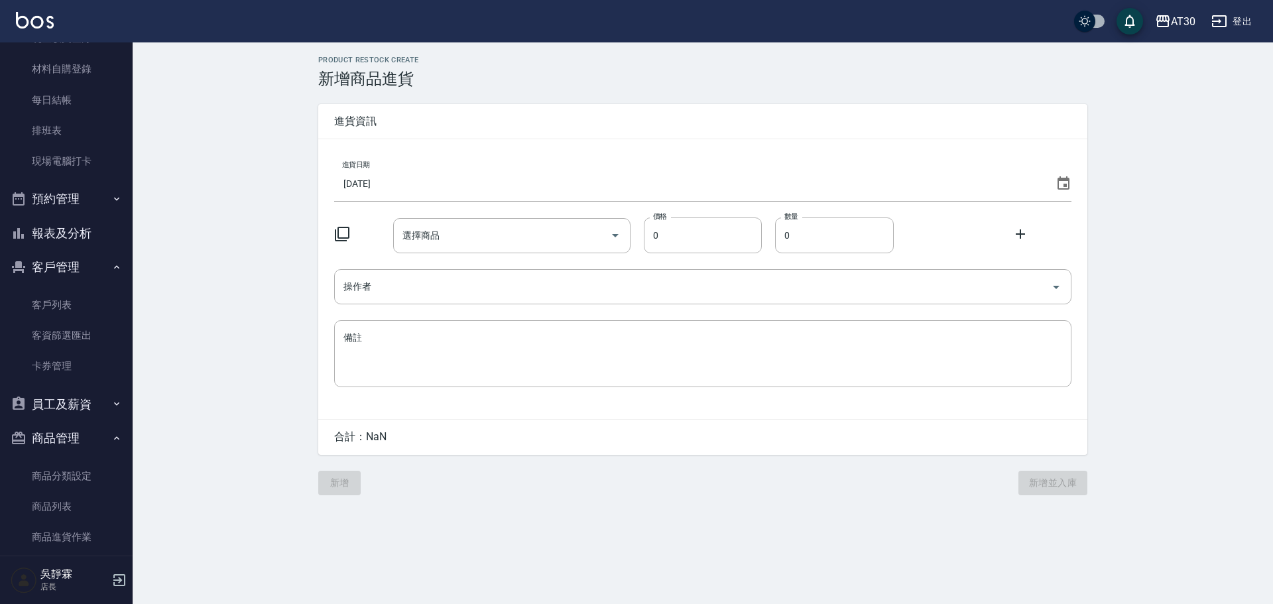
click at [339, 234] on icon at bounding box center [342, 234] width 16 height 16
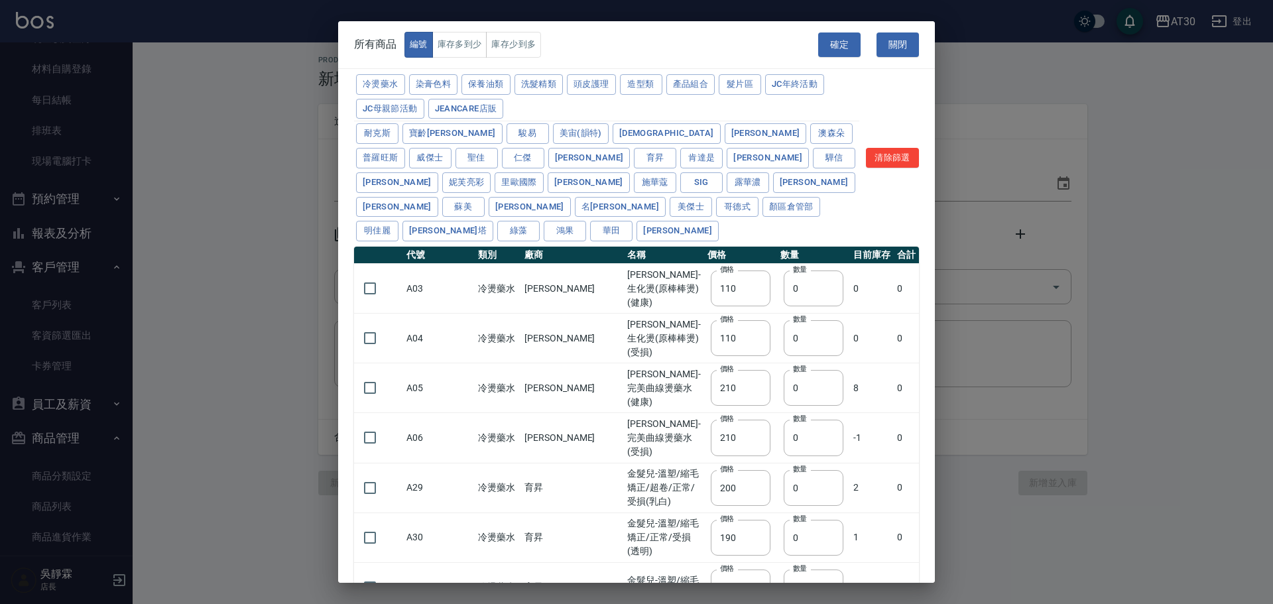
click at [341, 233] on div "冷燙藥水 染膏色料 保養油類 洗髮精類 頭皮護理 造型類 產品組合 髮片區 JC年終活動 JC母親節活動 JeanCare店販 耐克斯 寶齡富錦 駿易 美宙(…" at bounding box center [636, 348] width 597 height 553
click at [433, 86] on button "染膏色料" at bounding box center [433, 84] width 49 height 21
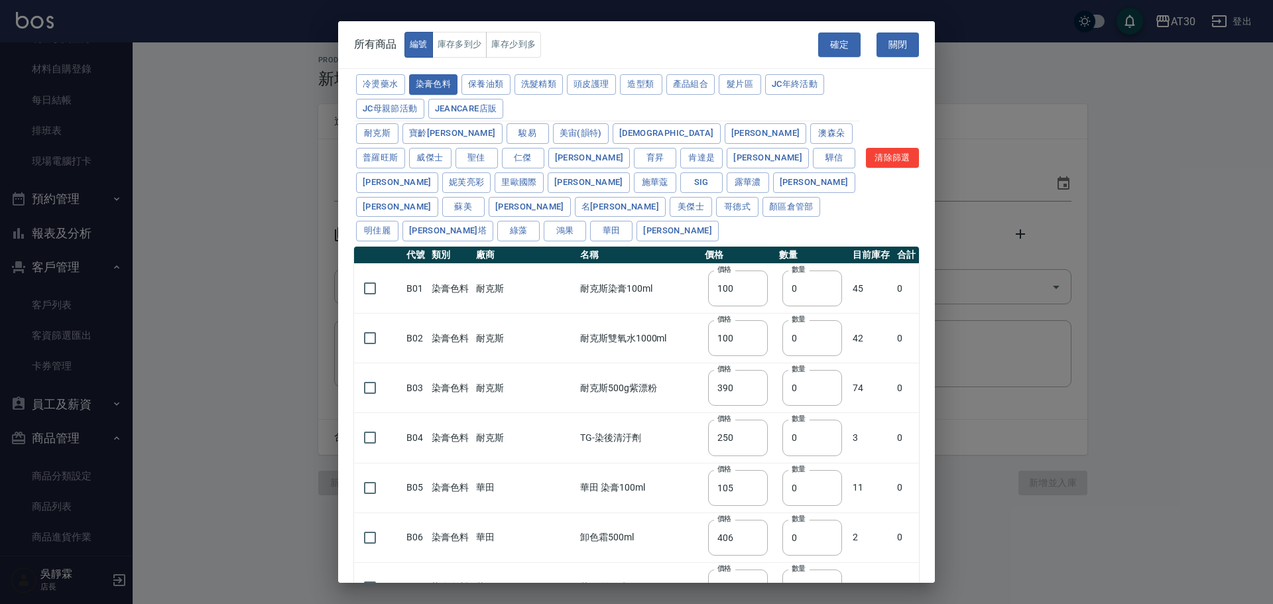
type input "100"
type input "390"
type input "250"
type input "105"
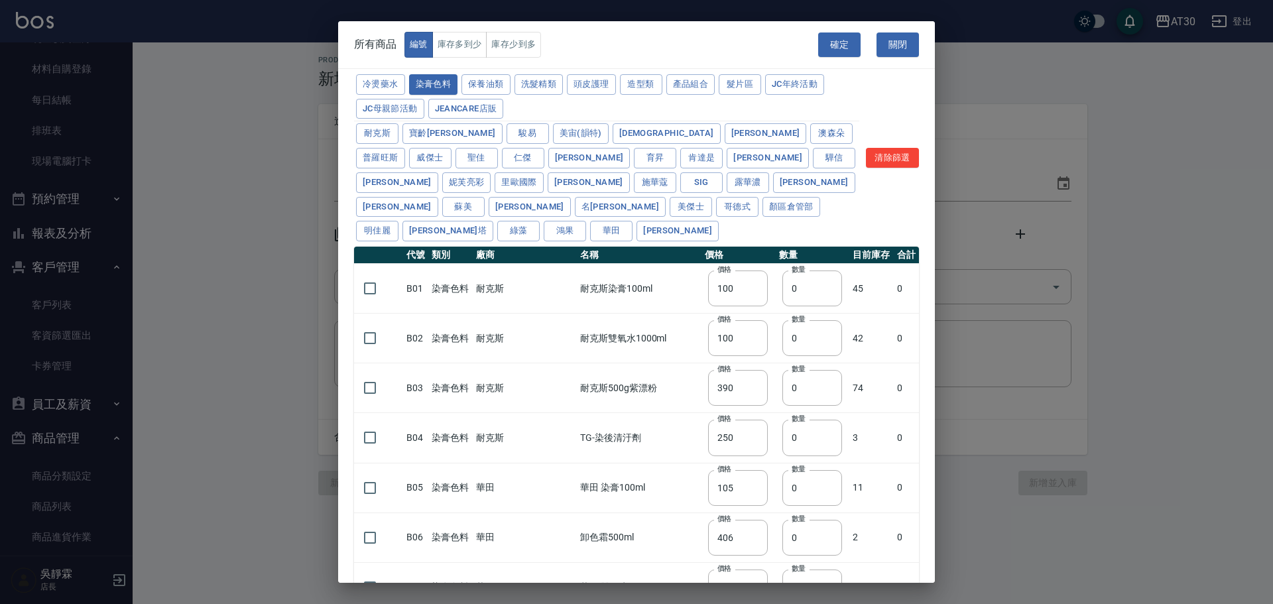
type input "406"
type input "105"
type input "450"
type input "102"
type input "137"
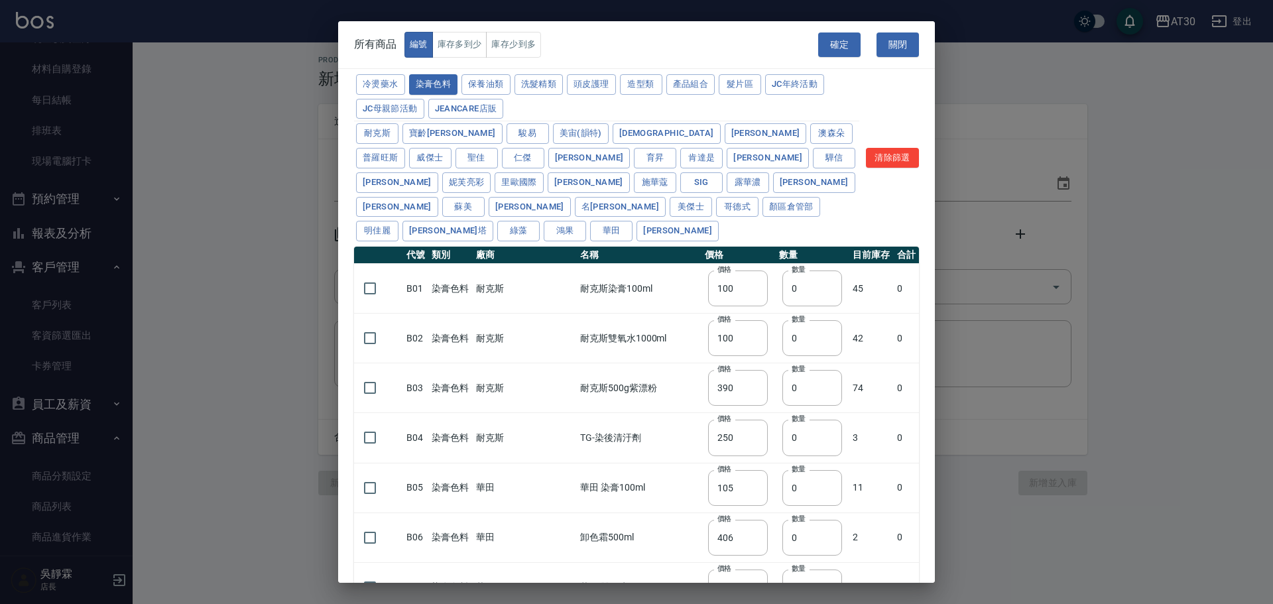
type input "110"
type input "0"
type input "133"
type input "186"
type input "133"
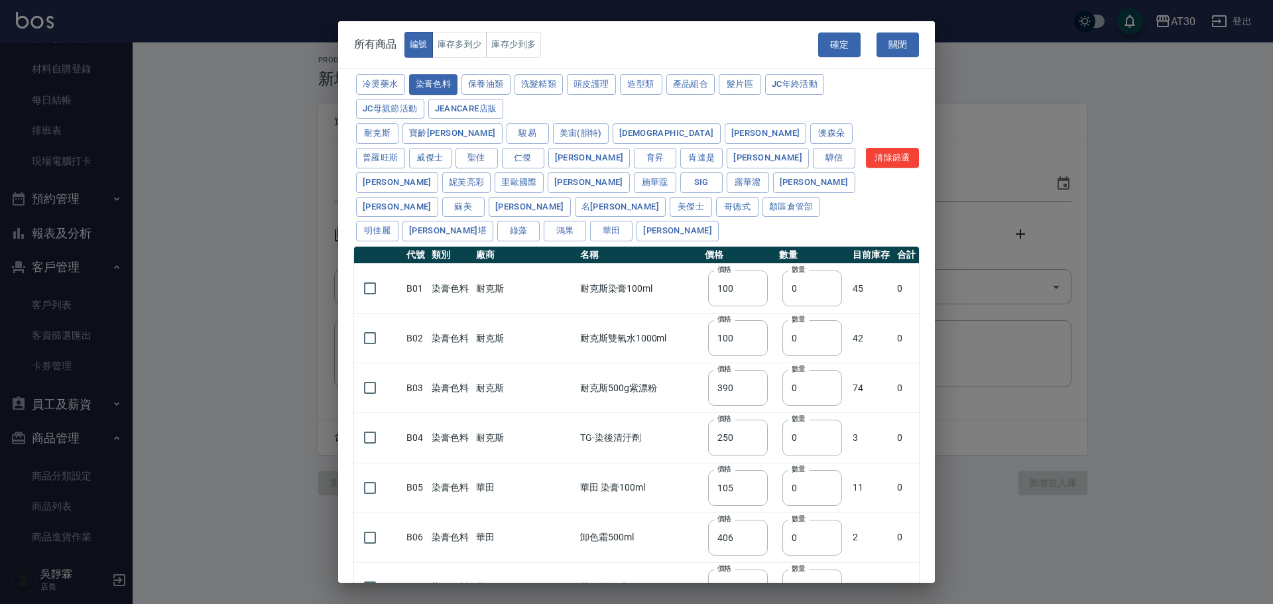
type input "450"
type input "350"
type input "112"
type input "450"
type input "1060"
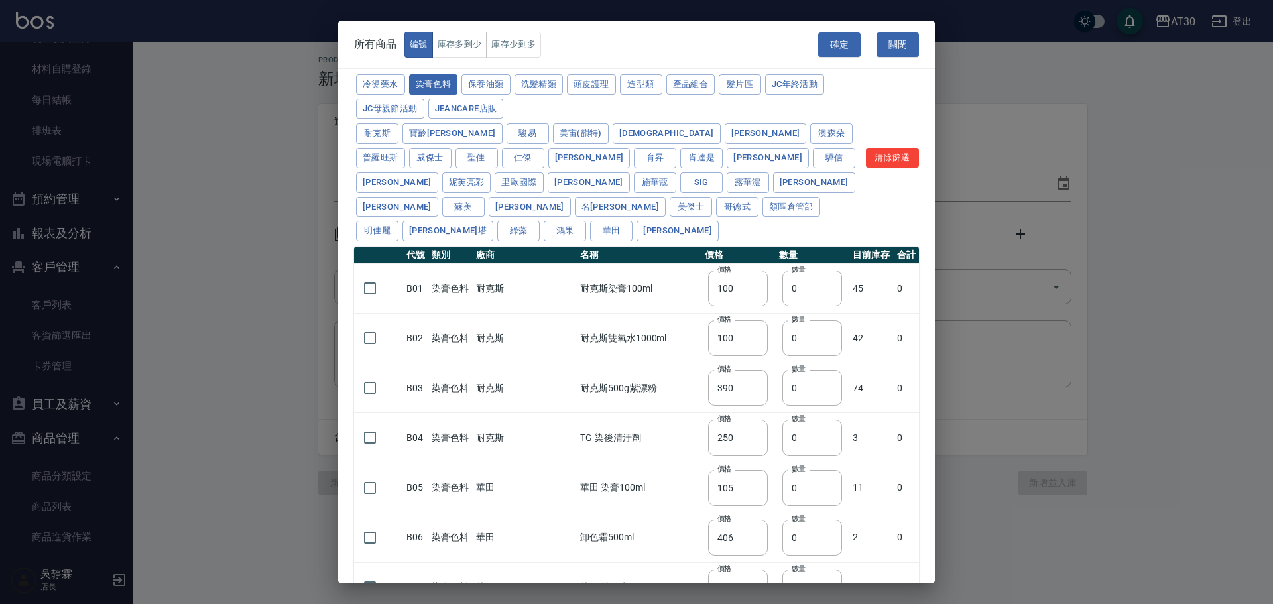
type input "190"
type input "350"
type input "735"
click at [506, 128] on button "駿易" at bounding box center [527, 133] width 42 height 21
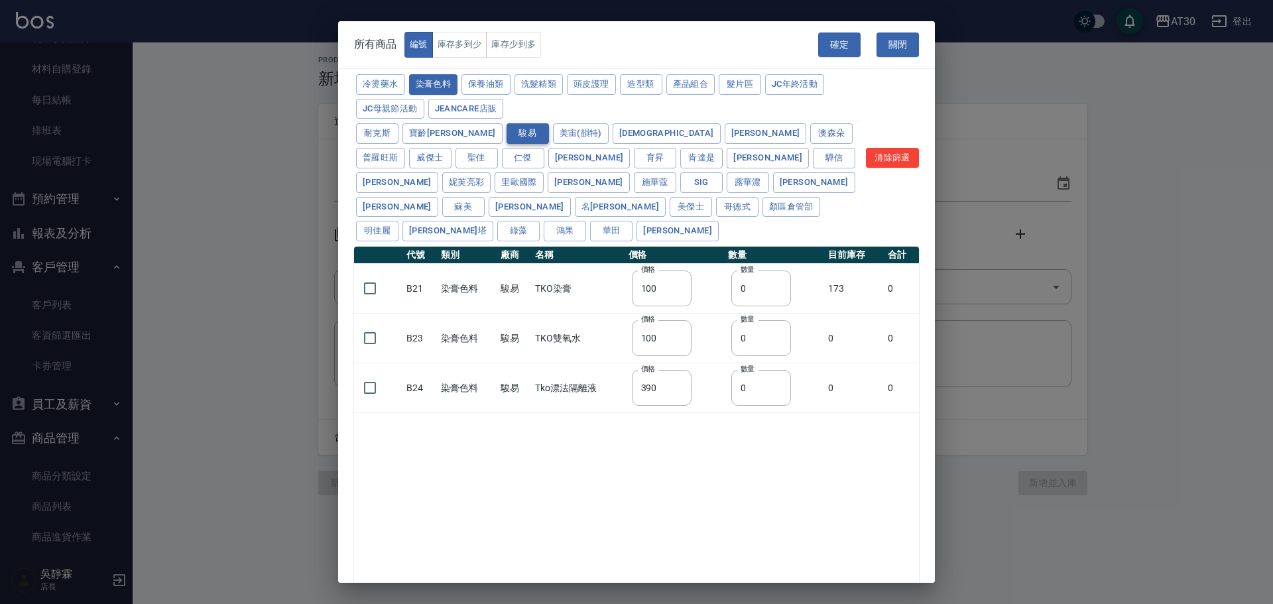
type input "110"
type input "0"
type input "130"
click at [376, 274] on input "checkbox" at bounding box center [370, 288] width 28 height 28
checkbox input "true"
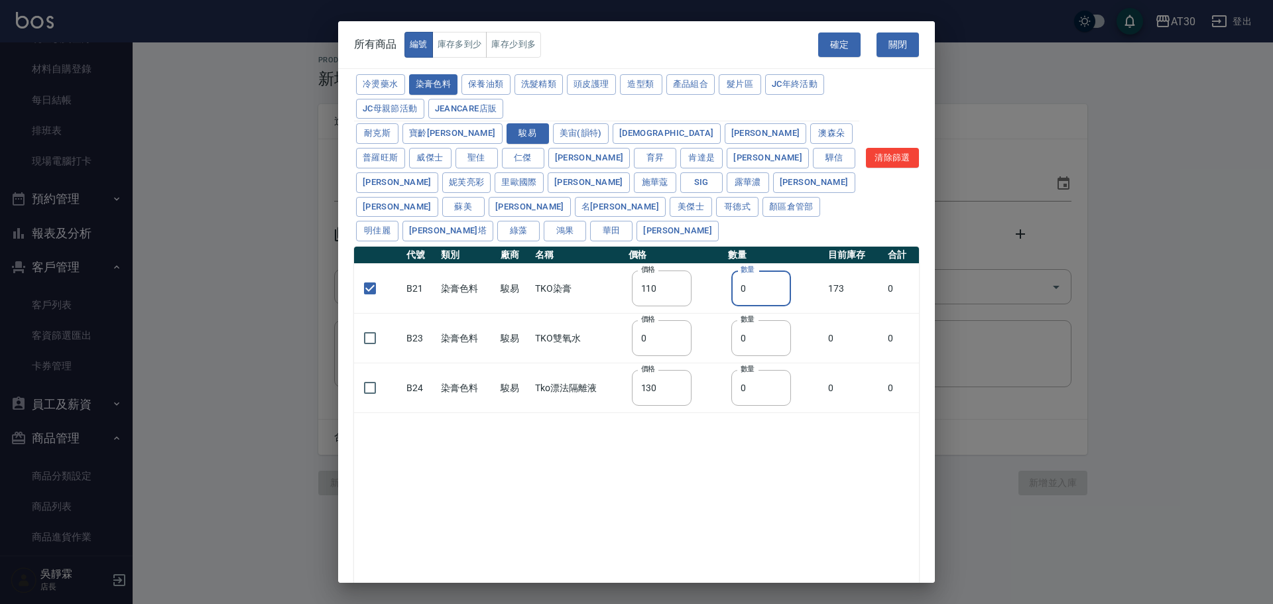
drag, startPoint x: 750, startPoint y: 259, endPoint x: 730, endPoint y: 266, distance: 21.0
click at [730, 266] on td "數量 0 數量" at bounding box center [774, 289] width 100 height 50
type input "24"
click at [541, 83] on button "洗髮精類" at bounding box center [538, 84] width 49 height 21
checkbox input "false"
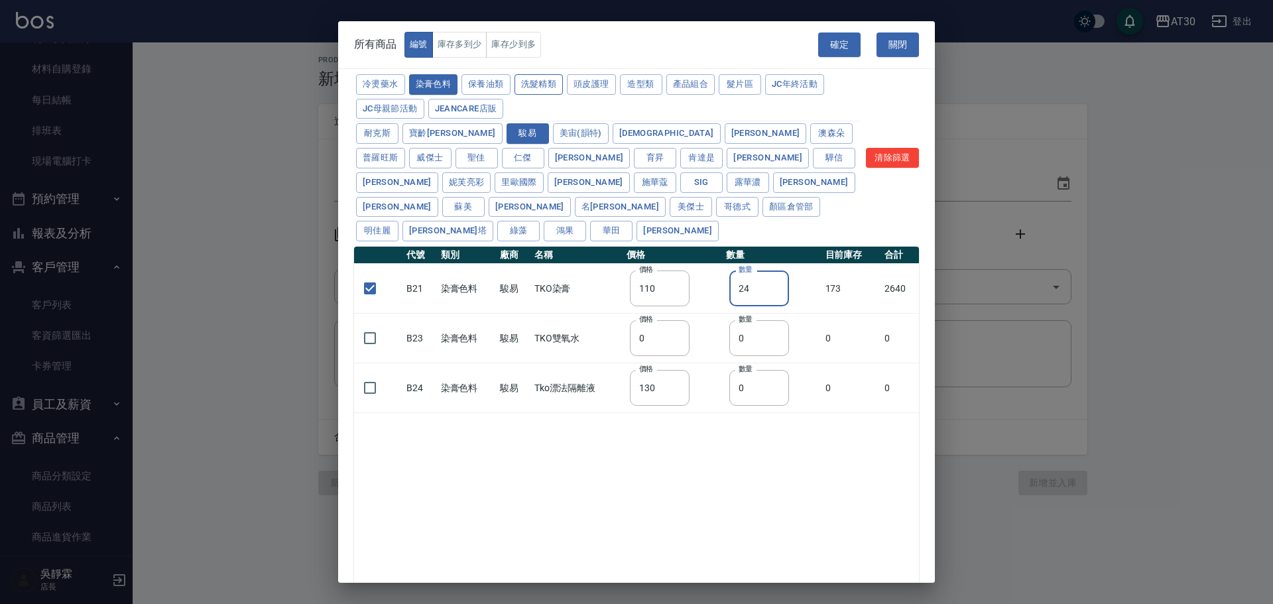
type input "200"
type input "0"
type input "420"
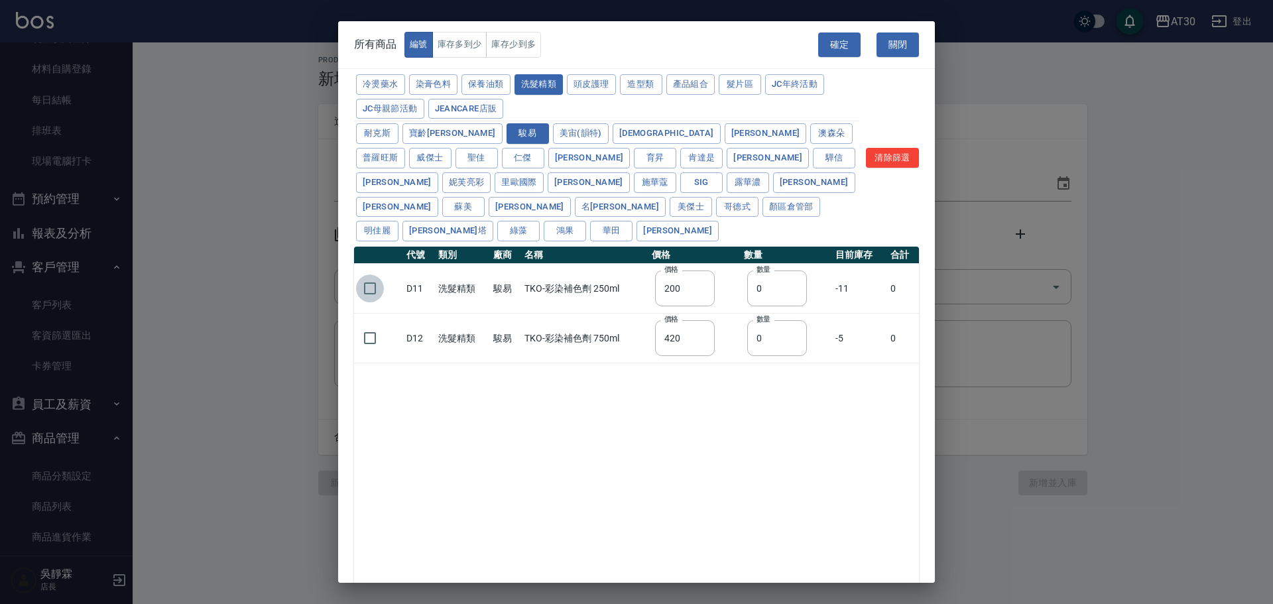
drag, startPoint x: 361, startPoint y: 258, endPoint x: 372, endPoint y: 262, distance: 11.7
click at [361, 274] on input "checkbox" at bounding box center [370, 288] width 28 height 28
checkbox input "true"
drag, startPoint x: 776, startPoint y: 265, endPoint x: 722, endPoint y: 286, distance: 58.1
click at [722, 285] on tr "D11 洗髮精類 駿易 TKO-彩染補色劑 250ml 價格 200 價格 數量 0 數量 -11 0" at bounding box center [636, 289] width 565 height 50
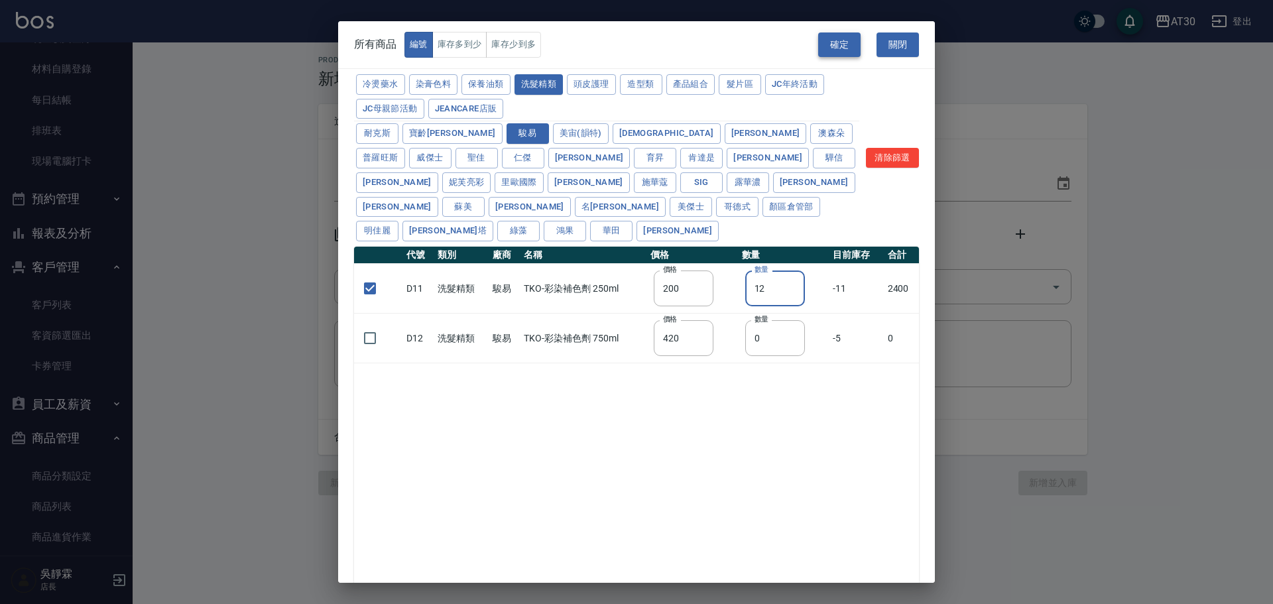
type input "12"
click at [836, 35] on button "確定" at bounding box center [839, 44] width 42 height 25
type input "B21 TKO染膏"
type input "110"
type input "24"
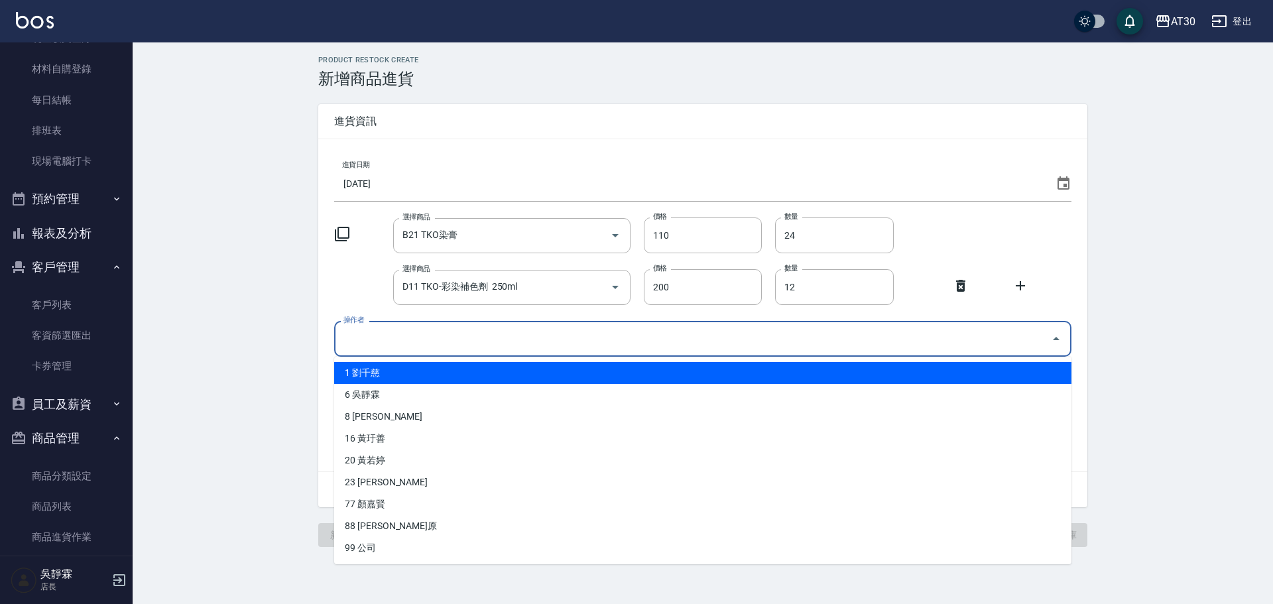
click at [376, 349] on input "操作者" at bounding box center [692, 338] width 705 height 23
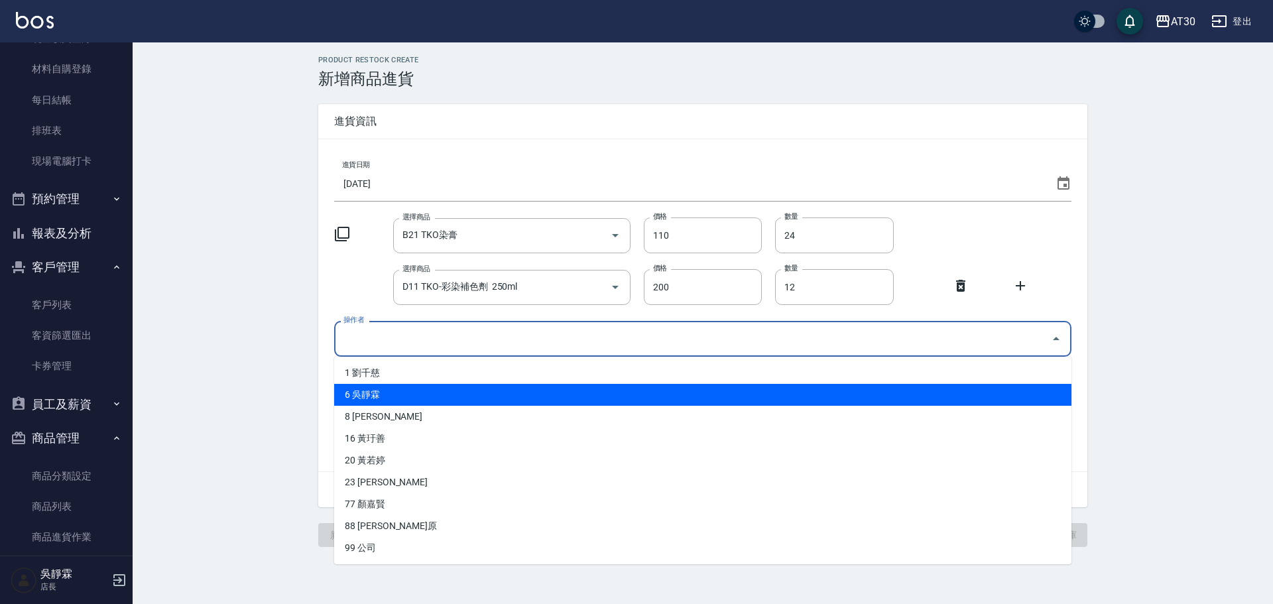
click at [368, 394] on li "6 吳靜霖" at bounding box center [702, 395] width 737 height 22
type input "吳靜霖"
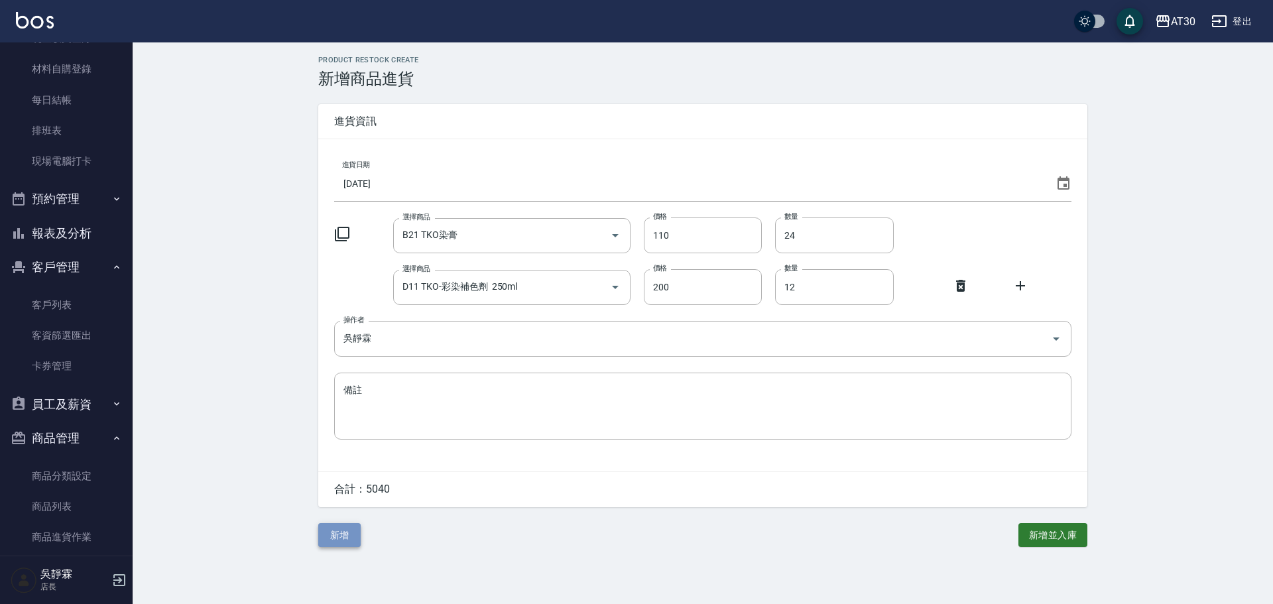
click at [352, 538] on button "新增" at bounding box center [339, 535] width 42 height 25
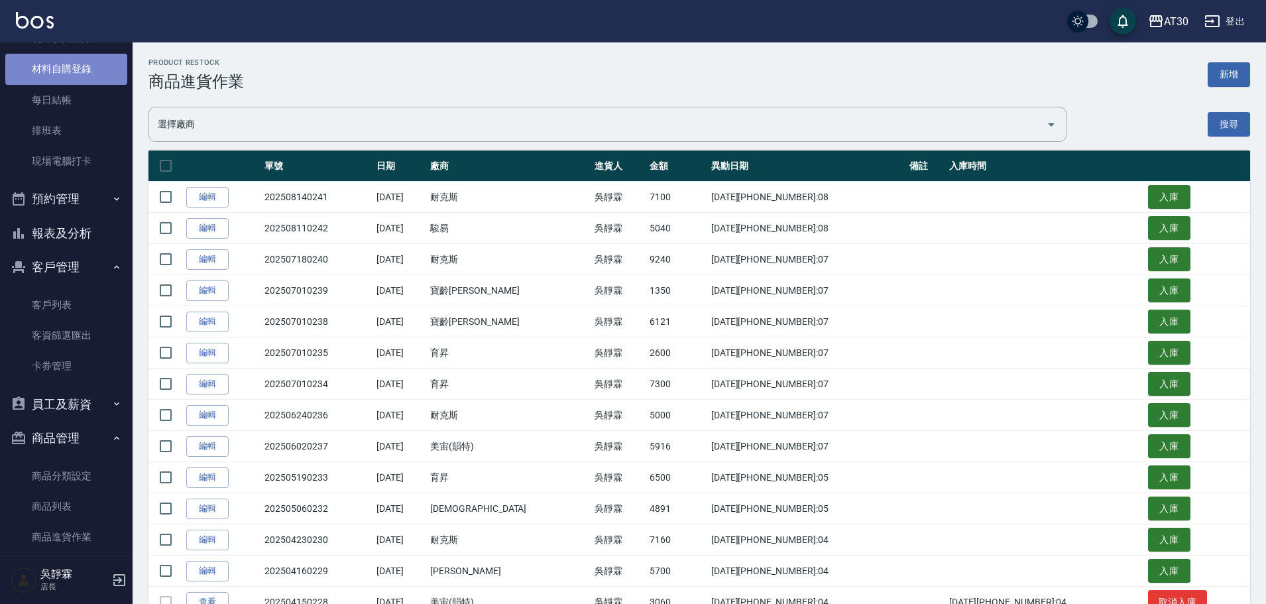
click at [93, 63] on link "材料自購登錄" at bounding box center [66, 69] width 122 height 30
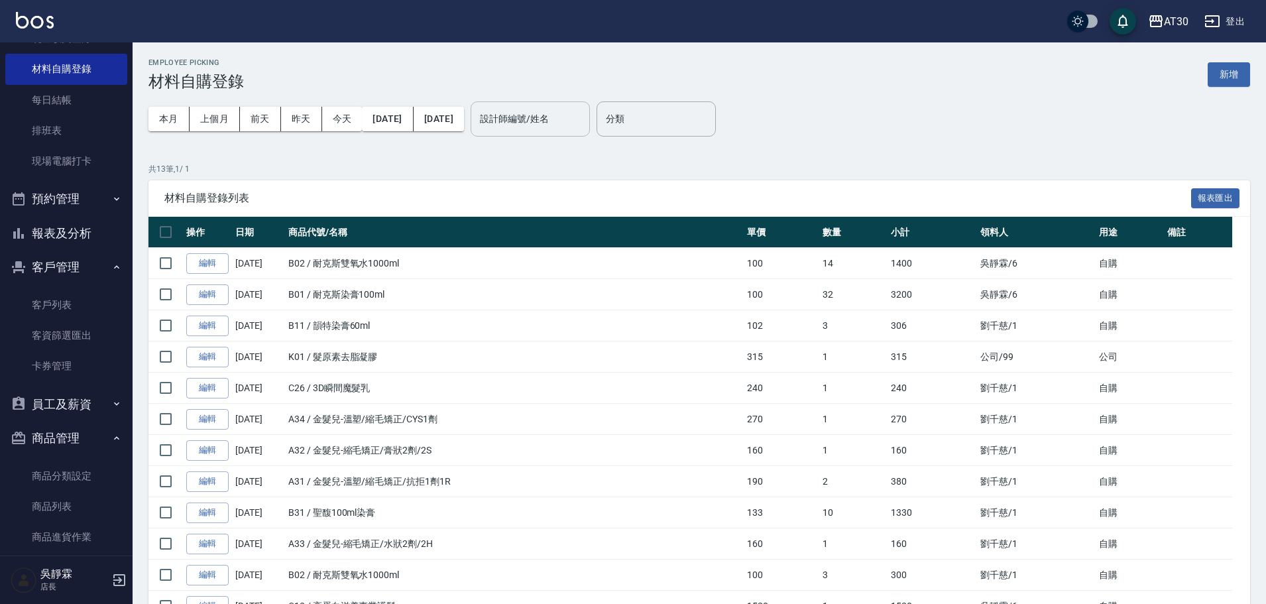
click at [571, 118] on input "設計師編號/姓名" at bounding box center [530, 118] width 107 height 23
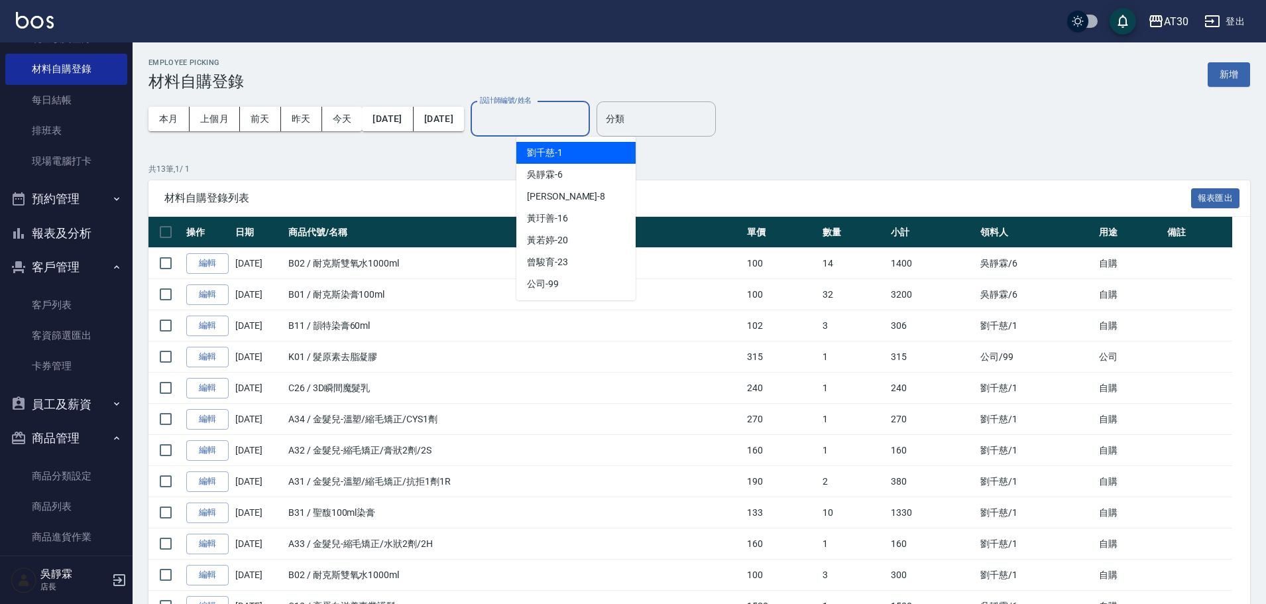
click at [569, 144] on div "[PERSON_NAME]1" at bounding box center [575, 153] width 119 height 22
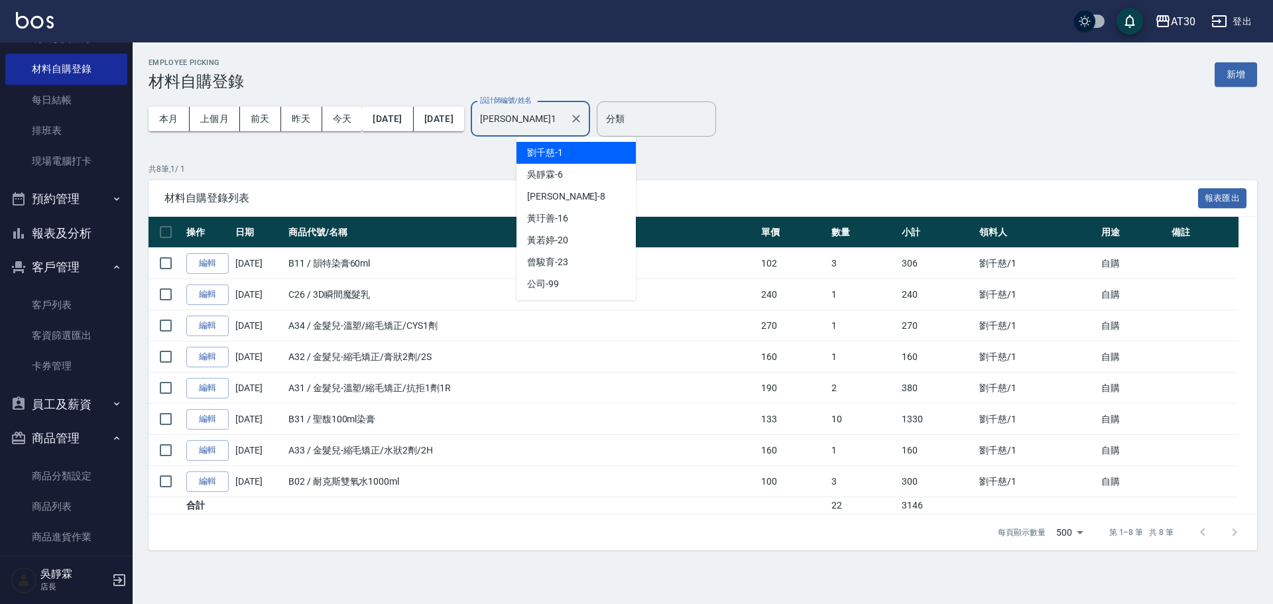
click at [564, 118] on input "[PERSON_NAME]1" at bounding box center [520, 118] width 87 height 23
click at [571, 176] on div "吳靜霖 -6" at bounding box center [575, 175] width 119 height 22
type input "吳靜霖-6"
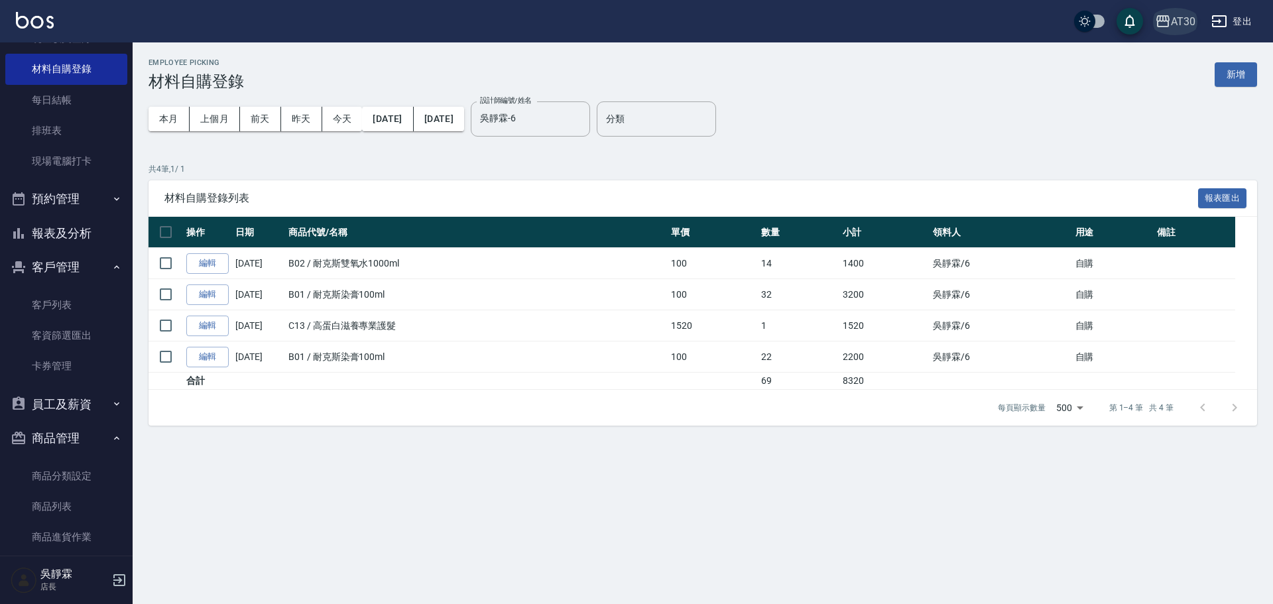
click at [1188, 25] on div "AT30" at bounding box center [1183, 21] width 25 height 17
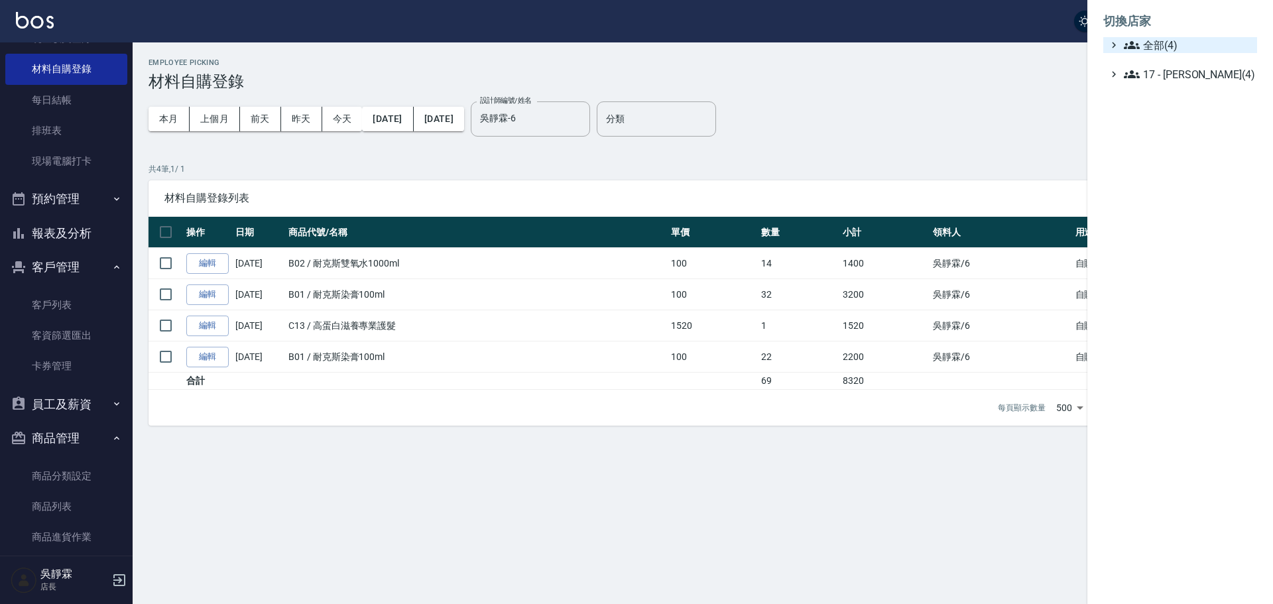
click at [1185, 44] on span "全部(4)" at bounding box center [1187, 45] width 128 height 16
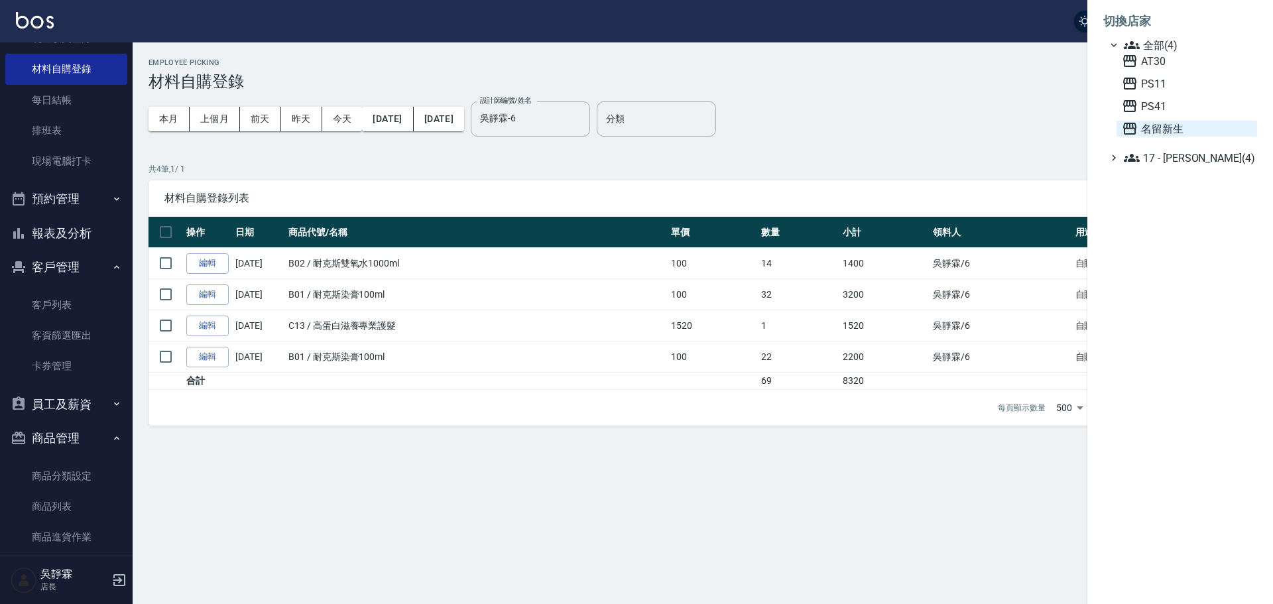
click at [1162, 131] on span "名留新生" at bounding box center [1186, 129] width 130 height 16
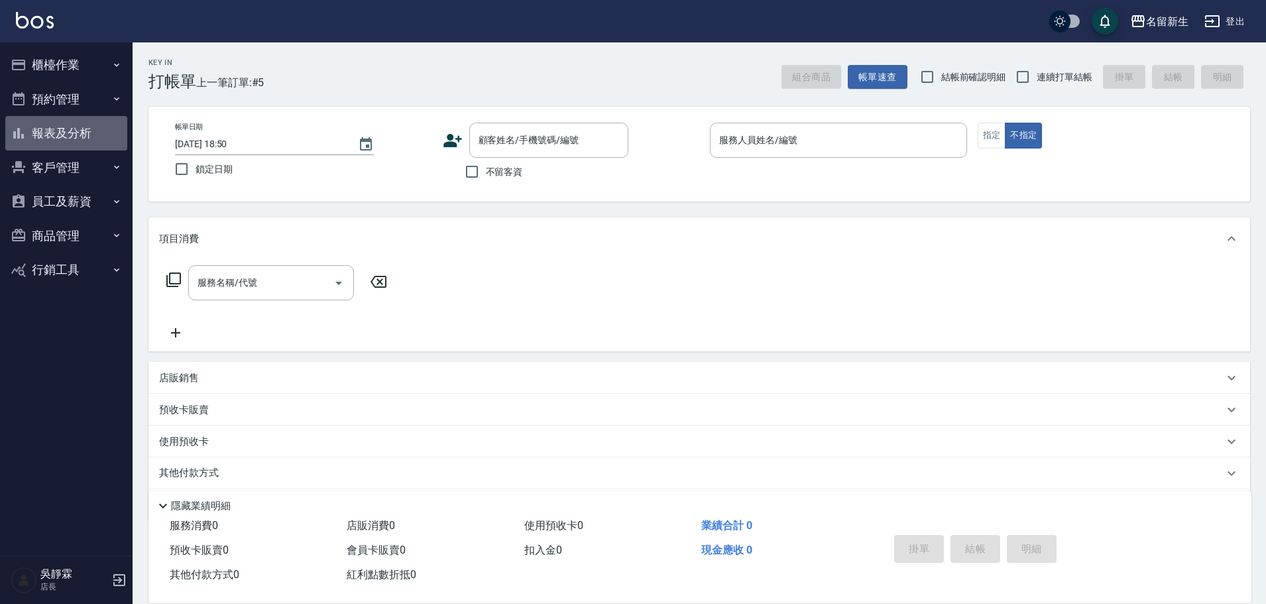
click at [75, 143] on button "報表及分析" at bounding box center [66, 133] width 122 height 34
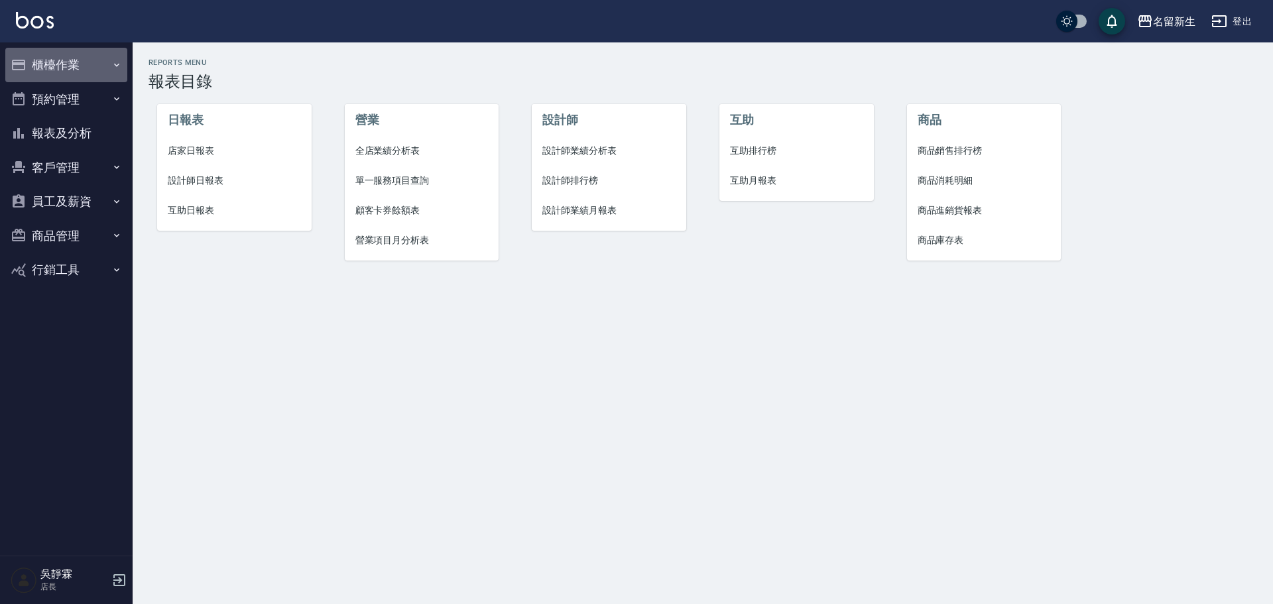
drag, startPoint x: 74, startPoint y: 64, endPoint x: 71, endPoint y: 87, distance: 24.1
click at [73, 64] on button "櫃檯作業" at bounding box center [66, 65] width 122 height 34
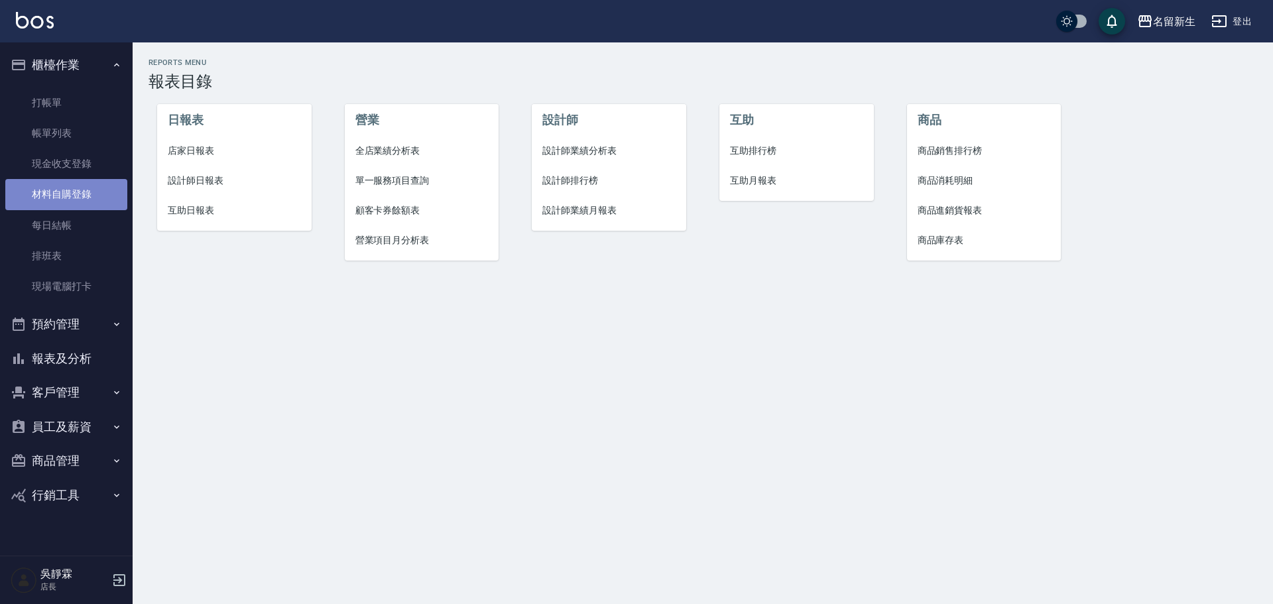
click at [82, 195] on link "材料自購登錄" at bounding box center [66, 194] width 122 height 30
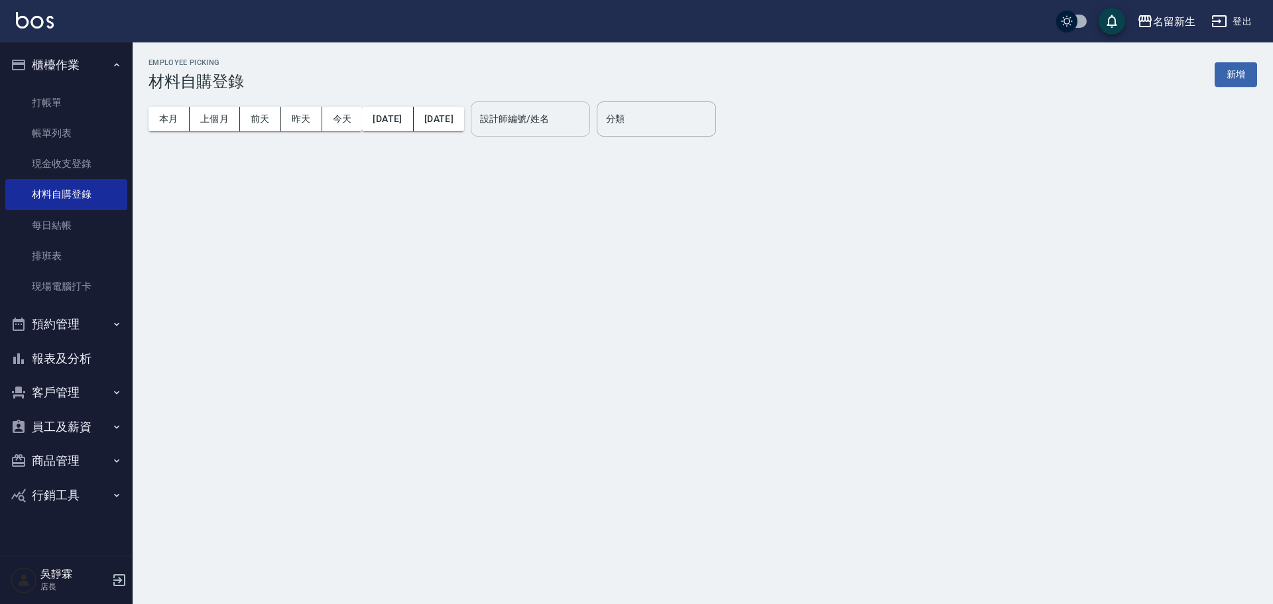
click at [551, 112] on input "設計師編號/姓名" at bounding box center [530, 118] width 107 height 23
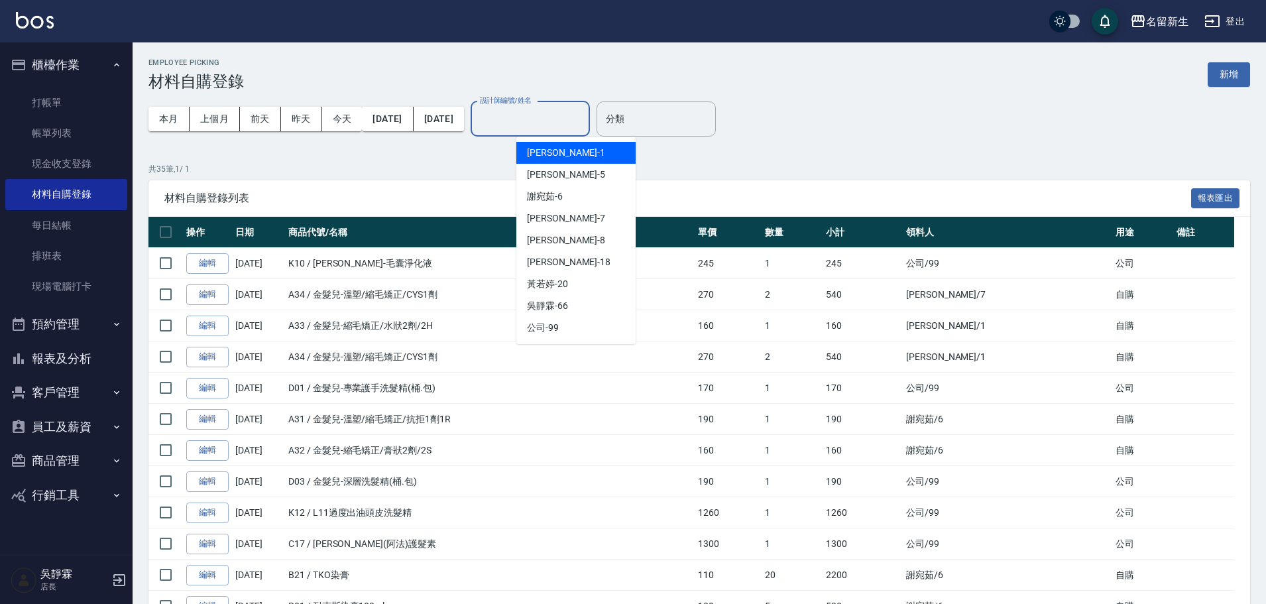
click at [550, 150] on span "王玉芳 -1" at bounding box center [566, 153] width 78 height 14
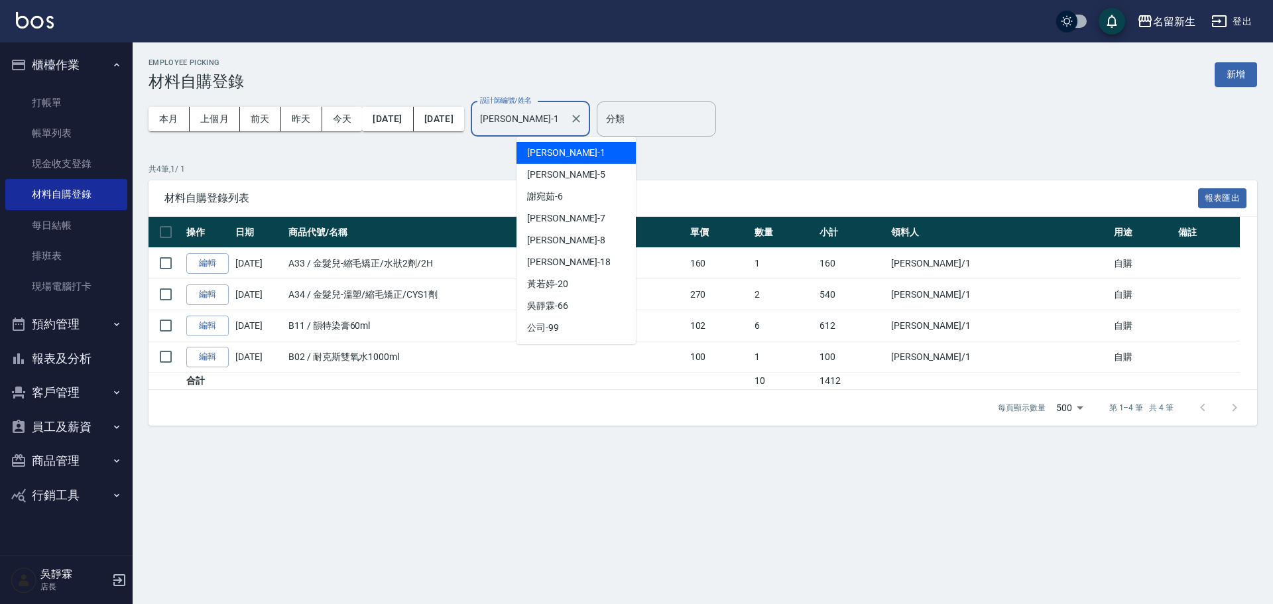
click at [564, 122] on input "王玉芳-1" at bounding box center [520, 118] width 87 height 23
click at [557, 169] on span "葉艾玟 -5" at bounding box center [566, 175] width 78 height 14
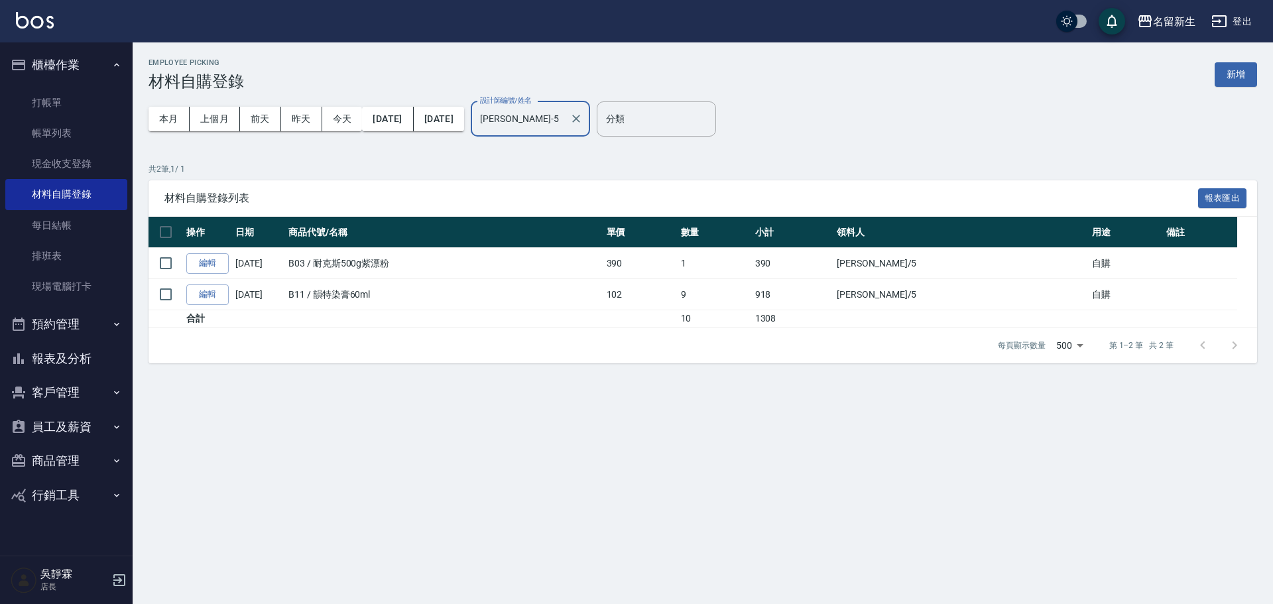
click at [564, 127] on input "葉艾玟-5" at bounding box center [520, 118] width 87 height 23
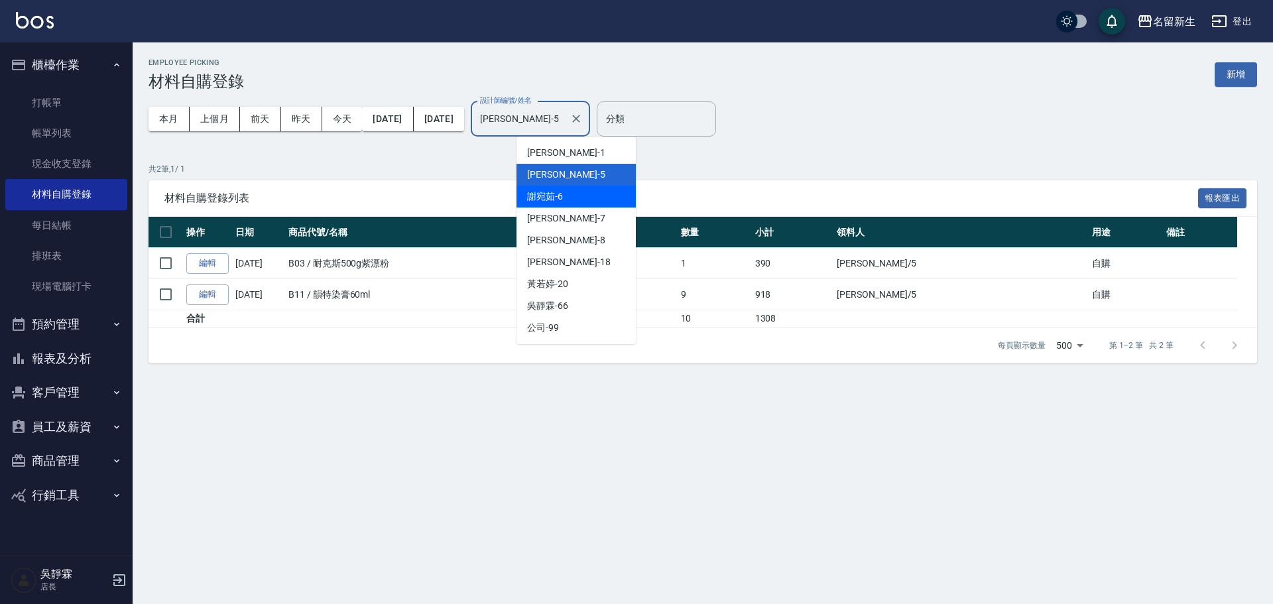
click at [561, 198] on span "謝宛茹 -6" at bounding box center [545, 197] width 36 height 14
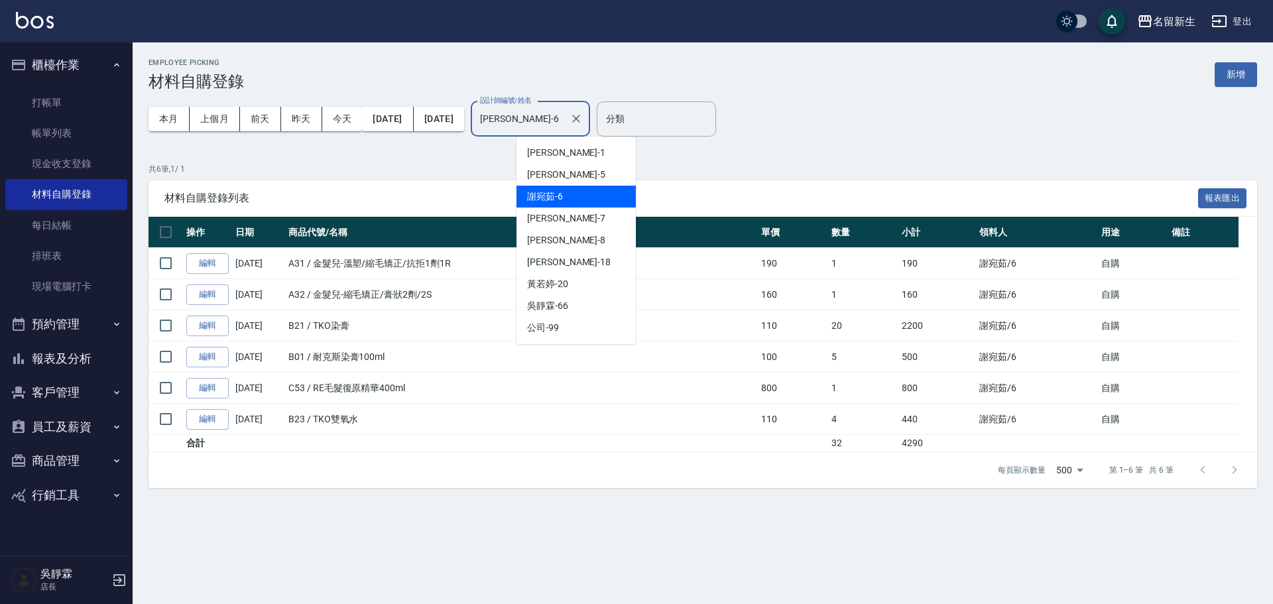
click at [564, 124] on input "謝宛茹-6" at bounding box center [520, 118] width 87 height 23
click at [561, 217] on span "陳晴心 -7" at bounding box center [566, 218] width 78 height 14
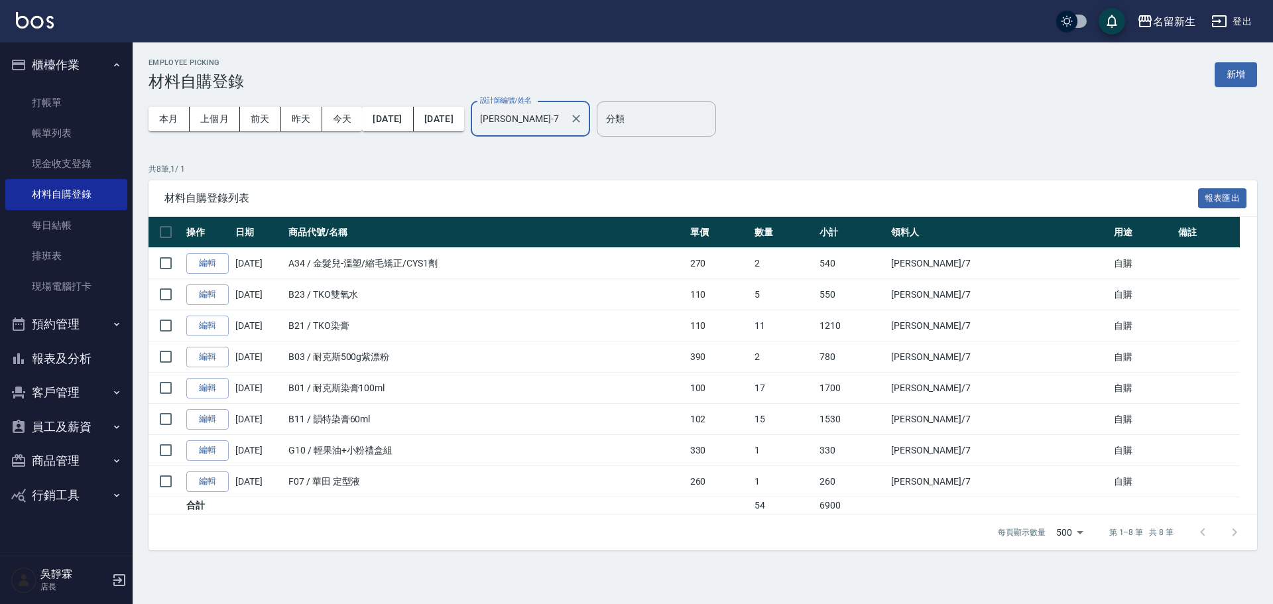
click at [588, 131] on div "陳晴心-7 設計師編號/姓名" at bounding box center [530, 118] width 119 height 35
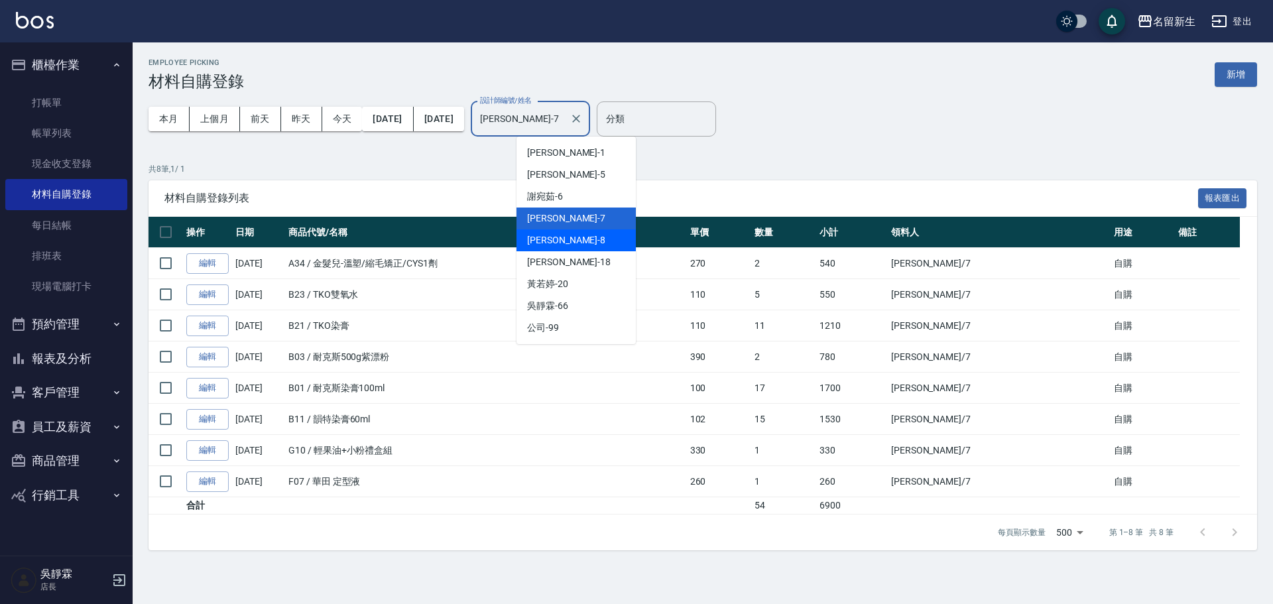
click at [583, 238] on div "陳欣如 -8" at bounding box center [575, 240] width 119 height 22
type input "陳欣如-8"
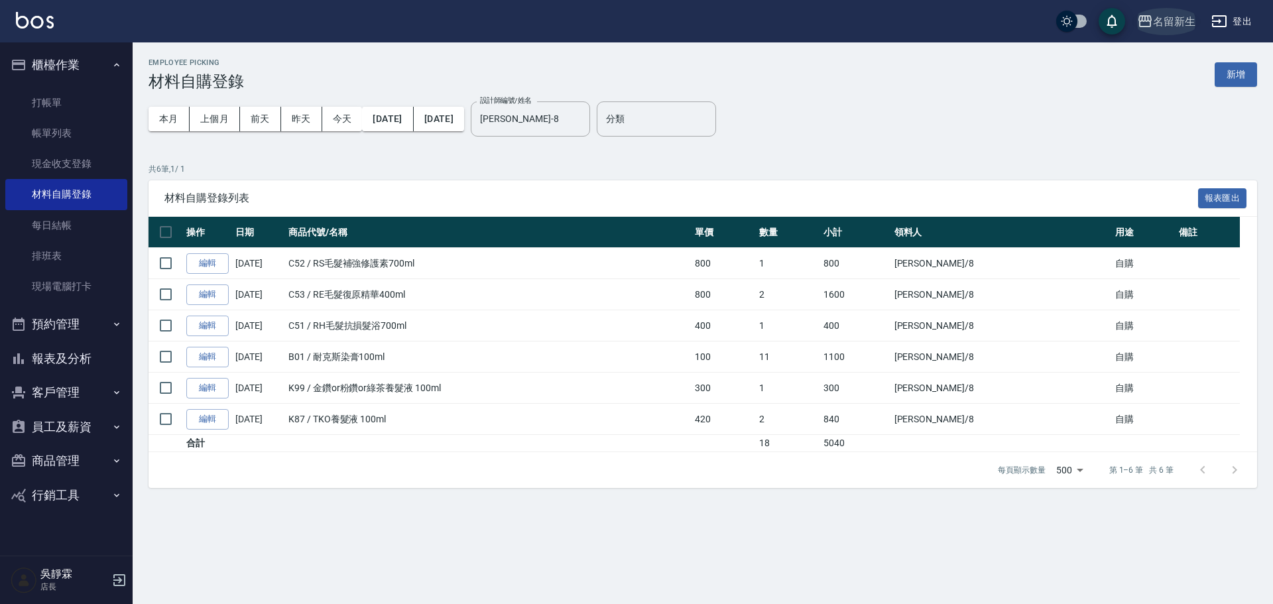
click at [1174, 16] on div "名留新生" at bounding box center [1174, 21] width 42 height 17
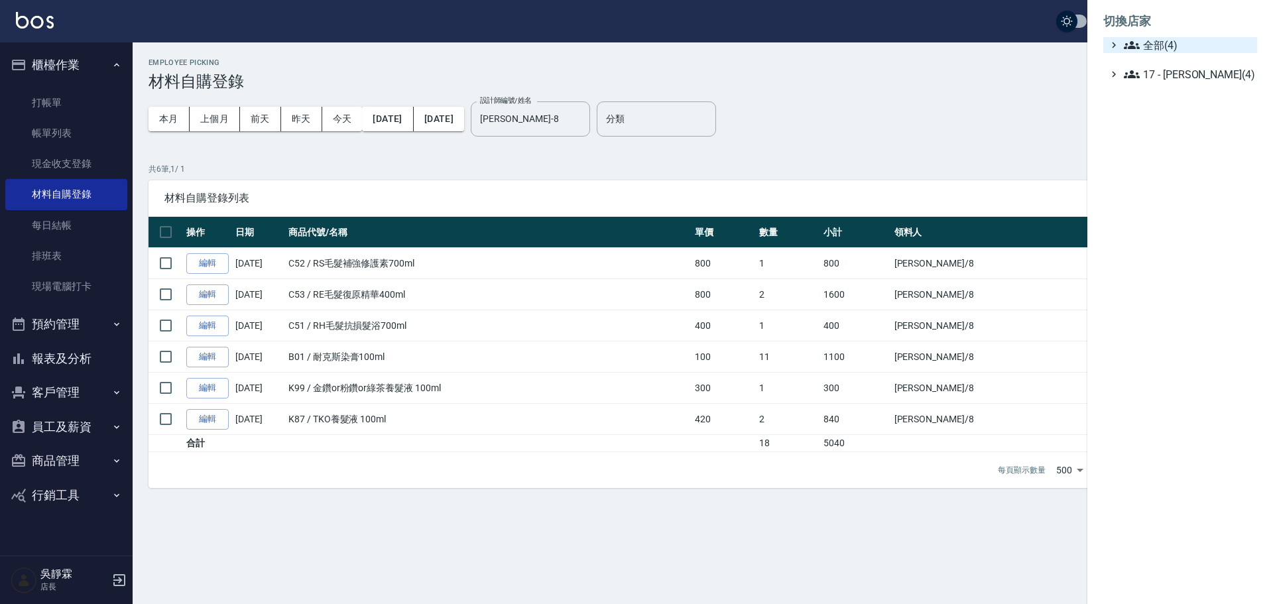
click at [1178, 45] on span "全部(4)" at bounding box center [1187, 45] width 128 height 16
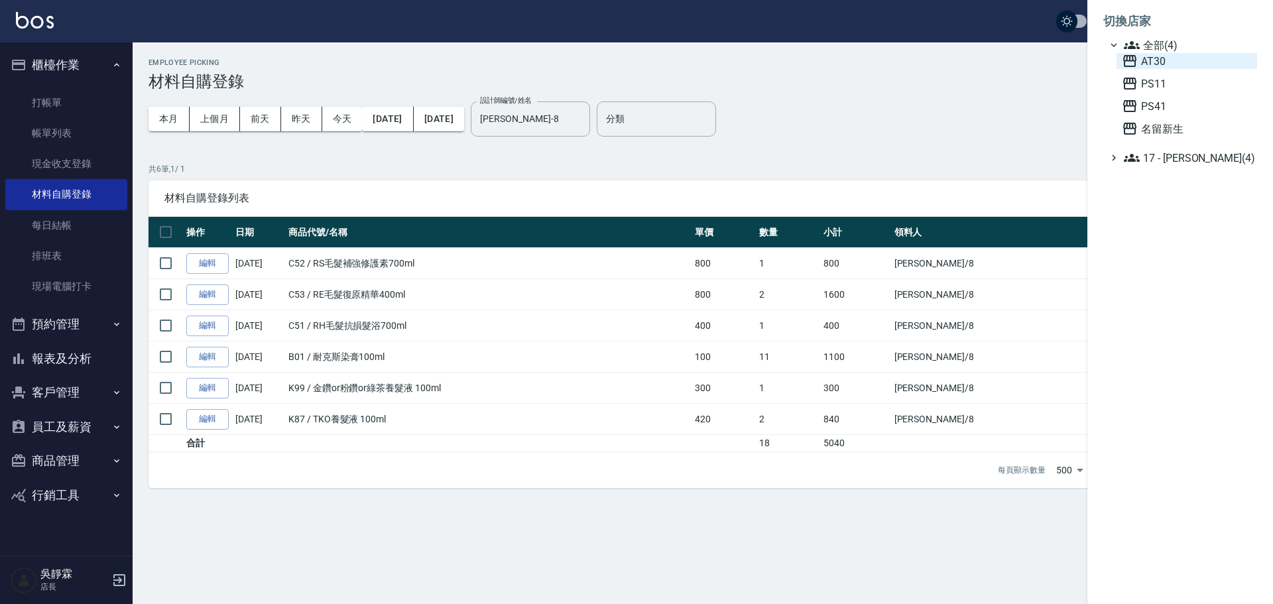
click at [1157, 65] on span "AT30" at bounding box center [1186, 61] width 130 height 16
